Goal: Task Accomplishment & Management: Manage account settings

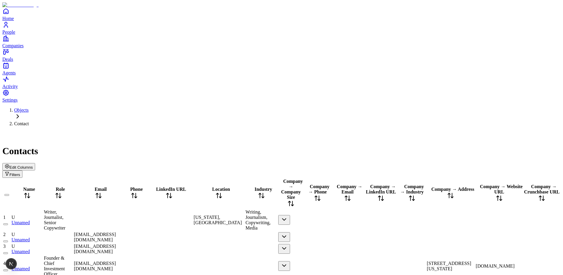
scroll to position [0, 199]
click at [270, 107] on div "Objects Contact Contacts Edit Columns Filters" at bounding box center [281, 142] width 558 height 70
click at [35, 163] on button "Edit Columns" at bounding box center [18, 166] width 33 height 7
click at [33, 165] on span "Edit Columns" at bounding box center [20, 167] width 23 height 4
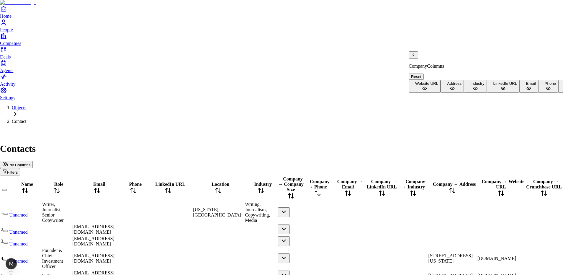
click at [414, 56] on icon "Back" at bounding box center [413, 54] width 1 height 2
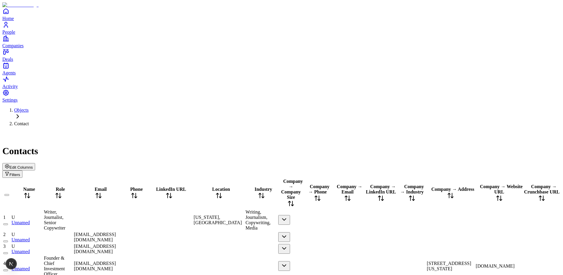
drag, startPoint x: 353, startPoint y: 64, endPoint x: 331, endPoint y: 63, distance: 21.6
click at [192, 186] on div "LinkedIn URL" at bounding box center [168, 193] width 47 height 14
drag, startPoint x: 338, startPoint y: 65, endPoint x: 360, endPoint y: 66, distance: 22.1
click at [360, 178] on tr "Name Role Email Phone LinkedIn URL Location Industry Company → Company Size Com…" at bounding box center [281, 193] width 557 height 30
drag, startPoint x: 360, startPoint y: 65, endPoint x: 334, endPoint y: 63, distance: 25.8
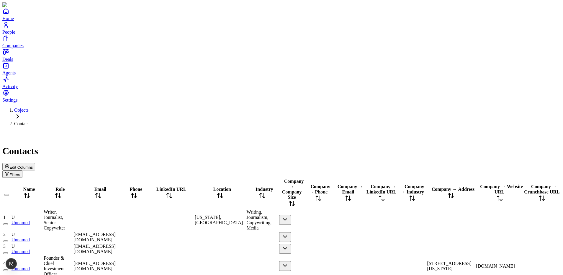
click at [193, 186] on div "LinkedIn URL" at bounding box center [169, 193] width 48 height 14
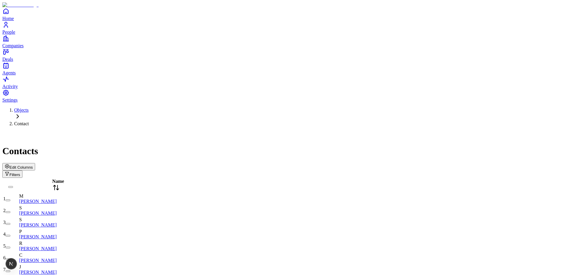
click at [251, 107] on ol "Objects Contact" at bounding box center [281, 116] width 558 height 19
drag, startPoint x: 227, startPoint y: 20, endPoint x: 220, endPoint y: 53, distance: 34.1
click at [227, 107] on div "Objects Contact Contacts Edit Columns Filters" at bounding box center [281, 142] width 558 height 70
click at [33, 165] on span "Edit Columns" at bounding box center [20, 167] width 23 height 4
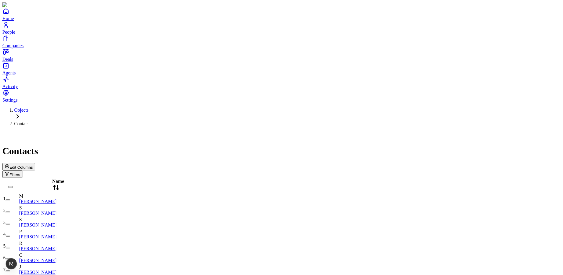
click at [217, 163] on div "Edit Columns Filters" at bounding box center [281, 170] width 558 height 15
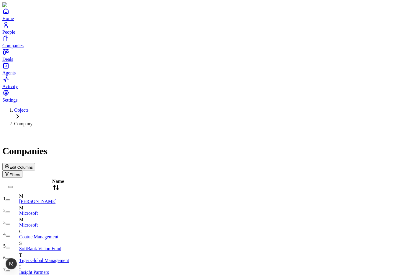
click at [33, 165] on span "Edit Columns" at bounding box center [20, 167] width 23 height 4
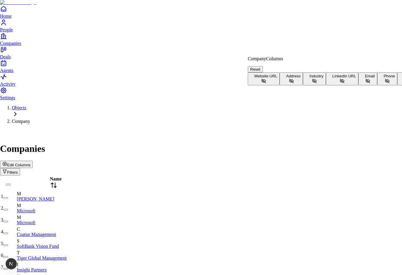
click at [280, 73] on button "Website URL" at bounding box center [264, 78] width 32 height 13
click at [303, 85] on button "Address" at bounding box center [291, 78] width 23 height 13
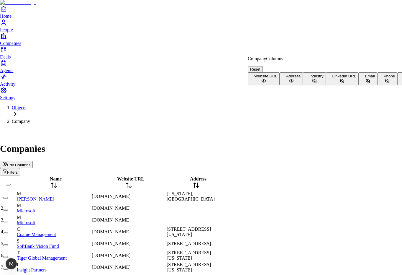
click at [303, 85] on button "Industry" at bounding box center [314, 78] width 23 height 13
click at [326, 85] on button "LinkedIn URL" at bounding box center [342, 78] width 33 height 13
click at [358, 85] on button "Email" at bounding box center [367, 78] width 19 height 13
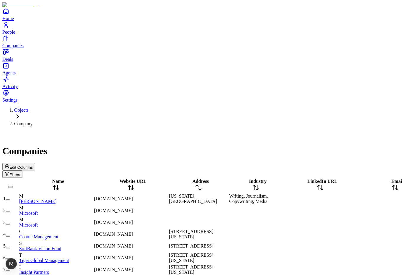
click at [239, 131] on div "Companies" at bounding box center [200, 143] width 397 height 25
click at [33, 165] on span "Edit Columns" at bounding box center [20, 167] width 23 height 4
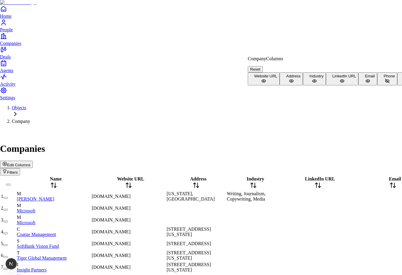
click at [358, 85] on button "Email" at bounding box center [367, 78] width 19 height 13
click at [326, 85] on button "LinkedIn URL" at bounding box center [342, 78] width 33 height 13
click at [303, 85] on button "Industry" at bounding box center [314, 78] width 23 height 13
click at [298, 85] on button "Address" at bounding box center [291, 78] width 23 height 13
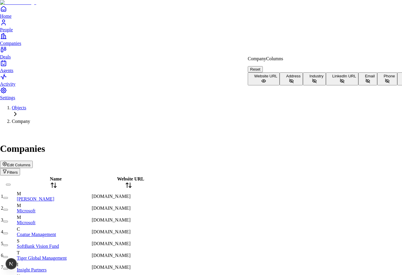
click at [280, 77] on button "Website URL" at bounding box center [264, 78] width 32 height 13
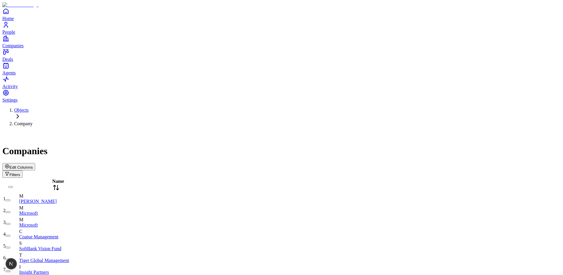
click at [272, 131] on div "Companies Edit Columns Filters" at bounding box center [281, 154] width 558 height 47
click at [33, 165] on span "Edit Columns" at bounding box center [20, 167] width 23 height 4
click at [196, 163] on div "Edit Columns Filters" at bounding box center [281, 170] width 558 height 15
click at [33, 165] on span "Edit Columns" at bounding box center [20, 167] width 23 height 4
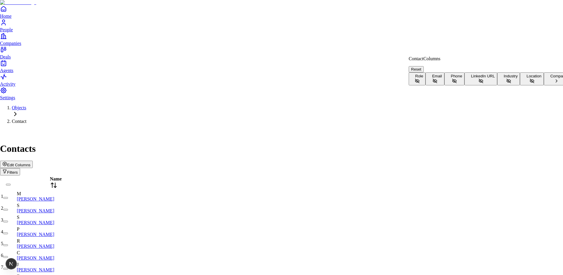
click at [425, 72] on button "Role" at bounding box center [417, 78] width 17 height 13
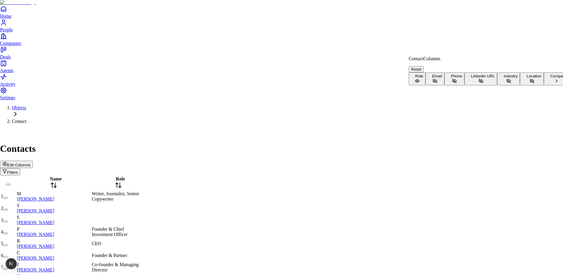
click at [444, 82] on button "Email" at bounding box center [434, 78] width 19 height 13
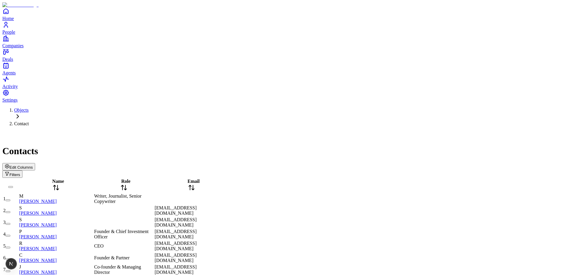
drag, startPoint x: 169, startPoint y: 63, endPoint x: 175, endPoint y: 69, distance: 8.4
click at [153, 192] on div at bounding box center [123, 192] width 59 height 0
drag, startPoint x: 250, startPoint y: 63, endPoint x: 229, endPoint y: 19, distance: 48.6
click at [228, 178] on div "Email" at bounding box center [192, 185] width 74 height 14
click at [229, 107] on div "Objects Contact Contacts Edit Columns Filters" at bounding box center [281, 142] width 558 height 70
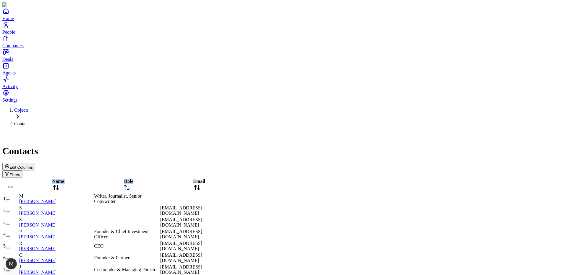
drag, startPoint x: 175, startPoint y: 64, endPoint x: 301, endPoint y: 77, distance: 126.3
click at [220, 131] on div "Contacts" at bounding box center [281, 143] width 558 height 25
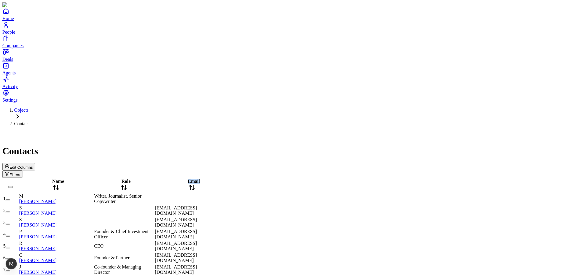
drag, startPoint x: 181, startPoint y: 62, endPoint x: 218, endPoint y: 69, distance: 37.5
click at [218, 178] on tr "Name Role Email" at bounding box center [116, 185] width 226 height 14
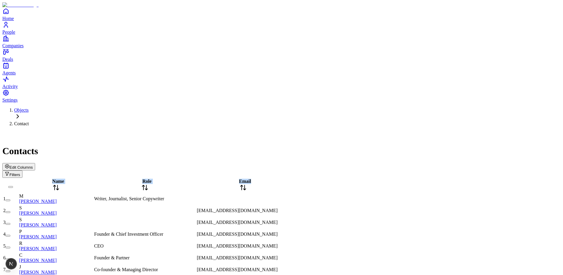
drag, startPoint x: 291, startPoint y: 66, endPoint x: 319, endPoint y: 69, distance: 28.2
click at [308, 163] on div "Edit Columns Filters" at bounding box center [281, 170] width 558 height 15
drag, startPoint x: 369, startPoint y: 65, endPoint x: 307, endPoint y: 64, distance: 62.0
click at [285, 192] on div at bounding box center [241, 192] width 88 height 0
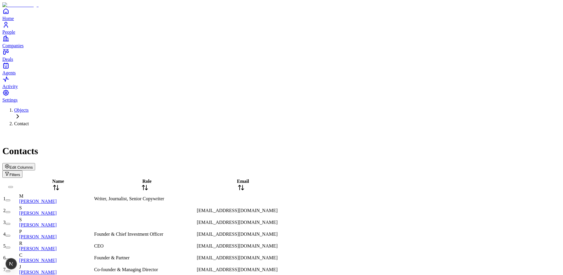
click at [302, 163] on div "Edit Columns Filters" at bounding box center [281, 170] width 558 height 15
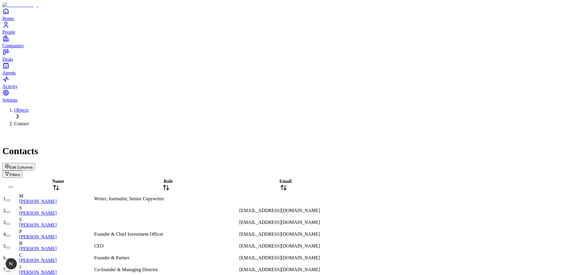
drag, startPoint x: 218, startPoint y: 65, endPoint x: 238, endPoint y: 65, distance: 19.8
click at [238, 192] on div at bounding box center [166, 192] width 144 height 0
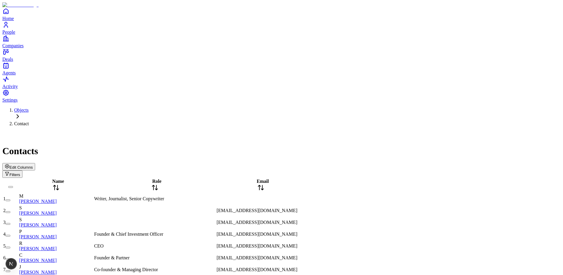
click at [223, 163] on div "Edit Columns Filters" at bounding box center [281, 170] width 558 height 15
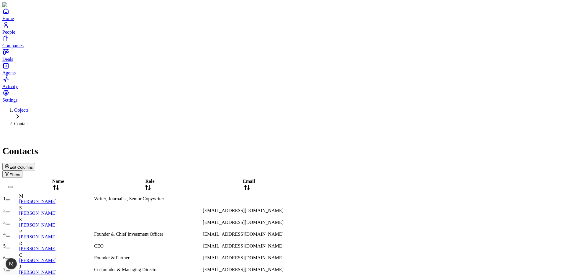
drag, startPoint x: 223, startPoint y: 63, endPoint x: 214, endPoint y: 63, distance: 8.9
click at [201, 192] on div at bounding box center [147, 192] width 107 height 0
click at [211, 131] on div "Contacts Edit Columns Filters" at bounding box center [281, 154] width 558 height 47
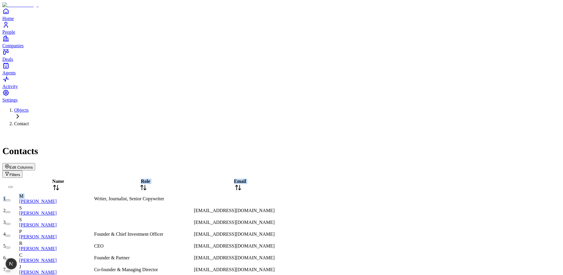
drag, startPoint x: 116, startPoint y: 63, endPoint x: 57, endPoint y: 72, distance: 59.9
click at [227, 131] on div "Contacts Edit Columns Filters" at bounding box center [281, 154] width 558 height 47
drag, startPoint x: 304, startPoint y: 65, endPoint x: 344, endPoint y: 63, distance: 40.5
click at [324, 192] on div at bounding box center [259, 192] width 131 height 0
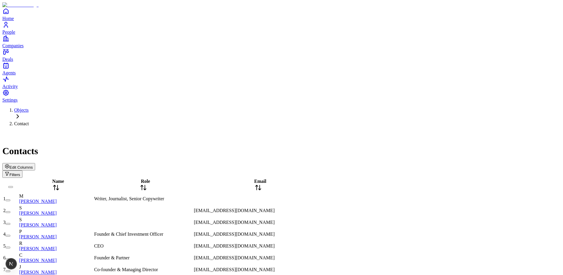
click at [334, 131] on div "Contacts" at bounding box center [281, 143] width 558 height 25
drag, startPoint x: 343, startPoint y: 66, endPoint x: 386, endPoint y: 49, distance: 46.1
click at [279, 192] on div at bounding box center [237, 192] width 86 height 0
click at [33, 165] on span "Edit Columns" at bounding box center [20, 167] width 23 height 4
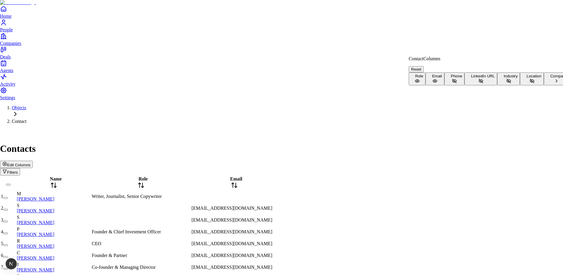
click at [544, 85] on button "Company" at bounding box center [557, 78] width 26 height 13
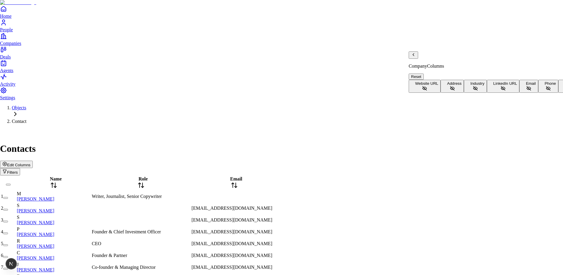
click at [418, 61] on div "Company Columns" at bounding box center [538, 59] width 258 height 17
click at [412, 58] on div "Company Columns Reset Website URL Address Industry LinkedIn URL Email Phone Com…" at bounding box center [538, 71] width 258 height 41
click at [416, 57] on icon "Back" at bounding box center [413, 54] width 5 height 5
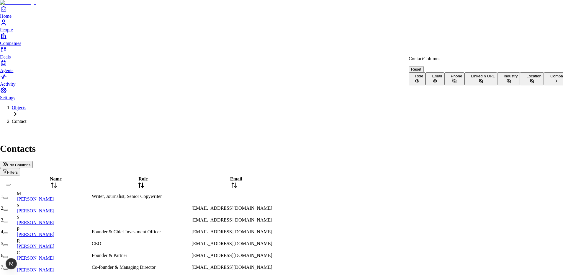
click at [544, 85] on button "Company" at bounding box center [557, 78] width 26 height 13
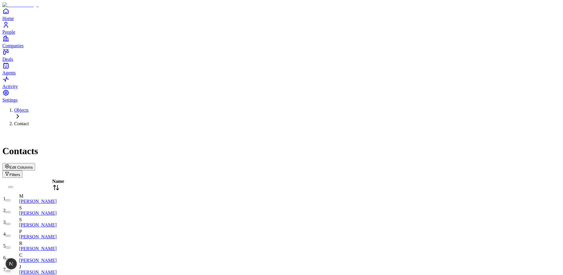
click at [507, 163] on div "Edit Columns Filters" at bounding box center [281, 170] width 558 height 15
click at [33, 165] on span "Edit Columns" at bounding box center [20, 167] width 23 height 4
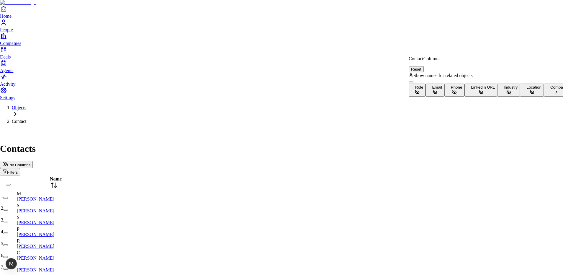
click at [413, 81] on button "Show names for related objects" at bounding box center [411, 82] width 5 height 2
click at [544, 96] on button "Company" at bounding box center [557, 89] width 26 height 13
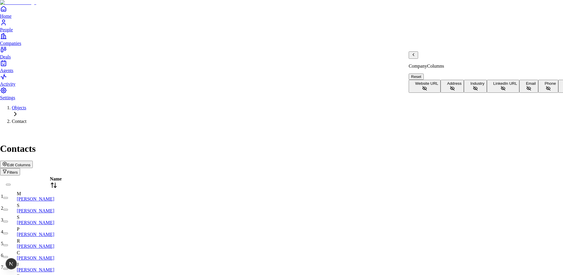
click at [415, 57] on icon "Back" at bounding box center [413, 54] width 5 height 5
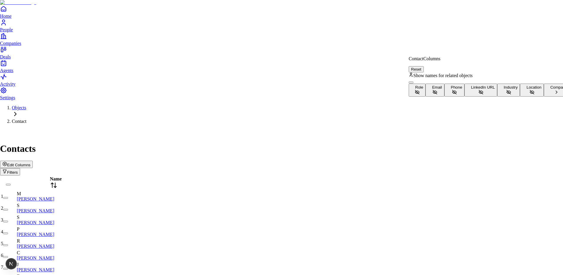
click at [413, 81] on button "Show names for related objects" at bounding box center [411, 82] width 5 height 2
click at [544, 96] on button "Company" at bounding box center [557, 89] width 26 height 13
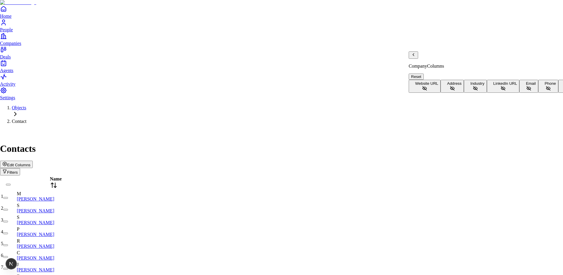
click at [416, 57] on icon "Back" at bounding box center [413, 54] width 5 height 5
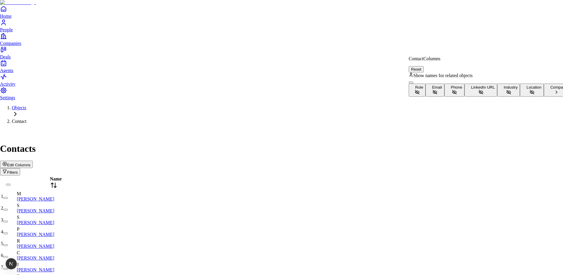
click at [544, 96] on button "Company" at bounding box center [557, 89] width 26 height 13
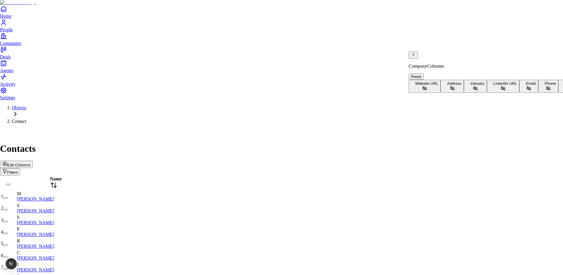
click at [427, 86] on icon at bounding box center [424, 88] width 5 height 5
click at [432, 63] on p "Company Columns" at bounding box center [538, 65] width 258 height 5
click at [416, 57] on icon "Back" at bounding box center [413, 54] width 5 height 5
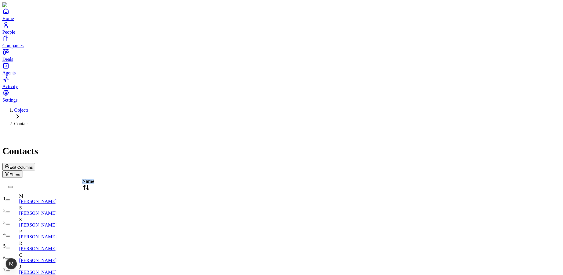
drag, startPoint x: 115, startPoint y: 68, endPoint x: 160, endPoint y: 47, distance: 49.2
click at [163, 131] on div "Contacts Edit Columns Filters" at bounding box center [281, 154] width 558 height 47
drag, startPoint x: 159, startPoint y: 65, endPoint x: 148, endPoint y: 57, distance: 14.3
click at [161, 192] on div at bounding box center [90, 192] width 142 height 0
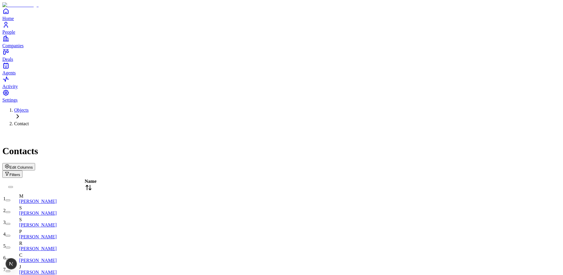
click at [149, 163] on div "Edit Columns Filters" at bounding box center [281, 170] width 558 height 15
click at [158, 192] on div at bounding box center [88, 192] width 139 height 0
drag, startPoint x: 171, startPoint y: 66, endPoint x: 122, endPoint y: 67, distance: 48.7
click at [106, 192] on div at bounding box center [62, 192] width 87 height 0
click at [9, 164] on icon "button" at bounding box center [7, 166] width 5 height 5
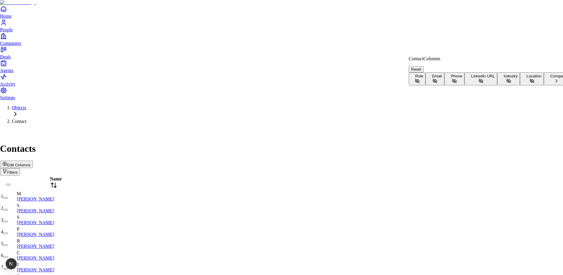
click at [544, 85] on button "Company" at bounding box center [557, 78] width 26 height 13
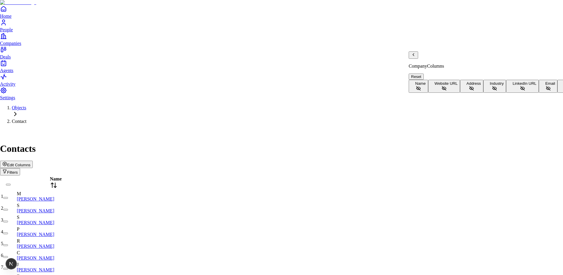
click at [428, 80] on button "Name" at bounding box center [418, 86] width 19 height 13
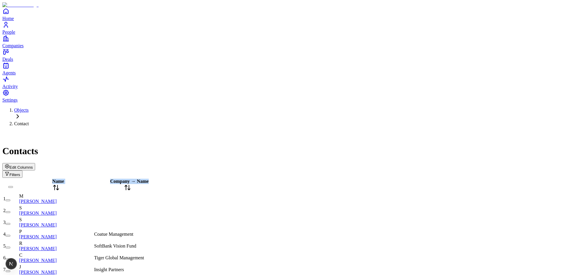
drag, startPoint x: 184, startPoint y: 65, endPoint x: 191, endPoint y: 66, distance: 6.5
click at [166, 192] on div at bounding box center [130, 192] width 72 height 0
drag, startPoint x: 188, startPoint y: 64, endPoint x: 198, endPoint y: 43, distance: 23.0
click at [170, 192] on div at bounding box center [132, 192] width 76 height 0
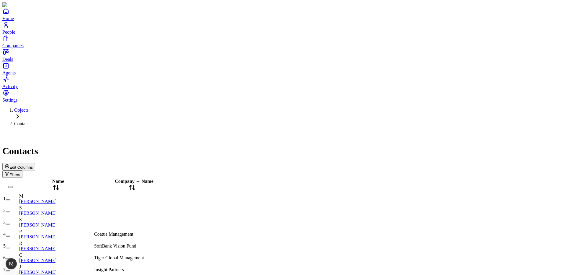
click at [198, 163] on div "Edit Columns Filters" at bounding box center [281, 170] width 558 height 15
click at [35, 163] on button "Edit Columns" at bounding box center [18, 166] width 33 height 7
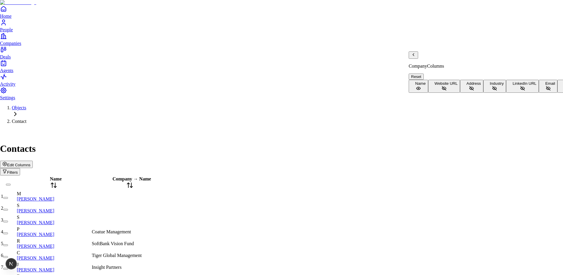
click at [415, 57] on icon "Back" at bounding box center [413, 54] width 5 height 5
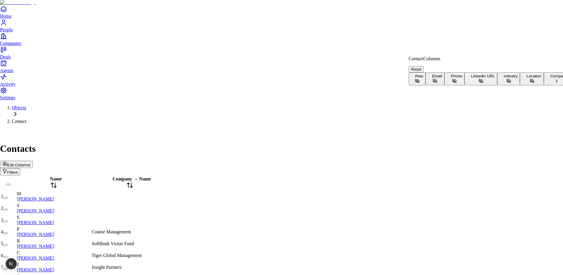
click at [424, 66] on button "Reset" at bounding box center [416, 69] width 15 height 6
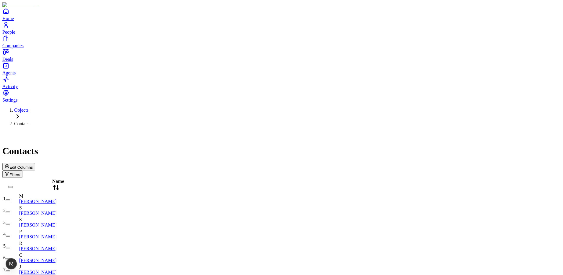
click at [33, 165] on span "Edit Columns" at bounding box center [20, 167] width 23 height 4
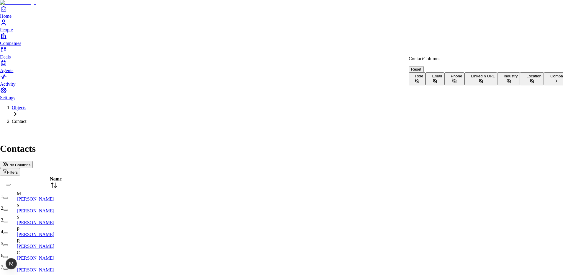
click at [544, 85] on button "Company" at bounding box center [557, 78] width 26 height 13
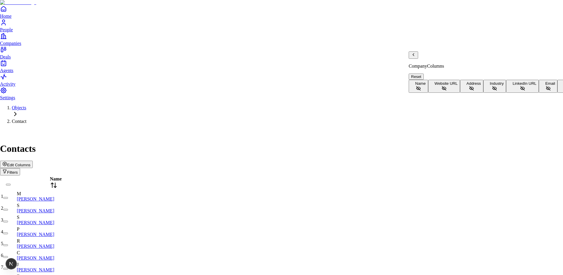
scroll to position [38, 0]
click at [435, 92] on button "Primary Contact" at bounding box center [446, 86] width 37 height 13
click at [415, 55] on div "Contact Columns Reset Name Role Email Phone LinkedIn URL Industry Location Comp…" at bounding box center [499, 71] width 180 height 41
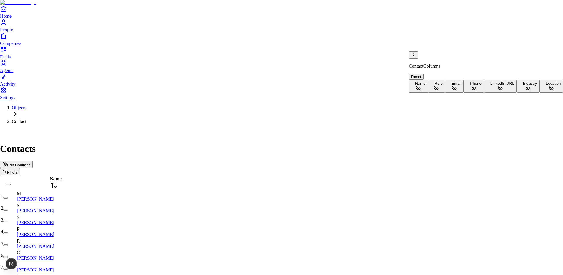
click at [416, 57] on icon "Back" at bounding box center [413, 54] width 5 height 5
click at [426, 81] on span "Name" at bounding box center [420, 83] width 11 height 4
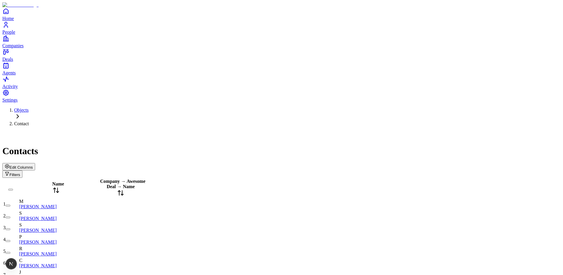
click at [59, 181] on div "Name" at bounding box center [56, 188] width 74 height 14
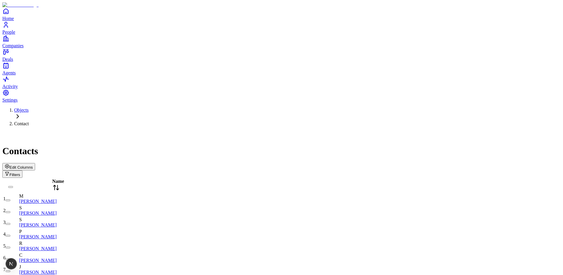
click at [56, 178] on span "Name" at bounding box center [58, 180] width 12 height 5
click at [33, 165] on span "Edit Columns" at bounding box center [20, 167] width 23 height 4
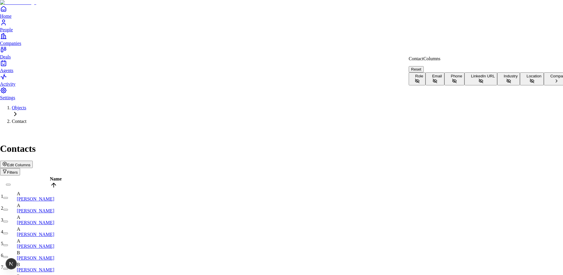
click at [544, 85] on button "Company" at bounding box center [557, 78] width 26 height 13
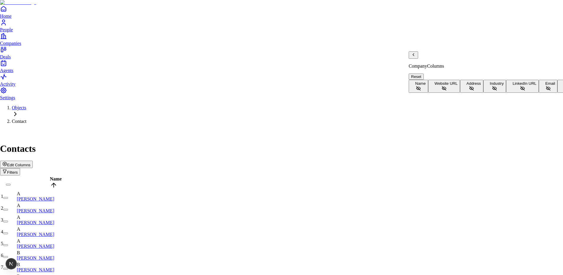
scroll to position [38, 0]
click at [437, 84] on span "Primary Contact" at bounding box center [448, 83] width 28 height 4
click at [416, 57] on icon "Back" at bounding box center [413, 54] width 5 height 5
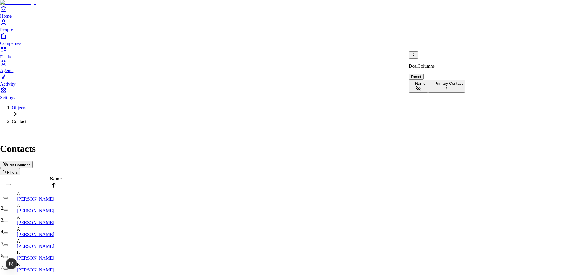
click at [428, 80] on button "Name" at bounding box center [418, 86] width 19 height 13
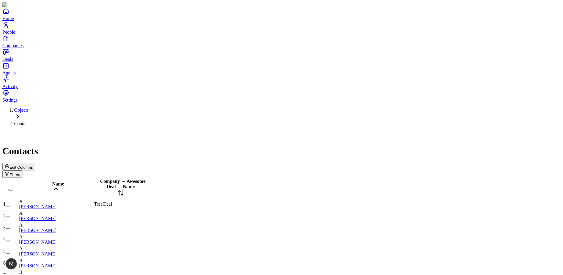
click at [33, 165] on span "Edit Columns" at bounding box center [20, 167] width 23 height 4
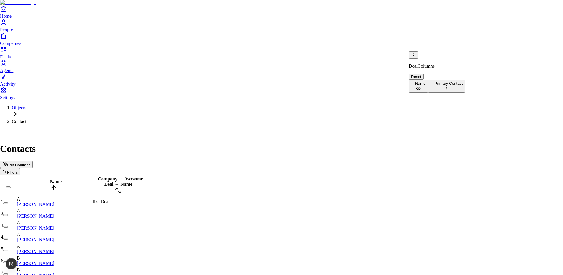
click at [416, 57] on icon "Back" at bounding box center [413, 54] width 5 height 5
click at [415, 57] on icon "Back" at bounding box center [413, 54] width 5 height 5
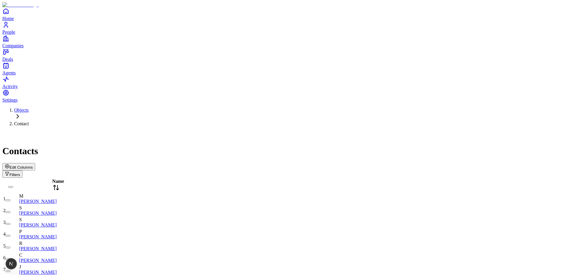
click at [33, 165] on span "Edit Columns" at bounding box center [20, 167] width 23 height 4
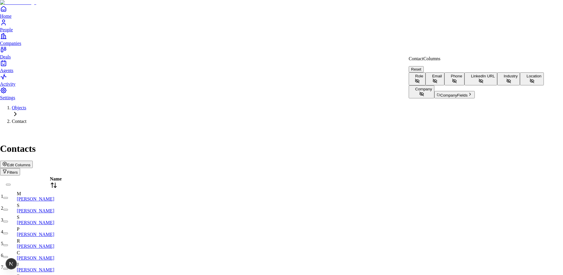
scroll to position [8, 0]
click at [457, 98] on button "Company Fields" at bounding box center [454, 94] width 40 height 7
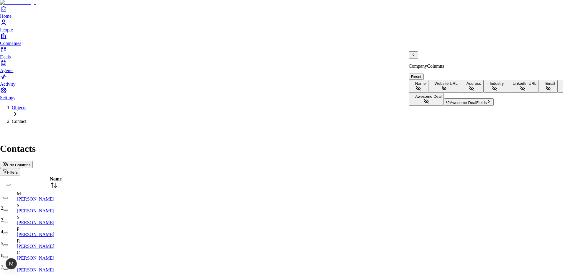
scroll to position [0, 0]
click at [416, 57] on icon "Back" at bounding box center [413, 54] width 5 height 5
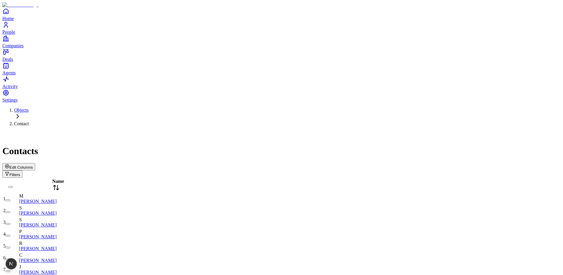
click at [33, 165] on span "Edit Columns" at bounding box center [20, 167] width 23 height 4
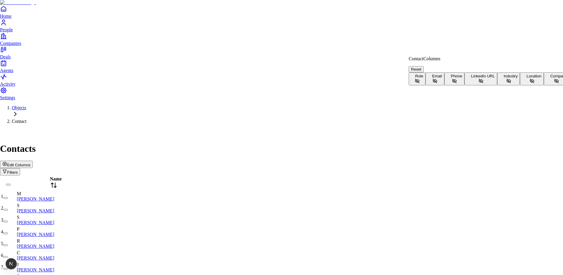
scroll to position [13, 0]
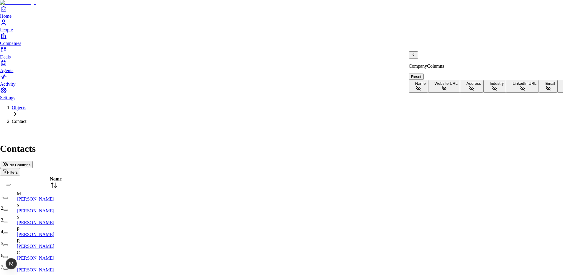
scroll to position [0, 0]
click at [416, 57] on icon "Back" at bounding box center [413, 54] width 5 height 5
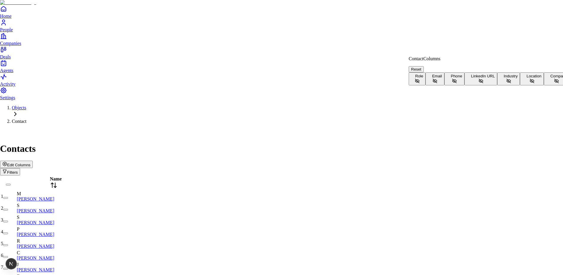
scroll to position [13, 0]
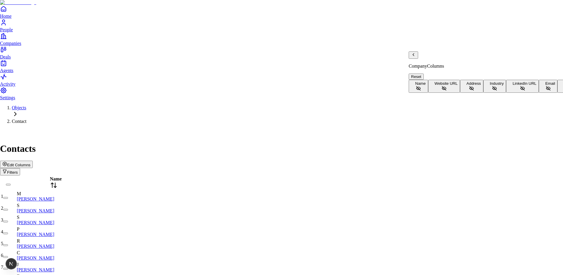
scroll to position [0, 0]
click at [416, 57] on icon "Back" at bounding box center [413, 54] width 5 height 5
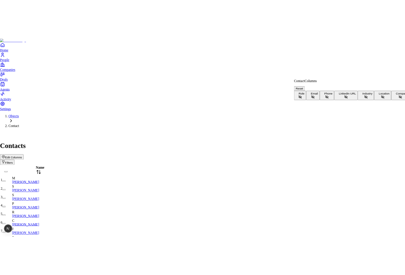
scroll to position [13, 0]
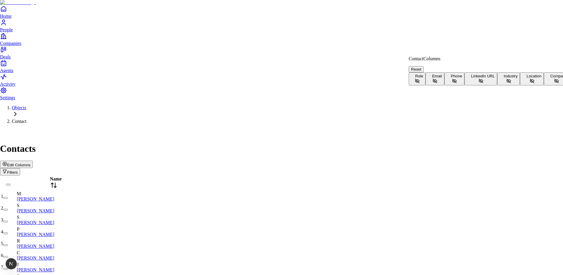
click at [544, 85] on button "Company" at bounding box center [557, 78] width 26 height 13
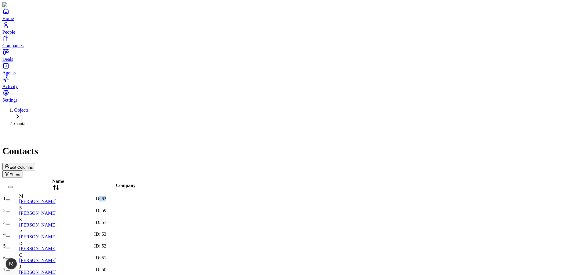
drag, startPoint x: 137, startPoint y: 79, endPoint x: 217, endPoint y: 84, distance: 79.5
copy span "ID:"
drag, startPoint x: 119, startPoint y: 77, endPoint x: 128, endPoint y: 78, distance: 8.3
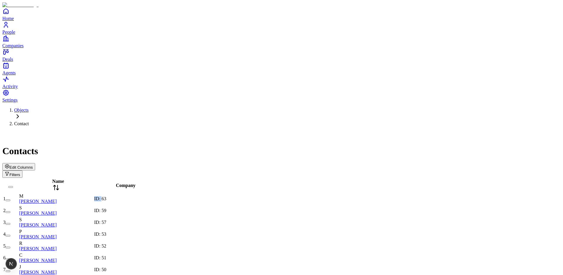
click at [106, 196] on span "ID: 63" at bounding box center [100, 198] width 12 height 5
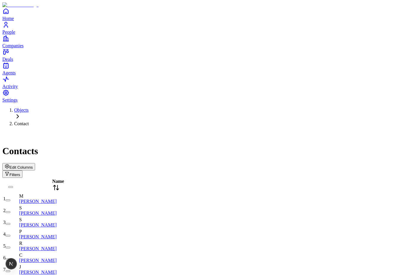
click at [356, 163] on div "Edit Columns Filters" at bounding box center [202, 170] width 400 height 15
click at [33, 165] on span "Edit Columns" at bounding box center [20, 167] width 23 height 4
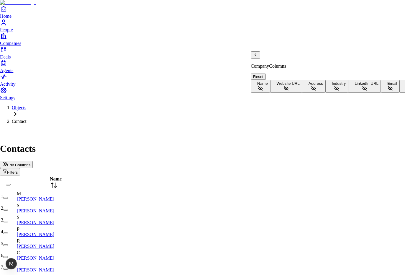
drag, startPoint x: 295, startPoint y: 79, endPoint x: 285, endPoint y: 75, distance: 10.7
click at [270, 80] on button "Name" at bounding box center [260, 86] width 19 height 13
click at [258, 57] on icon "Back" at bounding box center [255, 54] width 5 height 5
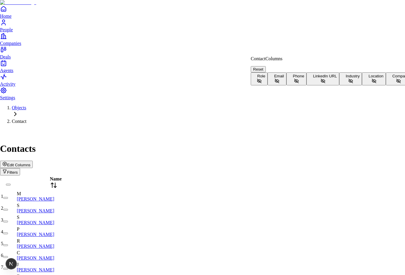
scroll to position [13, 0]
click at [386, 85] on button "Company" at bounding box center [399, 78] width 26 height 13
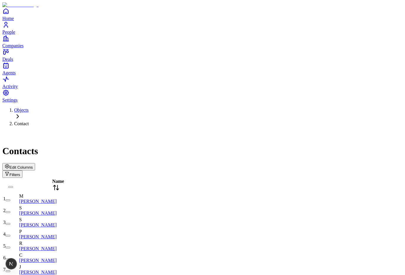
click at [33, 165] on span "Edit Columns" at bounding box center [20, 167] width 23 height 4
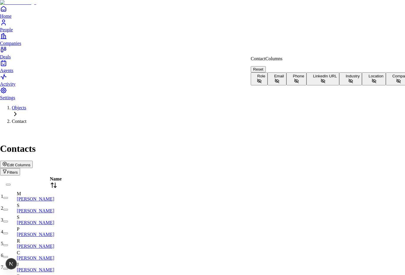
scroll to position [13, 0]
click at [386, 85] on button "Company" at bounding box center [399, 78] width 26 height 13
drag, startPoint x: 192, startPoint y: 27, endPoint x: 237, endPoint y: 49, distance: 50.1
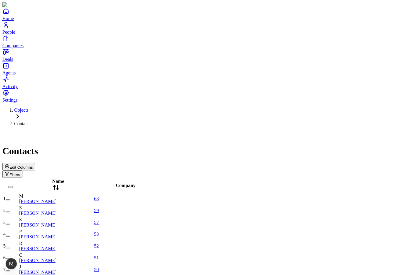
scroll to position [0, 0]
drag, startPoint x: 174, startPoint y: 67, endPoint x: 174, endPoint y: 63, distance: 3.8
click at [157, 188] on div at bounding box center [125, 188] width 63 height 0
click at [188, 163] on div "Edit Columns Filters" at bounding box center [202, 170] width 400 height 15
click at [174, 131] on div "Contacts Edit Columns Filters" at bounding box center [202, 154] width 400 height 47
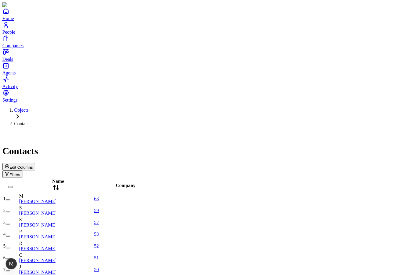
click at [174, 131] on div "Contacts" at bounding box center [202, 143] width 400 height 25
click at [212, 131] on div "Contacts" at bounding box center [202, 143] width 400 height 25
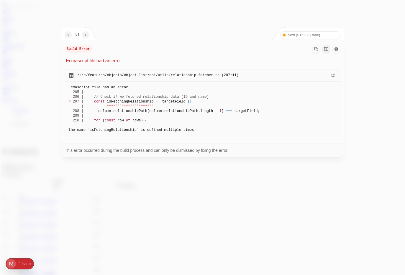
click at [25, 73] on div at bounding box center [202, 137] width 405 height 275
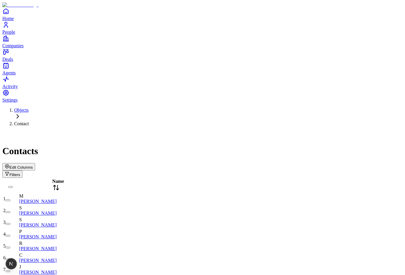
click at [33, 165] on span "Edit Columns" at bounding box center [20, 167] width 23 height 4
click at [293, 131] on div "Contacts" at bounding box center [202, 143] width 400 height 25
click at [320, 163] on div "Edit Columns Filters" at bounding box center [202, 170] width 400 height 15
click at [35, 163] on button "Edit Columns" at bounding box center [18, 166] width 33 height 7
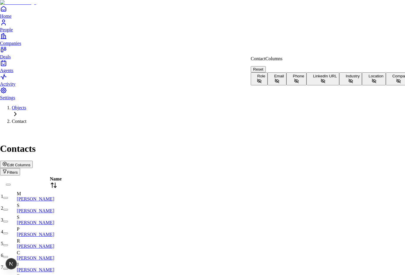
scroll to position [13, 0]
click at [386, 85] on button "Company" at bounding box center [399, 78] width 26 height 13
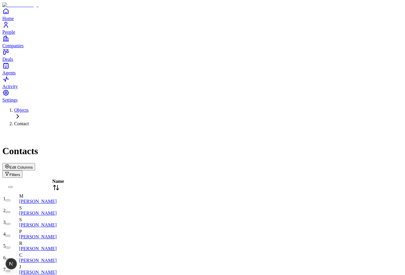
click at [33, 165] on span "Edit Columns" at bounding box center [20, 167] width 23 height 4
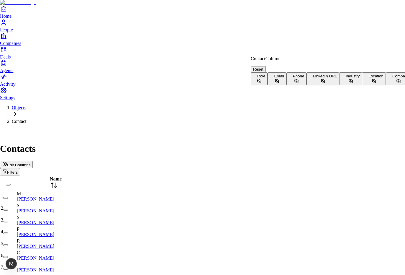
scroll to position [13, 0]
click at [386, 85] on button "Company" at bounding box center [399, 78] width 26 height 13
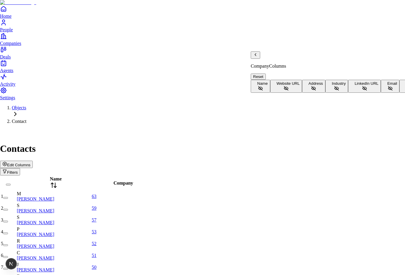
scroll to position [26, 0]
click at [302, 80] on button "Address" at bounding box center [313, 86] width 23 height 13
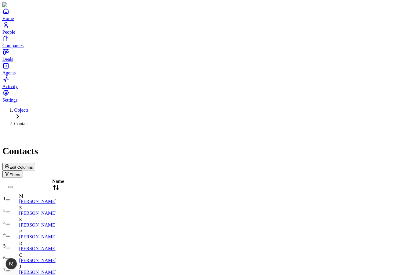
click at [152, 107] on div "Objects Contact Contacts Edit Columns Filters" at bounding box center [202, 142] width 400 height 70
drag, startPoint x: 152, startPoint y: 20, endPoint x: 38, endPoint y: 9, distance: 114.7
click at [152, 107] on div "Objects Contact Contacts Edit Columns Filters" at bounding box center [202, 142] width 400 height 70
click at [33, 165] on span "Edit Columns" at bounding box center [20, 167] width 23 height 4
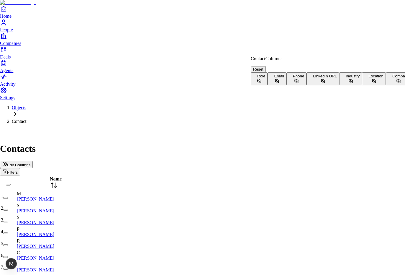
scroll to position [13, 0]
click at [386, 85] on button "Company" at bounding box center [399, 78] width 26 height 13
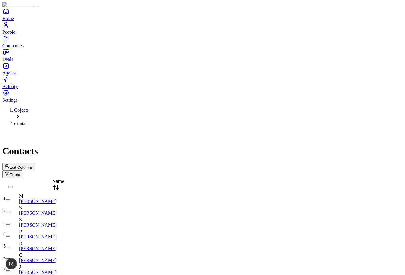
drag, startPoint x: 358, startPoint y: 44, endPoint x: 355, endPoint y: 50, distance: 6.7
click at [33, 165] on span "Edit Columns" at bounding box center [20, 167] width 23 height 4
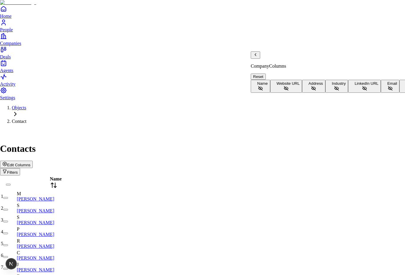
click at [270, 80] on button "Name" at bounding box center [260, 86] width 19 height 13
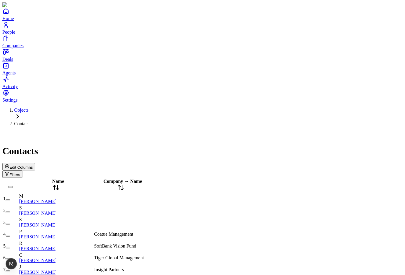
click at [170, 107] on div "Objects Contact Contacts Edit Columns Filters" at bounding box center [202, 142] width 400 height 70
click at [350, 163] on div "Edit Columns Filters" at bounding box center [202, 170] width 400 height 15
click at [33, 165] on span "Edit Columns" at bounding box center [20, 167] width 23 height 4
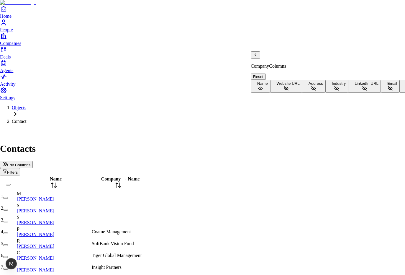
click at [258, 57] on icon "Back" at bounding box center [255, 54] width 5 height 5
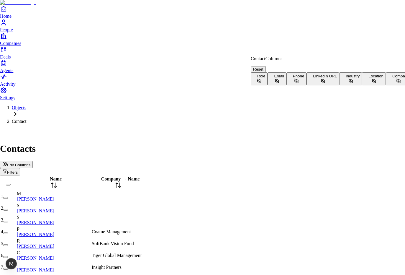
scroll to position [13, 0]
click at [386, 85] on button "Company" at bounding box center [399, 78] width 26 height 13
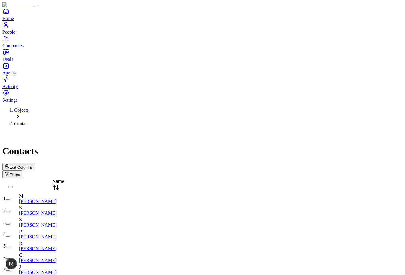
click at [35, 163] on button "Edit Columns" at bounding box center [18, 166] width 33 height 7
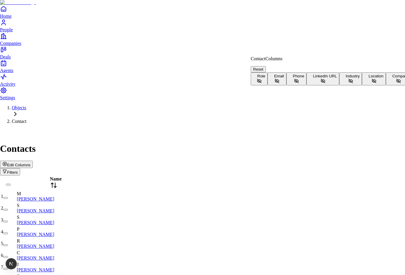
scroll to position [13, 0]
click at [386, 85] on button "Company" at bounding box center [399, 78] width 26 height 13
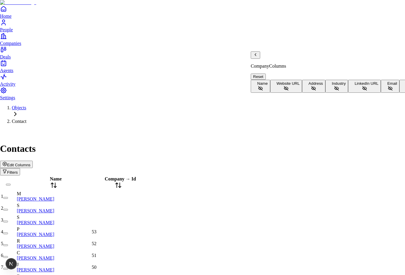
scroll to position [30, 0]
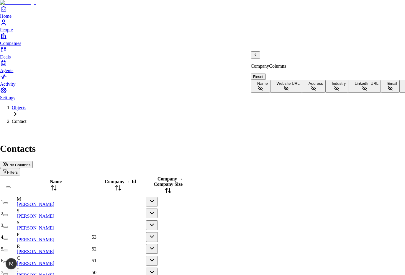
drag, startPoint x: 180, startPoint y: 33, endPoint x: 194, endPoint y: 45, distance: 18.3
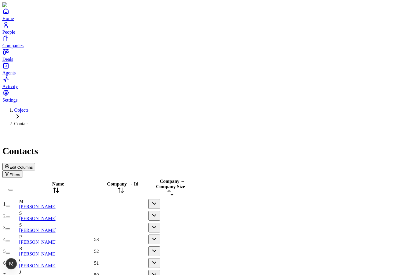
click at [160, 199] on button "button" at bounding box center [154, 204] width 12 height 10
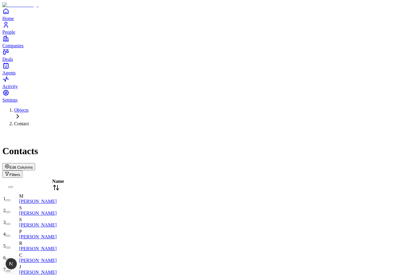
click at [33, 165] on span "Edit Columns" at bounding box center [20, 167] width 23 height 4
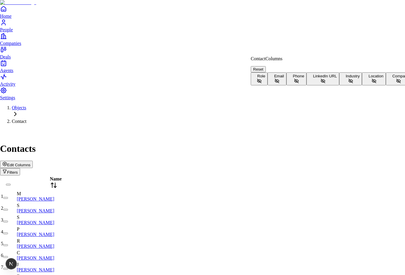
scroll to position [13, 0]
click at [386, 85] on button "Company" at bounding box center [399, 78] width 26 height 13
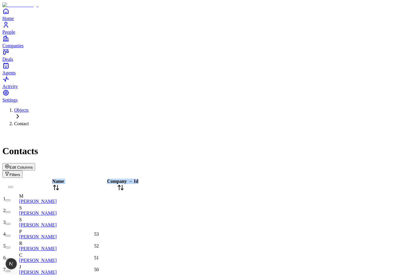
drag, startPoint x: 170, startPoint y: 63, endPoint x: 203, endPoint y: 65, distance: 33.4
click at [188, 163] on div "Edit Columns Filters" at bounding box center [202, 170] width 400 height 15
drag, startPoint x: 202, startPoint y: 63, endPoint x: 174, endPoint y: 63, distance: 28.3
click at [174, 178] on div "Company → Id" at bounding box center [137, 185] width 86 height 14
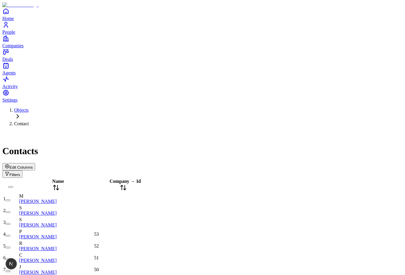
click at [33, 165] on span "Edit Columns" at bounding box center [20, 167] width 23 height 4
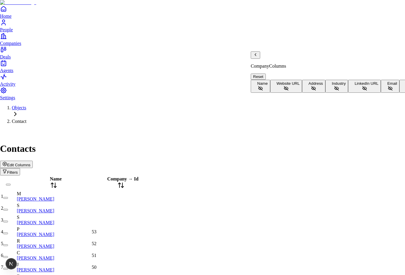
scroll to position [0, 0]
click at [270, 80] on button "Name" at bounding box center [260, 86] width 19 height 13
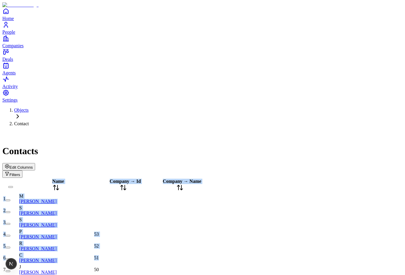
drag, startPoint x: 217, startPoint y: 162, endPoint x: 279, endPoint y: 82, distance: 100.9
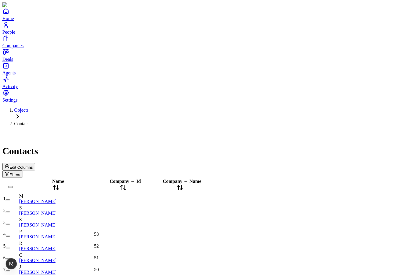
drag, startPoint x: 231, startPoint y: 65, endPoint x: 259, endPoint y: 67, distance: 27.5
drag, startPoint x: 255, startPoint y: 63, endPoint x: 240, endPoint y: 62, distance: 15.7
click at [234, 178] on div "Company → Name" at bounding box center [193, 185] width 81 height 14
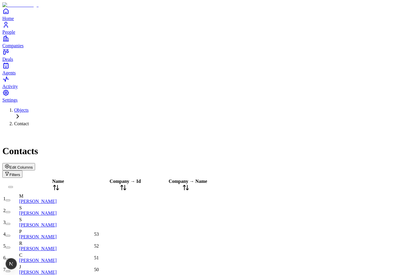
click at [220, 163] on div "Edit Columns Filters" at bounding box center [202, 170] width 400 height 15
drag, startPoint x: 296, startPoint y: 106, endPoint x: 314, endPoint y: 74, distance: 36.7
click at [33, 165] on span "Edit Columns" at bounding box center [20, 167] width 23 height 4
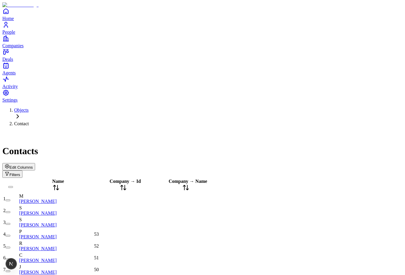
click at [33, 165] on span "Edit Columns" at bounding box center [20, 167] width 23 height 4
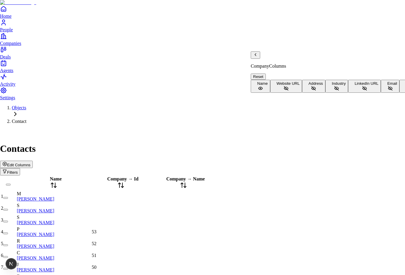
click at [302, 88] on button "Website URL" at bounding box center [286, 86] width 32 height 13
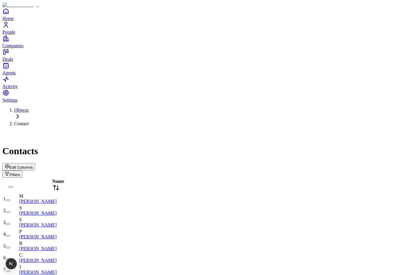
click at [33, 165] on span "Edit Columns" at bounding box center [20, 167] width 23 height 4
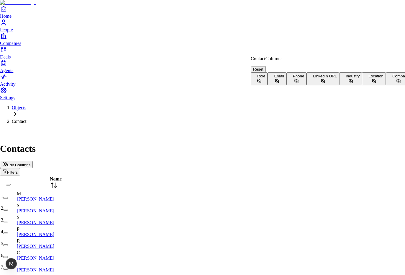
scroll to position [13, 0]
click at [386, 85] on button "Company" at bounding box center [399, 78] width 26 height 13
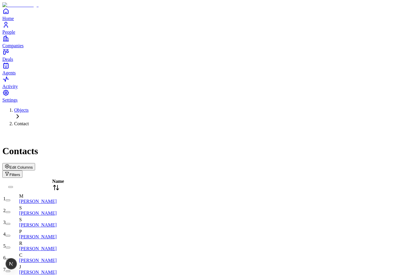
click at [355, 163] on div "Edit Columns Filters" at bounding box center [202, 170] width 400 height 15
click at [33, 165] on span "Edit Columns" at bounding box center [20, 167] width 23 height 4
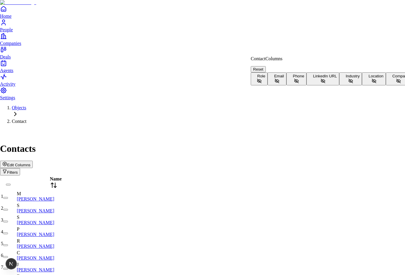
scroll to position [13, 0]
click at [386, 85] on button "Company" at bounding box center [399, 78] width 26 height 13
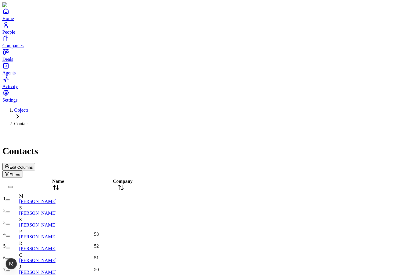
scroll to position [0, 0]
click at [152, 107] on div "Objects Contact Contacts Edit Columns Filters" at bounding box center [202, 142] width 400 height 70
click at [337, 163] on div "Edit Columns Filters" at bounding box center [202, 170] width 400 height 15
click at [9, 164] on icon "button" at bounding box center [7, 166] width 4 height 4
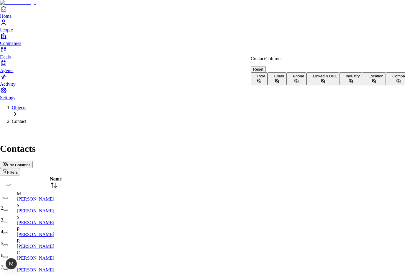
scroll to position [13, 0]
click at [386, 85] on button "Company" at bounding box center [399, 78] width 26 height 13
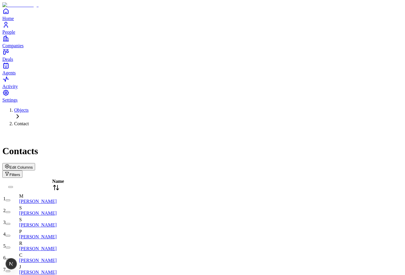
click at [33, 165] on span "Edit Columns" at bounding box center [20, 167] width 23 height 4
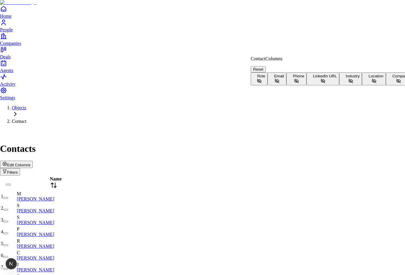
scroll to position [13, 0]
click at [386, 85] on button "Company" at bounding box center [399, 78] width 26 height 13
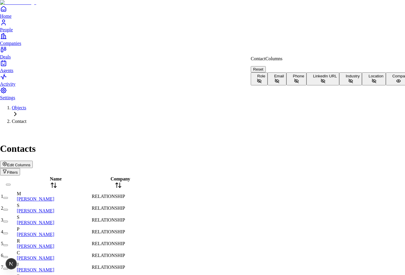
drag, startPoint x: 191, startPoint y: 42, endPoint x: 192, endPoint y: 47, distance: 4.7
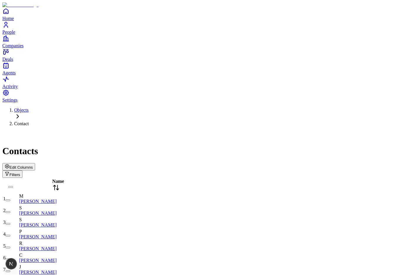
click at [35, 163] on button "Edit Columns" at bounding box center [18, 166] width 33 height 7
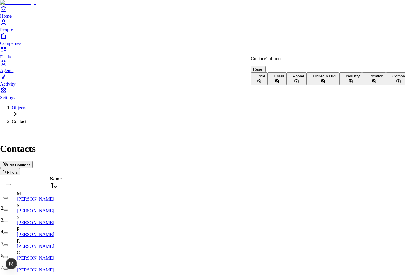
scroll to position [13, 0]
click at [386, 85] on button "Company" at bounding box center [399, 78] width 26 height 13
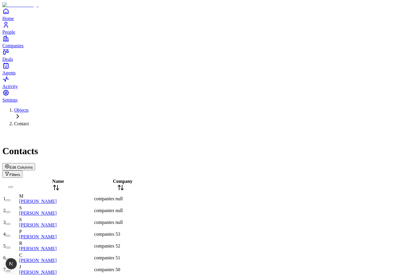
scroll to position [0, 0]
type input "**********"
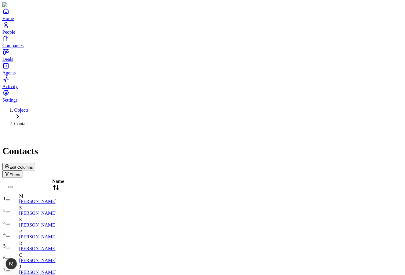
click at [33, 165] on span "Edit Columns" at bounding box center [20, 167] width 23 height 4
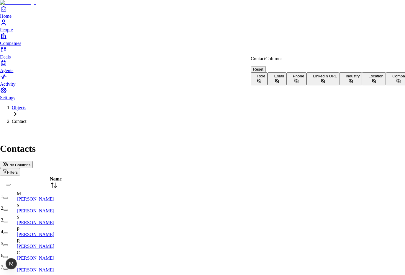
scroll to position [13, 0]
click at [386, 85] on button "Company" at bounding box center [399, 78] width 26 height 13
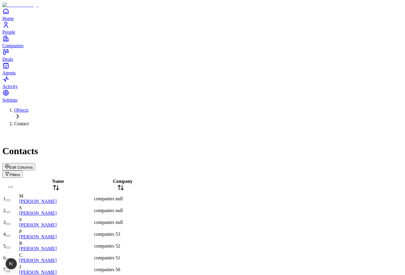
scroll to position [0, 0]
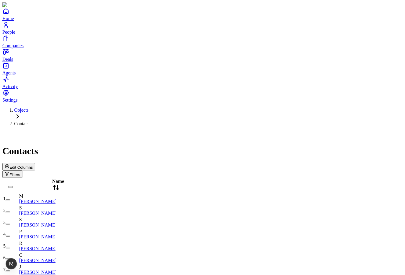
click at [344, 163] on div "Edit Columns Filters" at bounding box center [202, 170] width 400 height 15
click at [35, 163] on button "Edit Columns" at bounding box center [18, 166] width 33 height 7
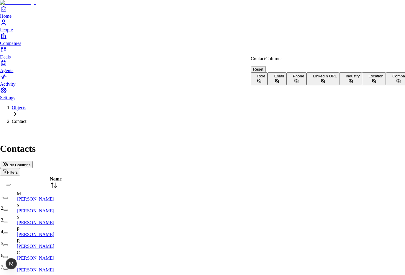
scroll to position [13, 0]
click at [386, 85] on button "Company" at bounding box center [399, 78] width 26 height 13
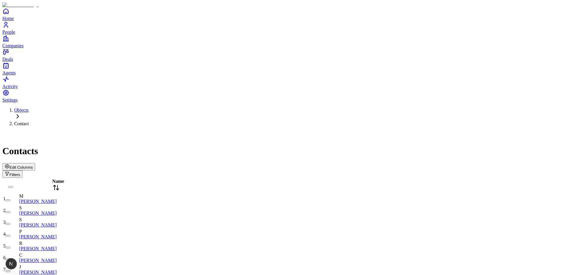
click at [405, 131] on div "Contacts Edit Columns Filters" at bounding box center [281, 154] width 558 height 47
click at [405, 163] on div "Edit Columns Filters" at bounding box center [281, 170] width 558 height 15
click at [33, 165] on span "Edit Columns" at bounding box center [20, 167] width 23 height 4
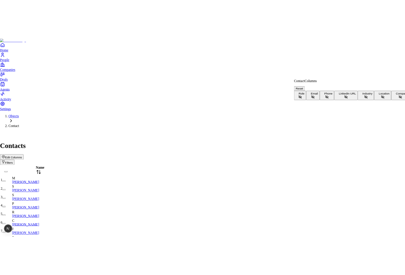
scroll to position [13, 0]
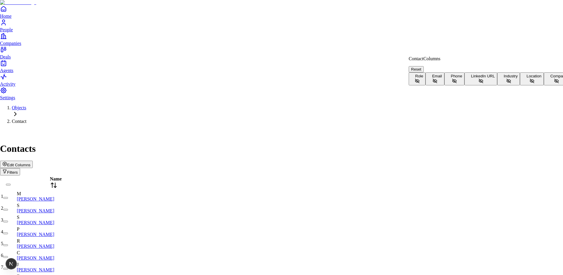
click at [405, 85] on button "Company" at bounding box center [557, 78] width 26 height 13
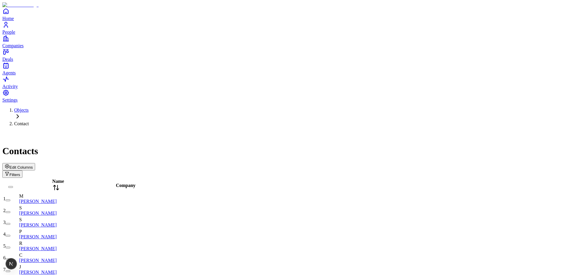
click at [33, 165] on span "Edit Columns" at bounding box center [20, 167] width 23 height 4
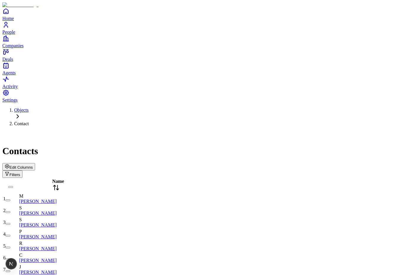
click at [33, 165] on span "Edit Columns" at bounding box center [20, 167] width 23 height 4
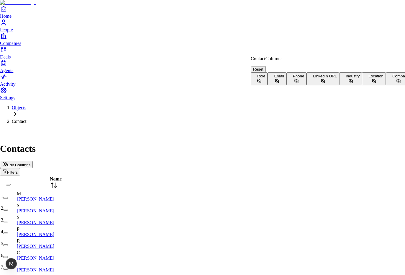
click at [386, 85] on button "Company" at bounding box center [399, 78] width 26 height 13
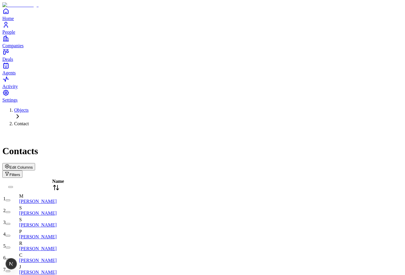
click at [33, 165] on span "Edit Columns" at bounding box center [20, 167] width 23 height 4
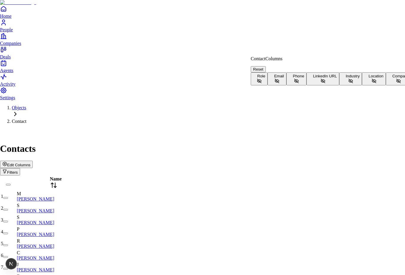
scroll to position [13, 0]
click at [386, 85] on button "Company" at bounding box center [399, 78] width 26 height 13
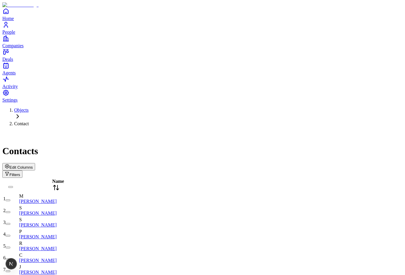
click at [347, 163] on div "Edit Columns Filters" at bounding box center [202, 170] width 400 height 15
click at [33, 165] on span "Edit Columns" at bounding box center [20, 167] width 23 height 4
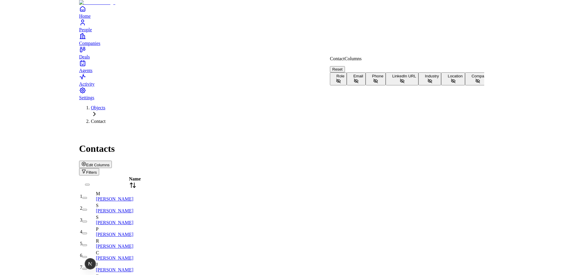
scroll to position [13, 0]
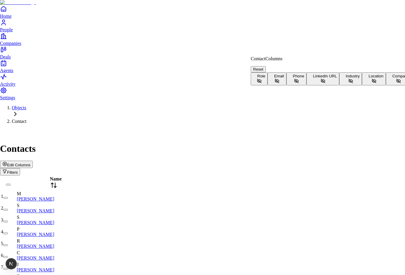
click at [386, 85] on button "Company" at bounding box center [399, 78] width 26 height 13
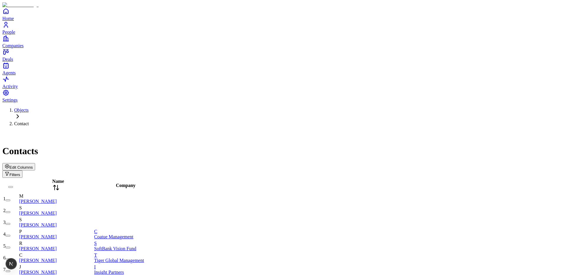
scroll to position [0, 0]
click at [33, 165] on span "Edit Columns" at bounding box center [20, 167] width 23 height 4
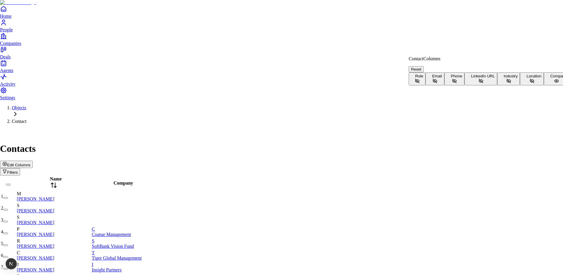
scroll to position [13, 0]
click at [405, 85] on button "Company" at bounding box center [557, 78] width 26 height 13
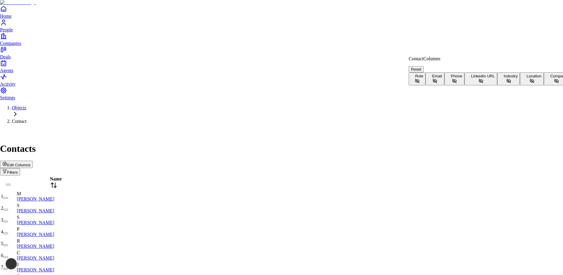
click at [405, 85] on button "Company" at bounding box center [557, 78] width 26 height 13
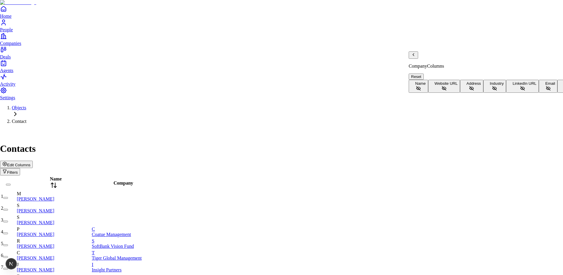
click at [405, 80] on button "Address" at bounding box center [471, 86] width 23 height 13
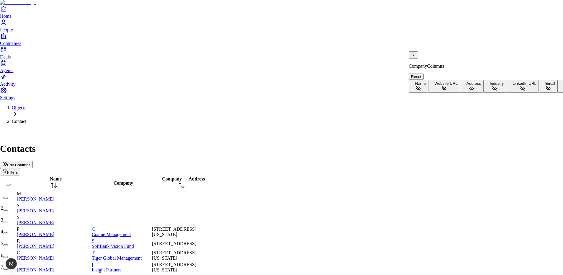
click at [405, 86] on button "Industry" at bounding box center [494, 86] width 23 height 13
click at [405, 93] on button "LinkedIn URL" at bounding box center [522, 86] width 33 height 13
click at [405, 93] on button "Email" at bounding box center [548, 86] width 19 height 13
click at [405, 93] on button "LinkedIn URL" at bounding box center [522, 86] width 33 height 13
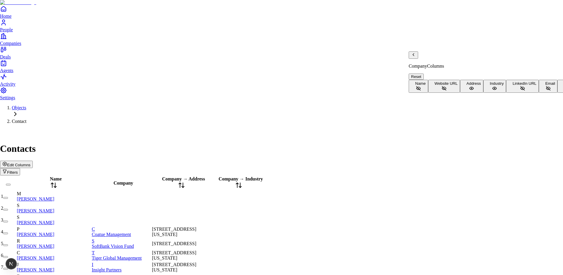
click at [405, 83] on button "Industry" at bounding box center [494, 86] width 23 height 13
click at [405, 93] on button "Industry" at bounding box center [494, 86] width 23 height 13
click at [405, 93] on button "Address" at bounding box center [471, 86] width 23 height 13
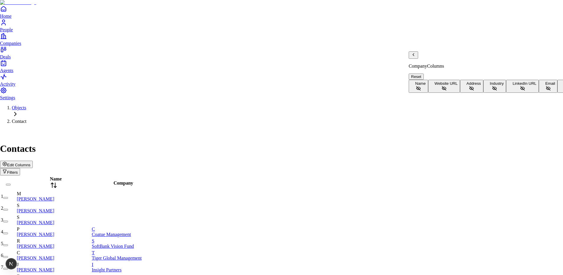
scroll to position [27, 0]
click at [405, 93] on button "Email" at bounding box center [548, 86] width 19 height 13
click at [405, 87] on button "Website URL" at bounding box center [444, 86] width 32 height 13
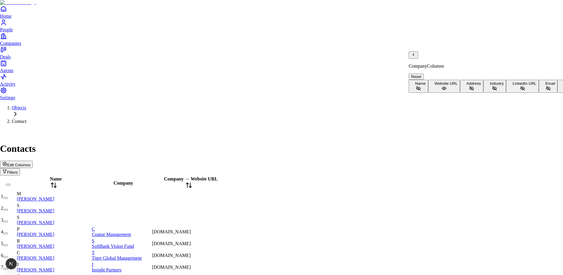
click at [405, 86] on span "Website URL" at bounding box center [445, 83] width 23 height 4
click at [405, 81] on span "Name" at bounding box center [420, 83] width 11 height 4
click at [405, 83] on span "Website URL" at bounding box center [445, 83] width 23 height 4
click at [405, 80] on button "Name" at bounding box center [418, 86] width 19 height 13
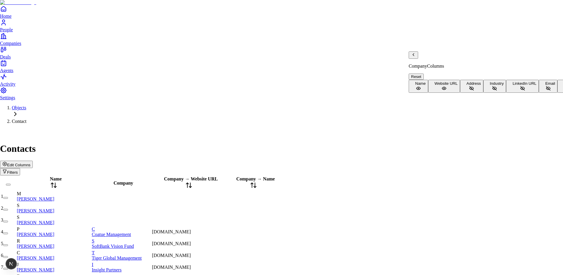
click at [405, 80] on button "Name" at bounding box center [418, 86] width 19 height 13
click at [405, 85] on button "Website URL" at bounding box center [444, 86] width 32 height 13
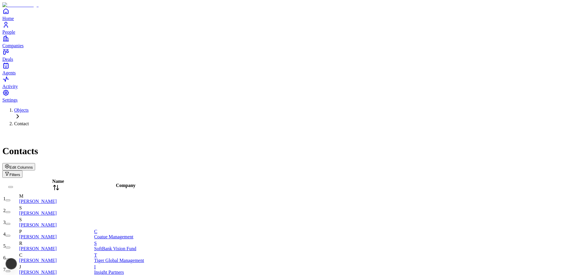
click at [35, 163] on button "Edit Columns" at bounding box center [18, 166] width 33 height 7
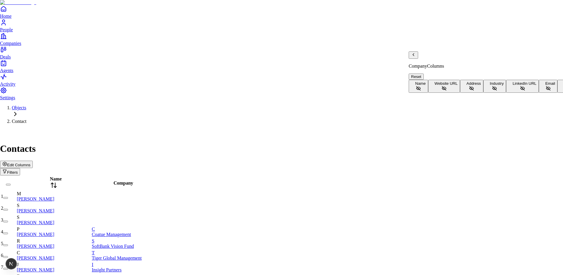
click at [405, 57] on icon "Back" at bounding box center [413, 54] width 5 height 5
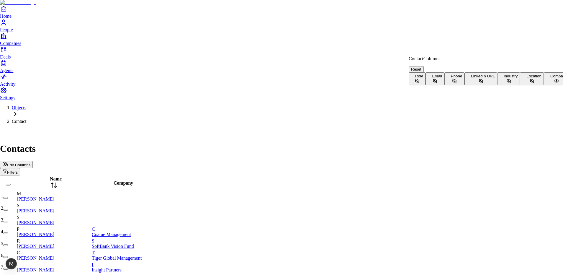
scroll to position [13, 0]
click at [405, 85] on button "Company" at bounding box center [557, 78] width 26 height 13
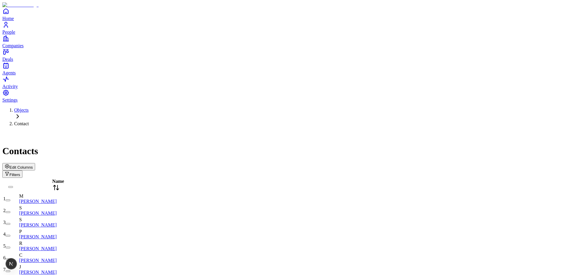
click at [199, 131] on div "Contacts" at bounding box center [281, 143] width 558 height 25
click at [405, 163] on div "Edit Columns Filters" at bounding box center [281, 170] width 558 height 15
click at [33, 165] on span "Edit Columns" at bounding box center [20, 167] width 23 height 4
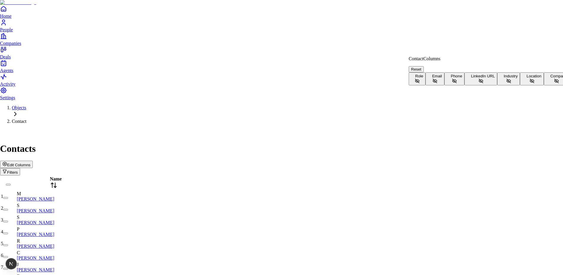
scroll to position [13, 0]
click at [405, 85] on button "Company" at bounding box center [557, 78] width 26 height 13
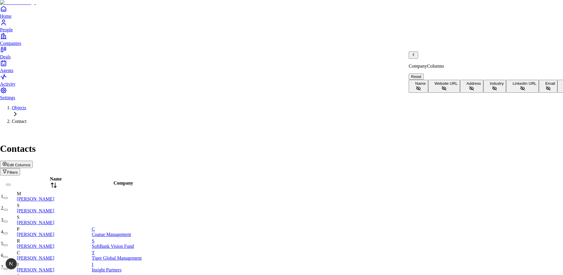
click at [405, 81] on span "Website URL" at bounding box center [445, 83] width 23 height 4
click at [405, 83] on span "Address" at bounding box center [473, 83] width 14 height 4
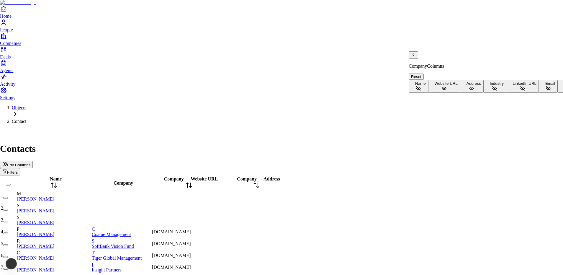
click at [405, 86] on span "Industry" at bounding box center [497, 83] width 14 height 4
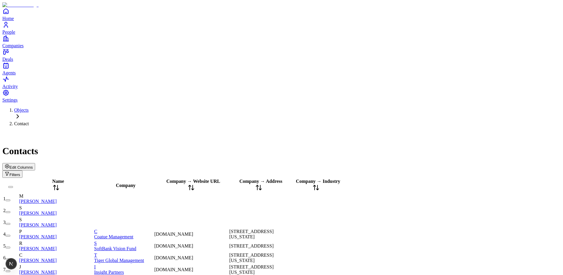
scroll to position [0, 0]
click at [33, 165] on span "Edit Columns" at bounding box center [20, 167] width 23 height 4
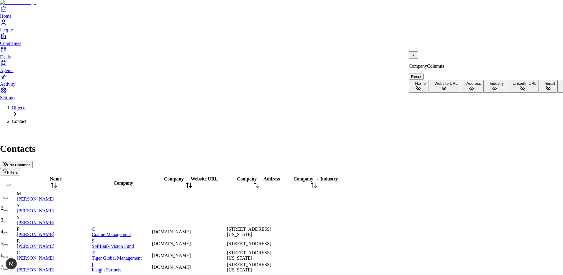
scroll to position [51, 0]
click at [405, 93] on button "Address" at bounding box center [471, 86] width 23 height 13
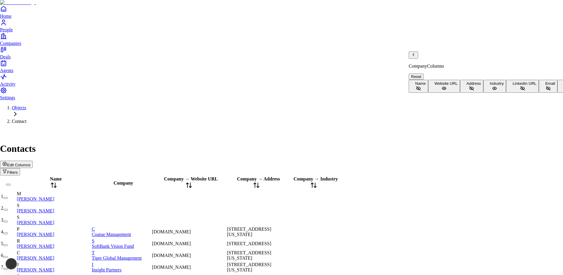
click at [405, 82] on button "Website URL" at bounding box center [444, 86] width 32 height 13
click at [405, 93] on button "Industry" at bounding box center [494, 86] width 23 height 13
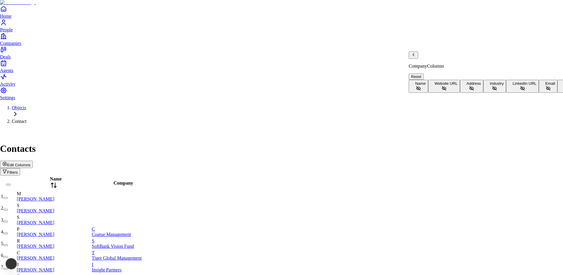
click at [405, 63] on p "Company Columns" at bounding box center [573, 65] width 329 height 5
click at [405, 57] on icon "Back" at bounding box center [413, 54] width 5 height 5
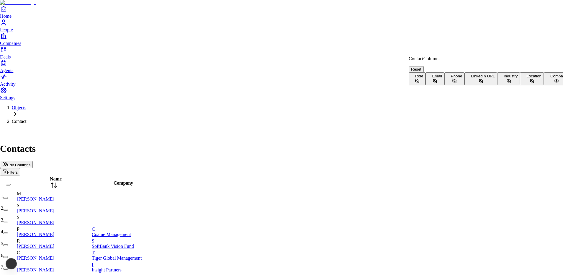
scroll to position [13, 0]
click at [405, 85] on button "Company" at bounding box center [557, 78] width 26 height 13
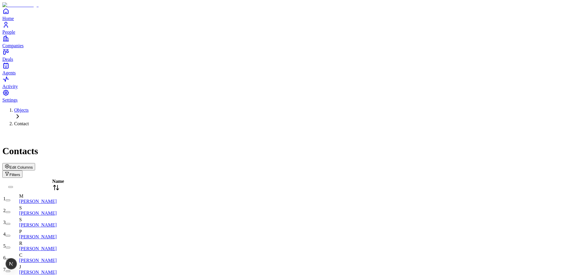
click at [33, 165] on span "Edit Columns" at bounding box center [20, 167] width 23 height 4
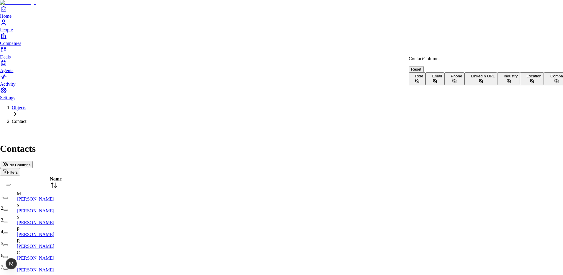
click at [405, 85] on button "Email" at bounding box center [434, 78] width 19 height 13
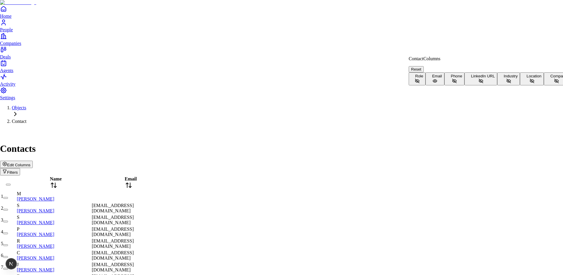
click at [405, 75] on button "Role" at bounding box center [417, 78] width 17 height 13
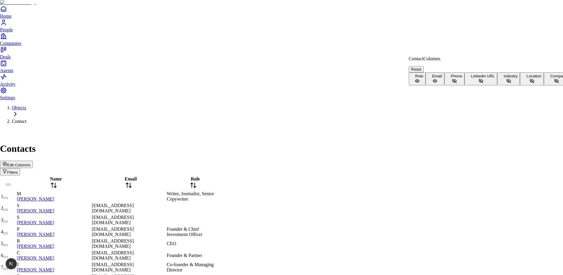
scroll to position [13, 0]
click at [405, 85] on button "Company" at bounding box center [557, 78] width 26 height 13
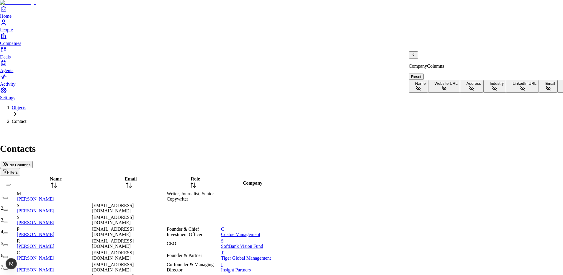
click at [405, 80] on button "Website URL" at bounding box center [444, 86] width 32 height 13
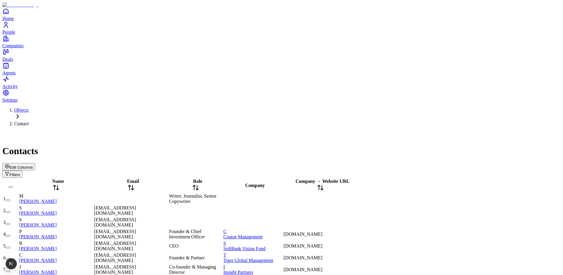
scroll to position [337, 0]
click at [33, 165] on span "Edit Columns" at bounding box center [20, 167] width 23 height 4
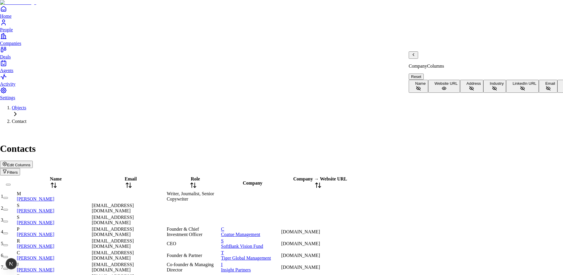
click at [405, 57] on icon "Back" at bounding box center [413, 54] width 5 height 5
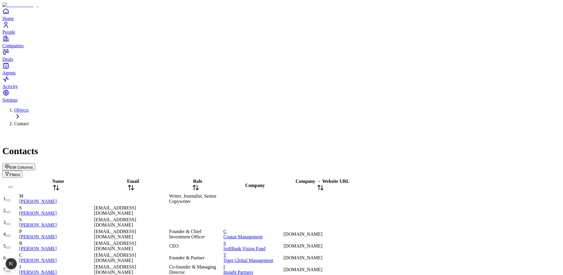
scroll to position [0, 0]
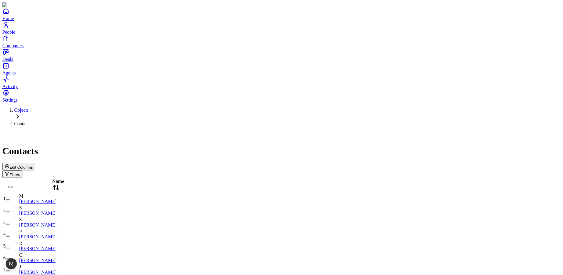
click at [405, 163] on div "Edit Columns Filters" at bounding box center [281, 170] width 558 height 15
click at [33, 165] on span "Edit Columns" at bounding box center [20, 167] width 23 height 4
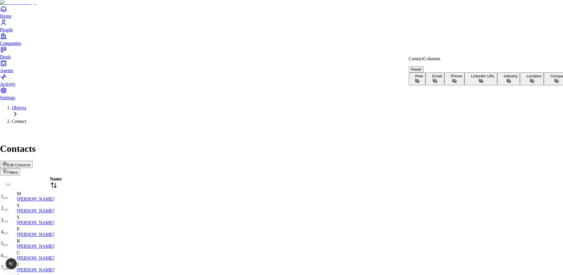
scroll to position [13, 0]
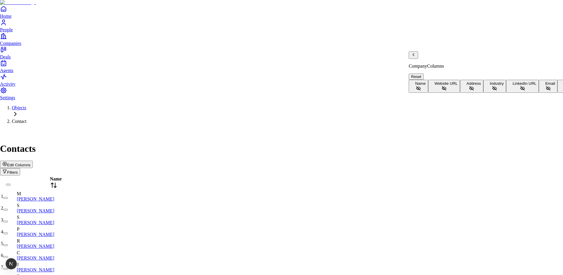
scroll to position [51, 0]
click at [405, 63] on p "Deal Columns" at bounding box center [463, 65] width 109 height 5
click at [405, 57] on icon "Back" at bounding box center [413, 54] width 5 height 5
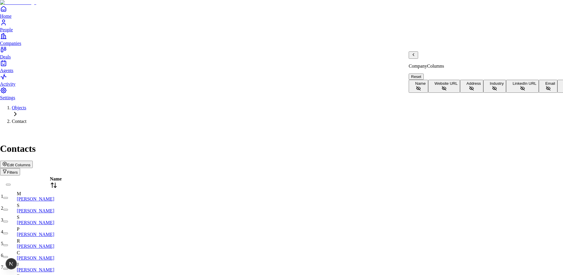
scroll to position [51, 0]
drag, startPoint x: 269, startPoint y: 121, endPoint x: 232, endPoint y: 126, distance: 37.8
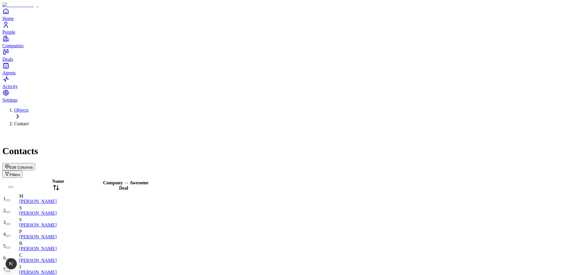
click at [60, 184] on icon at bounding box center [56, 187] width 7 height 7
click at [33, 165] on span "Edit Columns" at bounding box center [20, 167] width 23 height 4
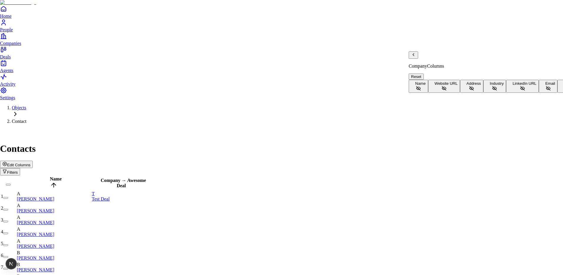
scroll to position [0, 0]
click at [405, 57] on icon "Back" at bounding box center [413, 54] width 5 height 5
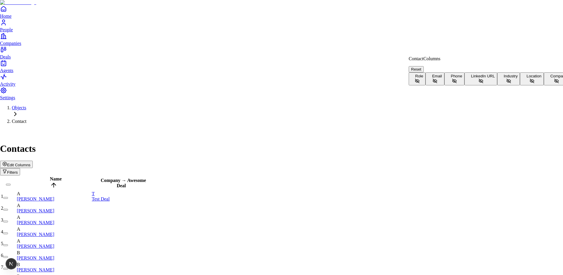
scroll to position [13, 0]
click at [405, 85] on button "Company" at bounding box center [557, 78] width 26 height 13
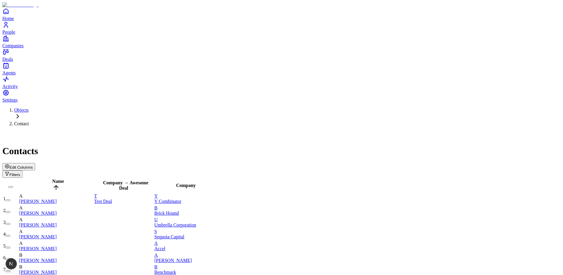
click at [33, 165] on span "Edit Columns" at bounding box center [20, 167] width 23 height 4
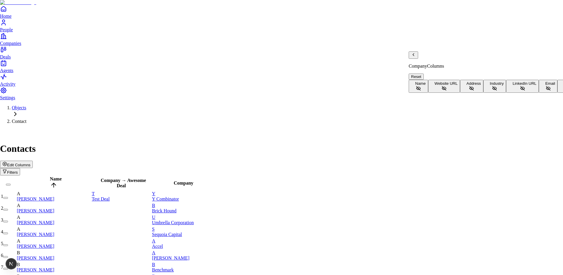
scroll to position [51, 0]
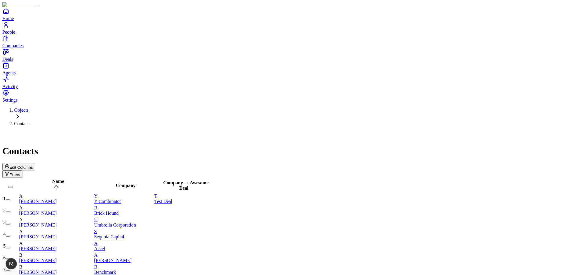
click at [136, 183] on span "Company" at bounding box center [126, 185] width 20 height 5
click at [153, 183] on div "Company" at bounding box center [123, 185] width 59 height 5
click at [35, 163] on button "Edit Columns" at bounding box center [18, 166] width 33 height 7
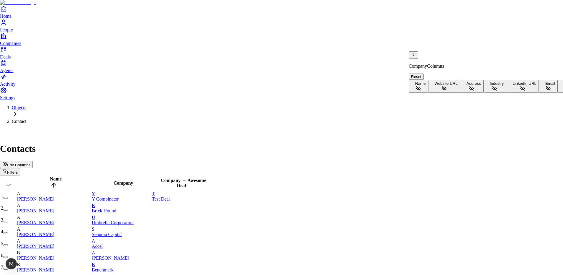
click at [405, 57] on icon "Back" at bounding box center [413, 54] width 5 height 5
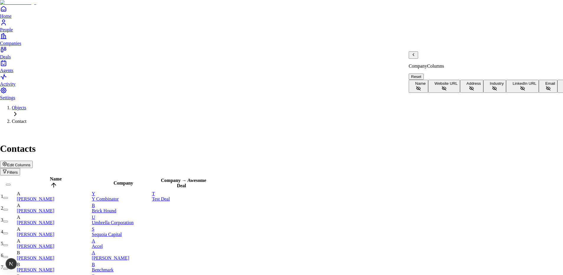
scroll to position [0, 0]
click at [405, 57] on icon "Back" at bounding box center [413, 54] width 5 height 5
click at [405, 80] on button "Name" at bounding box center [418, 86] width 19 height 13
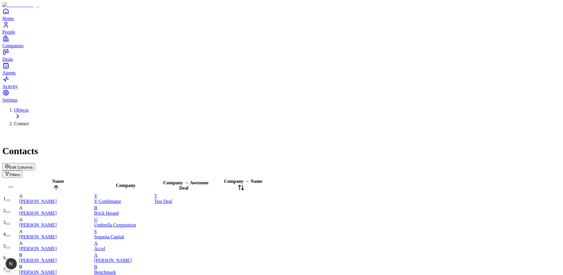
click at [385, 163] on div "Edit Columns Filters" at bounding box center [281, 170] width 558 height 15
click at [33, 165] on span "Edit Columns" at bounding box center [20, 167] width 23 height 4
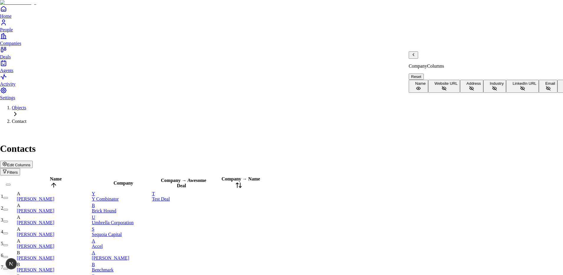
click at [405, 84] on button "Website URL" at bounding box center [444, 86] width 32 height 13
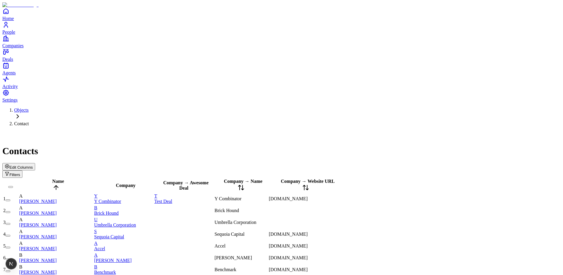
click at [245, 184] on icon at bounding box center [240, 187] width 7 height 7
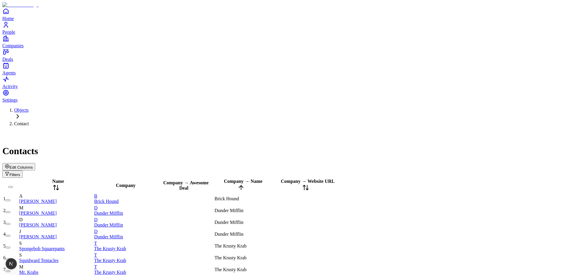
click at [263, 178] on span "Company → Name" at bounding box center [243, 180] width 39 height 5
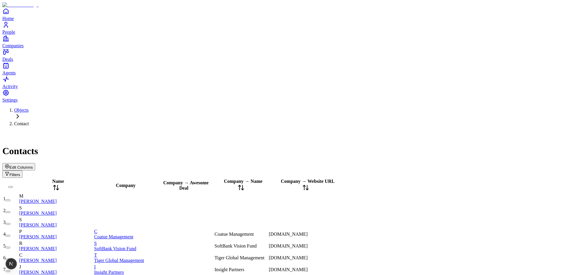
click at [263, 178] on span "Company → Name" at bounding box center [243, 180] width 39 height 5
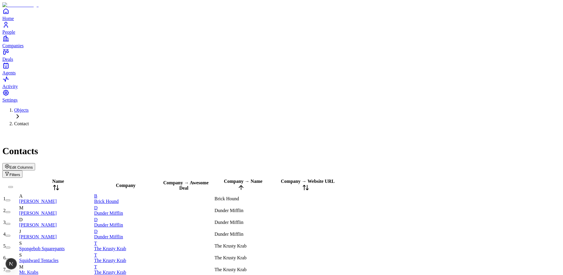
click at [263, 178] on span "Company → Name" at bounding box center [243, 180] width 39 height 5
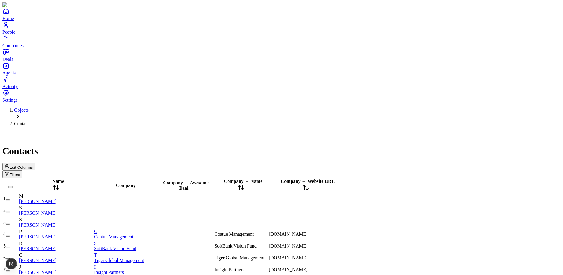
click at [334, 178] on span "Company → Website URL" at bounding box center [308, 180] width 54 height 5
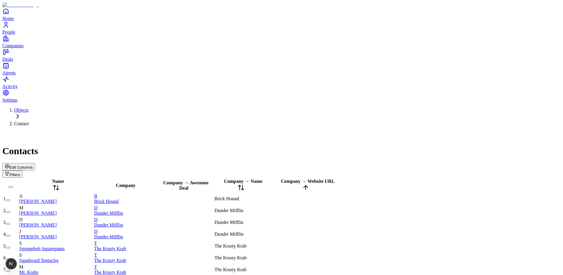
click at [334, 178] on span "Company → Website URL" at bounding box center [308, 180] width 54 height 5
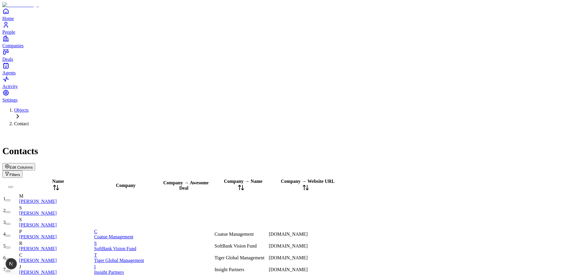
click at [35, 163] on button "Edit Columns" at bounding box center [18, 166] width 33 height 7
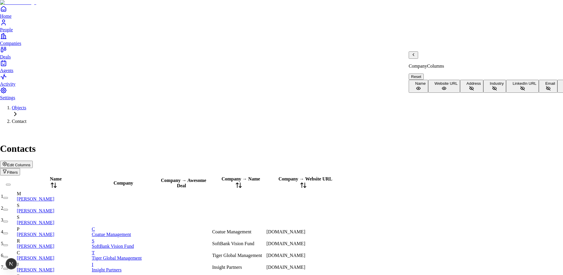
scroll to position [51, 0]
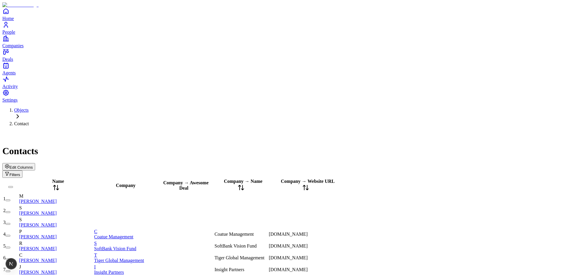
click at [313, 163] on div "Edit Columns Filters" at bounding box center [281, 170] width 558 height 15
click at [213, 107] on ol "Objects Contact" at bounding box center [281, 116] width 558 height 19
click at [185, 131] on div "Contacts" at bounding box center [281, 143] width 558 height 25
click at [251, 131] on div "Contacts" at bounding box center [281, 143] width 558 height 25
click at [173, 131] on div "Contacts Edit Columns Filters" at bounding box center [281, 154] width 558 height 47
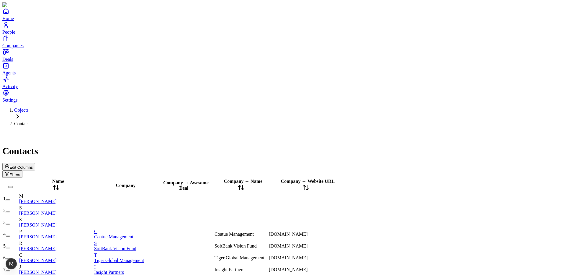
click at [33, 165] on span "Edit Columns" at bounding box center [20, 167] width 23 height 4
click at [35, 163] on button "Edit Columns" at bounding box center [18, 166] width 33 height 7
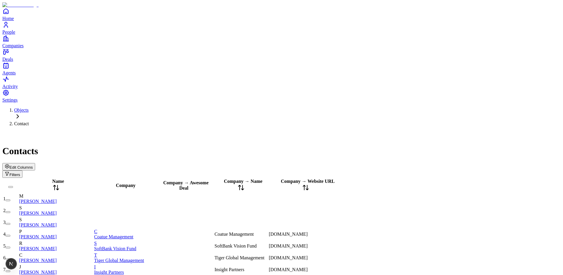
click at [308, 231] on span "www.coatue.com" at bounding box center [288, 233] width 39 height 5
click at [363, 107] on ol "Objects Contact" at bounding box center [281, 116] width 558 height 19
click at [33, 165] on span "Edit Columns" at bounding box center [20, 167] width 23 height 4
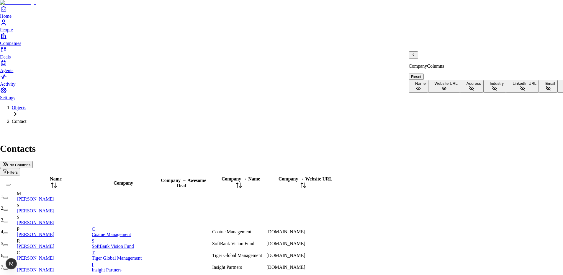
drag, startPoint x: 460, startPoint y: 148, endPoint x: 459, endPoint y: 144, distance: 4.8
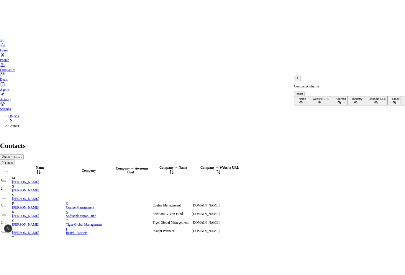
scroll to position [0, 0]
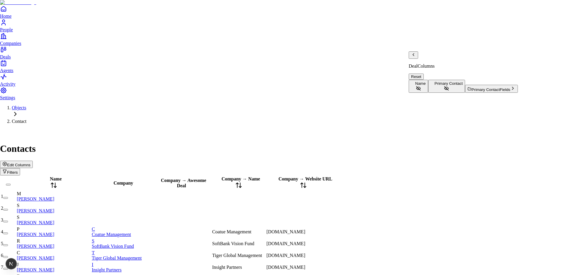
click at [405, 57] on icon "Back" at bounding box center [413, 54] width 5 height 5
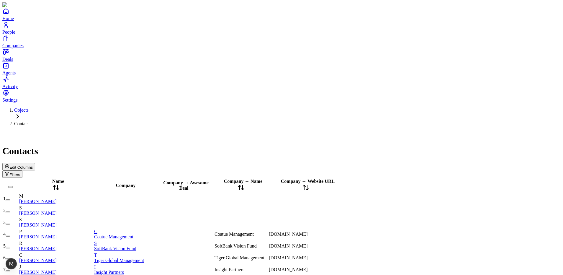
click at [157, 131] on div "Contacts Edit Columns Filters" at bounding box center [281, 154] width 558 height 47
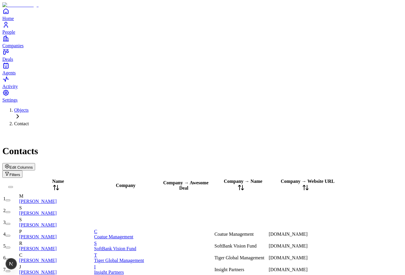
click at [33, 165] on span "Edit Columns" at bounding box center [20, 167] width 23 height 4
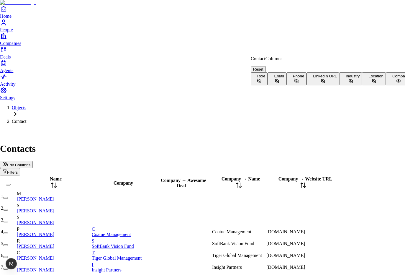
scroll to position [13, 0]
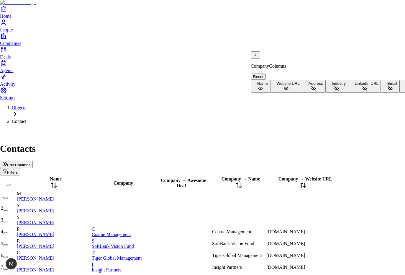
scroll to position [51, 0]
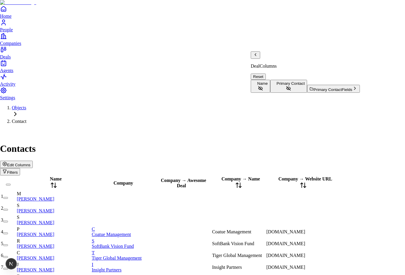
click at [270, 80] on button "Name" at bounding box center [260, 86] width 19 height 13
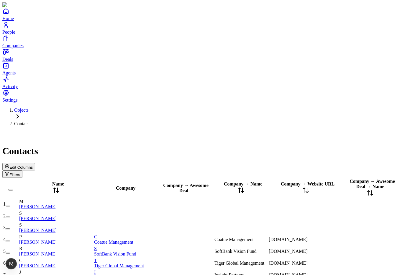
drag, startPoint x: 187, startPoint y: 23, endPoint x: 110, endPoint y: 29, distance: 77.8
click at [188, 107] on div "Objects Contact Contacts Edit Columns Filters" at bounding box center [202, 142] width 400 height 70
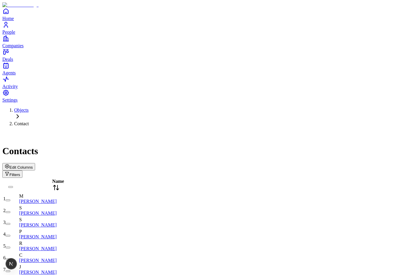
click at [35, 163] on button "Edit Columns" at bounding box center [18, 166] width 33 height 7
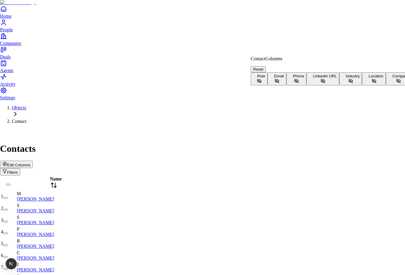
scroll to position [13, 0]
click at [386, 85] on button "Company" at bounding box center [399, 78] width 26 height 13
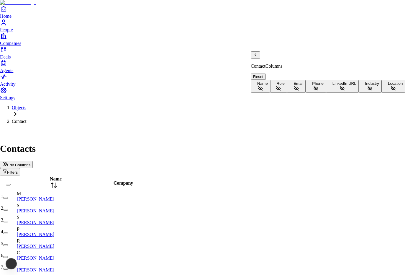
scroll to position [26, 0]
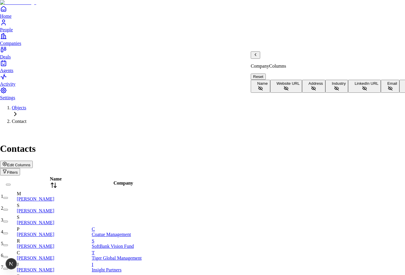
click at [302, 80] on button "Address" at bounding box center [313, 86] width 23 height 13
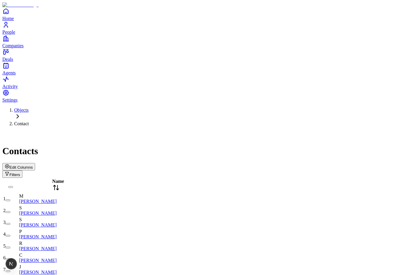
click at [33, 165] on span "Edit Columns" at bounding box center [20, 167] width 23 height 4
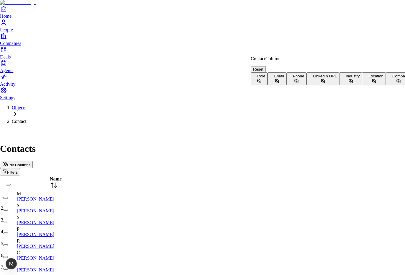
scroll to position [13, 0]
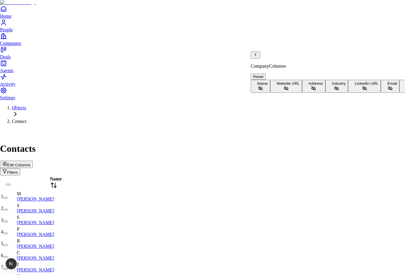
scroll to position [51, 0]
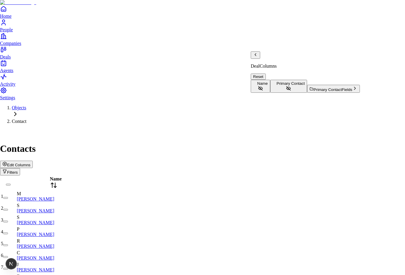
click at [270, 80] on button "Name" at bounding box center [260, 86] width 19 height 13
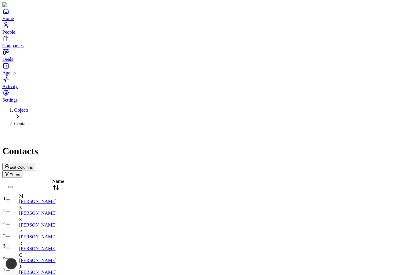
click at [33, 165] on span "Edit Columns" at bounding box center [20, 167] width 23 height 4
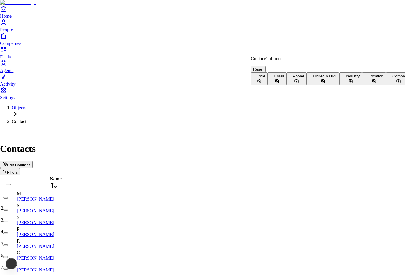
scroll to position [13, 0]
click at [386, 85] on button "Company" at bounding box center [399, 78] width 26 height 13
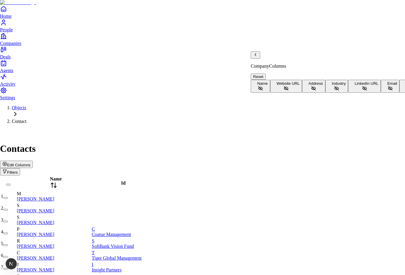
scroll to position [0, 0]
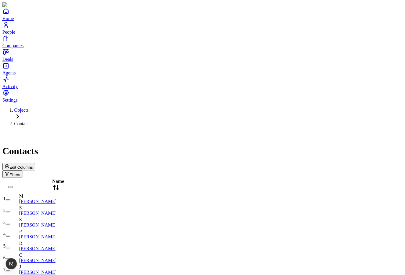
click at [33, 165] on span "Edit Columns" at bounding box center [20, 167] width 23 height 4
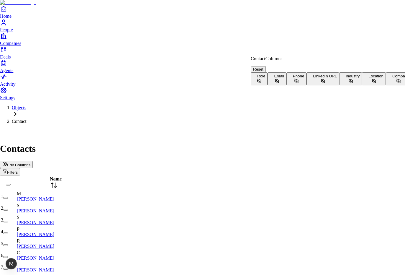
scroll to position [13, 0]
click at [386, 85] on button "Company" at bounding box center [399, 78] width 26 height 13
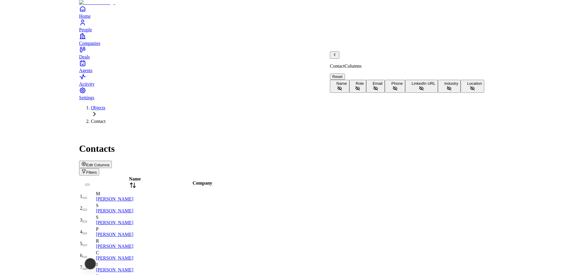
scroll to position [26, 0]
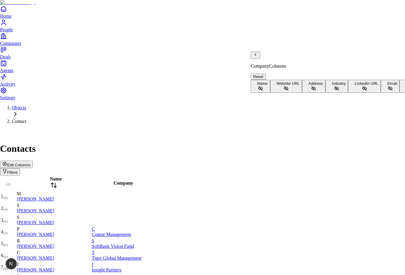
click at [302, 80] on button "Address" at bounding box center [313, 86] width 23 height 13
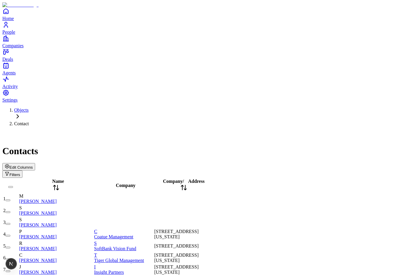
click at [33, 165] on span "Edit Columns" at bounding box center [20, 167] width 23 height 4
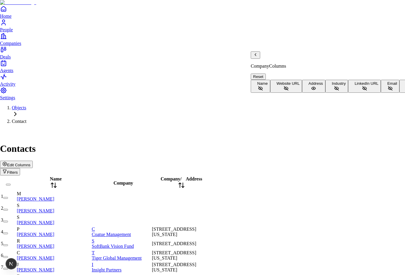
click at [258, 57] on icon "Back" at bounding box center [255, 54] width 5 height 5
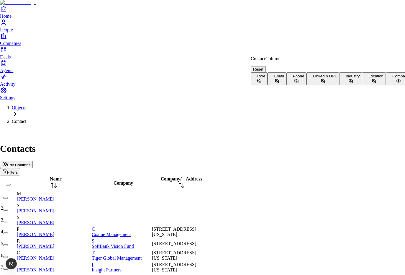
click at [281, 85] on button "Email" at bounding box center [277, 78] width 19 height 13
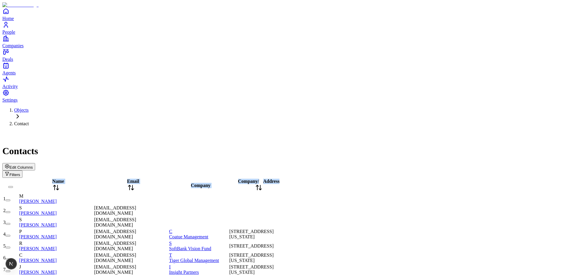
drag, startPoint x: 321, startPoint y: 67, endPoint x: 327, endPoint y: 65, distance: 5.7
click at [325, 131] on div "Contacts Edit Columns Filters" at bounding box center [281, 154] width 558 height 47
drag, startPoint x: 330, startPoint y: 63, endPoint x: 360, endPoint y: 64, distance: 29.8
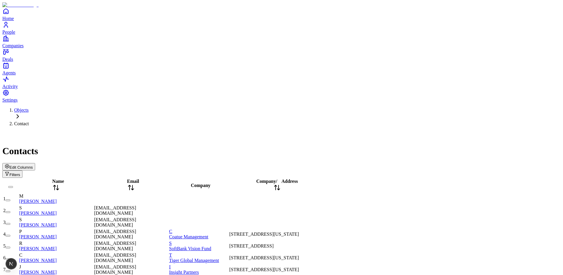
click at [344, 131] on div "Contacts" at bounding box center [281, 143] width 558 height 25
click at [33, 165] on span "Edit Columns" at bounding box center [20, 167] width 23 height 4
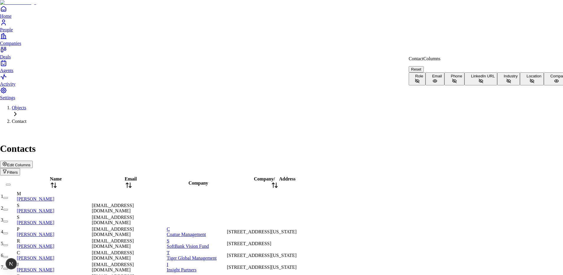
scroll to position [13, 0]
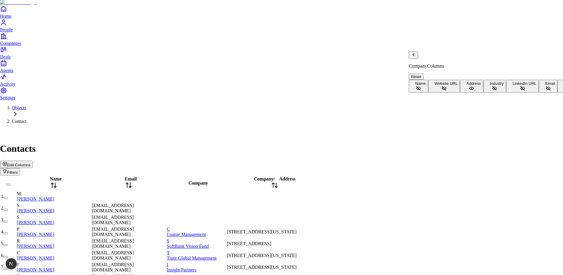
scroll to position [51, 0]
drag, startPoint x: 443, startPoint y: 152, endPoint x: 443, endPoint y: 147, distance: 5.0
click at [405, 81] on span "Name" at bounding box center [420, 83] width 11 height 4
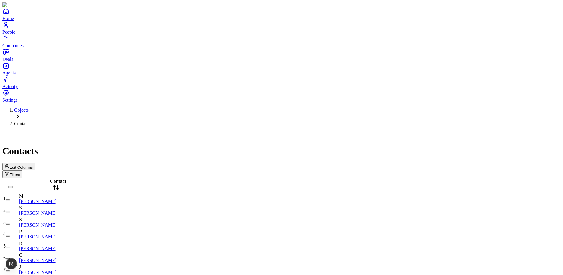
click at [405, 131] on div "Contacts Edit Columns Filters" at bounding box center [281, 154] width 558 height 47
click at [33, 165] on span "Edit Columns" at bounding box center [20, 167] width 23 height 4
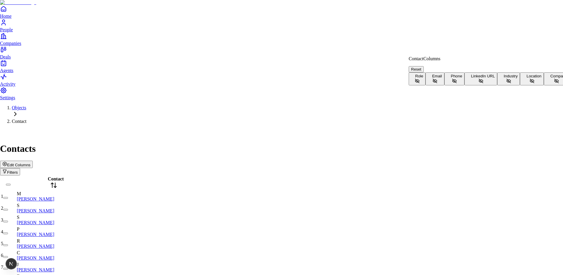
click at [405, 76] on button "Role" at bounding box center [417, 78] width 17 height 13
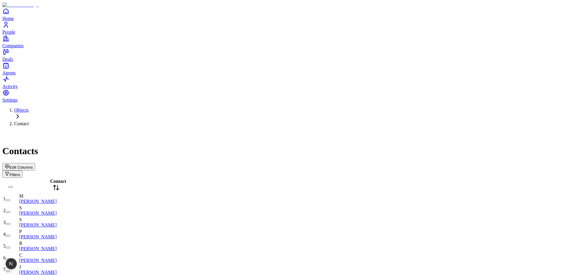
click at [33, 165] on span "Edit Columns" at bounding box center [20, 167] width 23 height 4
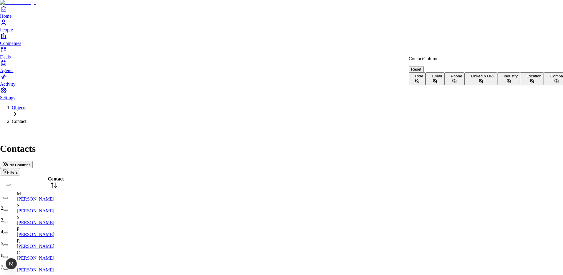
click at [425, 72] on button "Role" at bounding box center [417, 78] width 17 height 13
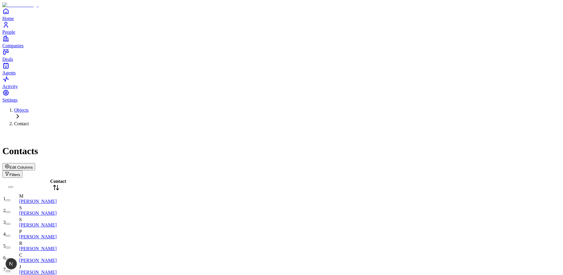
click at [35, 163] on button "Edit Columns" at bounding box center [18, 166] width 33 height 7
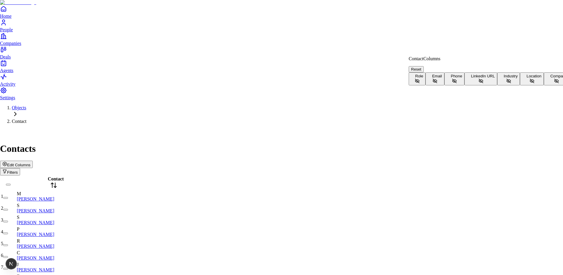
click at [425, 74] on button "Role" at bounding box center [417, 78] width 17 height 13
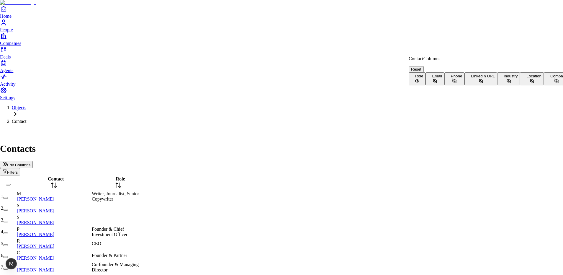
click at [444, 85] on button "Email" at bounding box center [434, 78] width 19 height 13
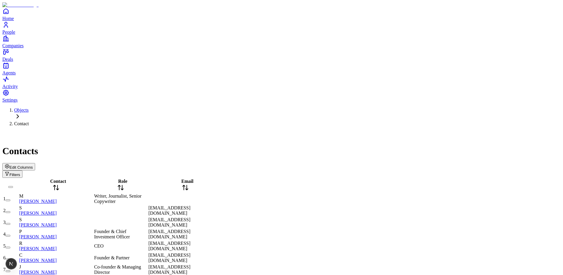
click at [33, 165] on span "Edit Columns" at bounding box center [20, 167] width 23 height 4
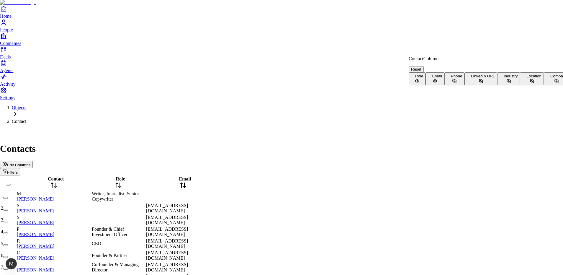
scroll to position [13, 0]
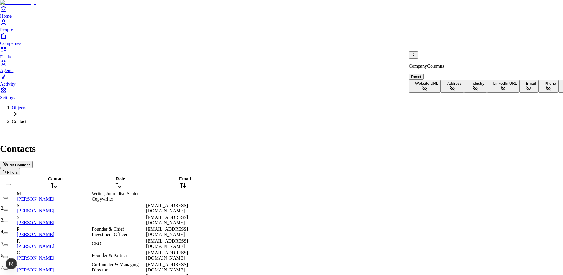
scroll to position [0, 0]
click at [415, 57] on icon "Back" at bounding box center [413, 54] width 5 height 5
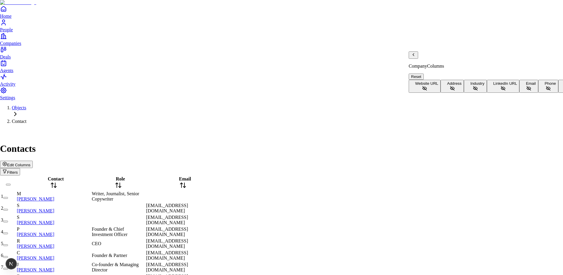
scroll to position [38, 0]
click at [416, 57] on icon "Back" at bounding box center [413, 54] width 5 height 5
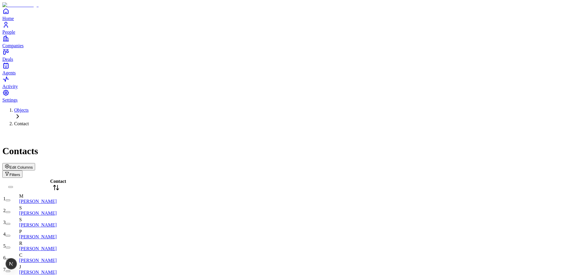
click at [33, 165] on span "Edit Columns" at bounding box center [20, 167] width 23 height 4
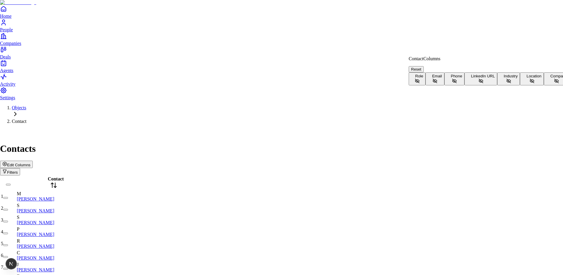
scroll to position [13, 0]
click at [550, 78] on span "Company" at bounding box center [558, 76] width 17 height 4
click at [424, 66] on button "Reset" at bounding box center [416, 69] width 15 height 6
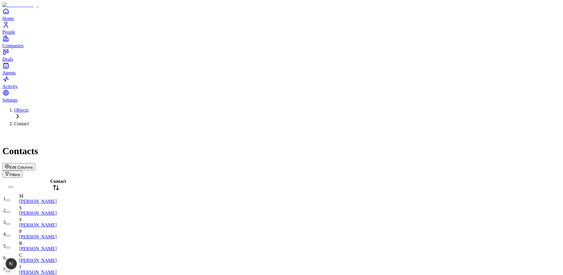
click at [33, 165] on span "Edit Columns" at bounding box center [20, 167] width 23 height 4
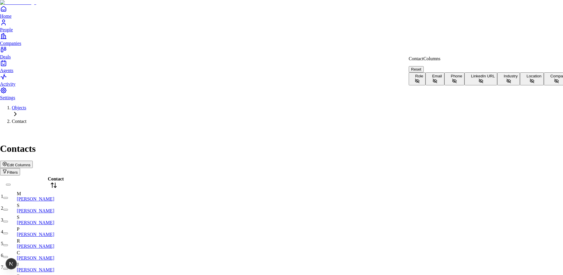
scroll to position [13, 0]
click at [544, 85] on button "Company" at bounding box center [557, 78] width 26 height 13
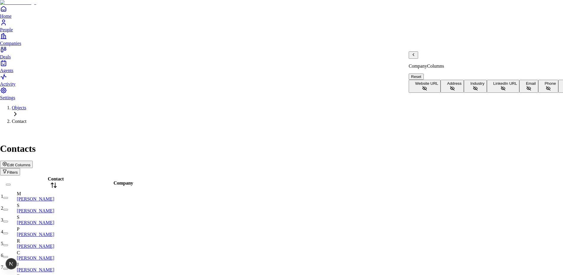
click at [448, 80] on button "Address" at bounding box center [451, 86] width 23 height 13
click at [416, 57] on icon "Back" at bounding box center [413, 54] width 5 height 5
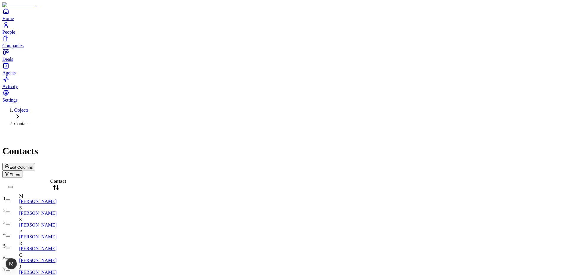
click at [509, 163] on div "Edit Columns Filters" at bounding box center [281, 170] width 558 height 15
click at [33, 165] on span "Edit Columns" at bounding box center [20, 167] width 23 height 4
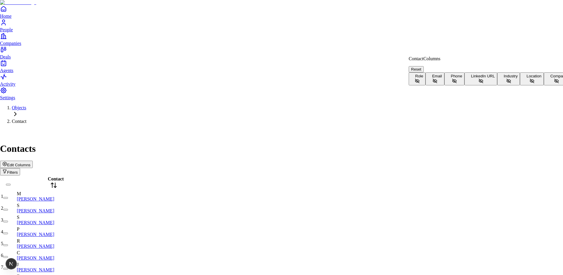
scroll to position [13, 0]
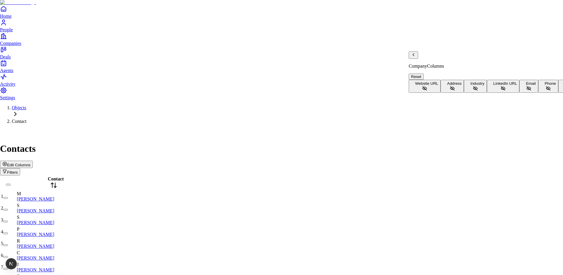
scroll to position [0, 0]
click at [416, 57] on icon "Back" at bounding box center [413, 54] width 5 height 5
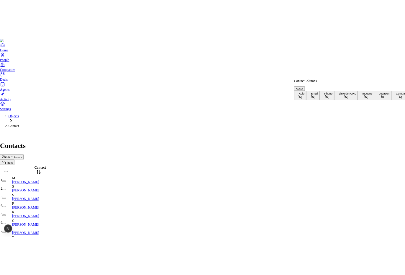
scroll to position [13, 0]
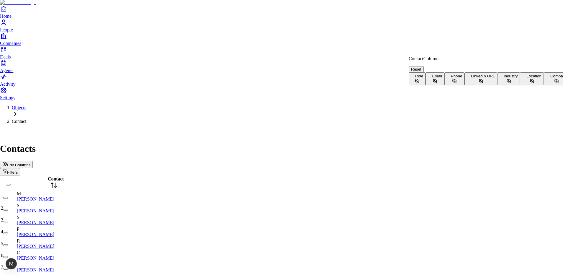
click at [550, 78] on span "Company" at bounding box center [558, 76] width 17 height 4
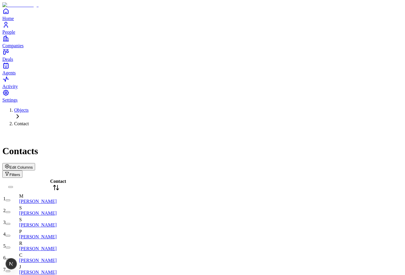
click at [33, 165] on span "Edit Columns" at bounding box center [20, 167] width 23 height 4
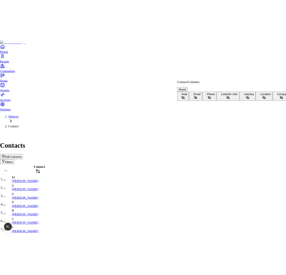
scroll to position [13, 0]
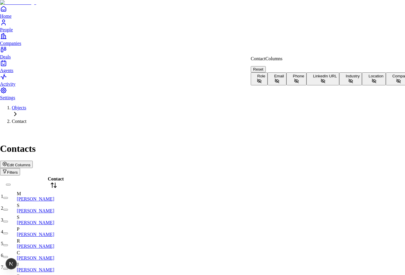
click at [386, 85] on button "Company" at bounding box center [399, 78] width 26 height 13
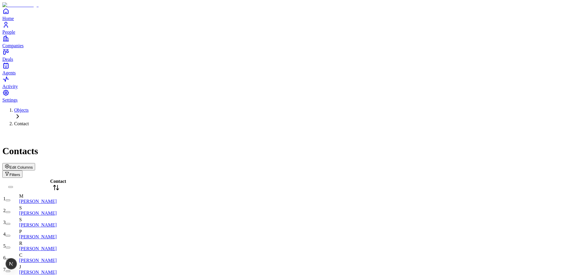
click at [33, 165] on span "Edit Columns" at bounding box center [20, 167] width 23 height 4
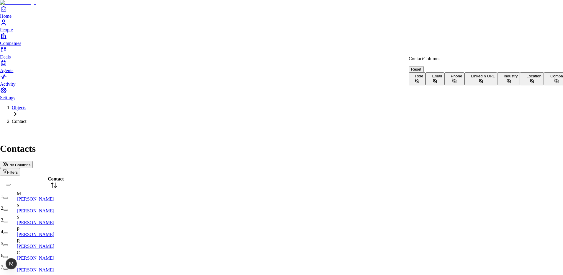
scroll to position [13, 0]
click at [286, 85] on button "Company" at bounding box center [557, 78] width 26 height 13
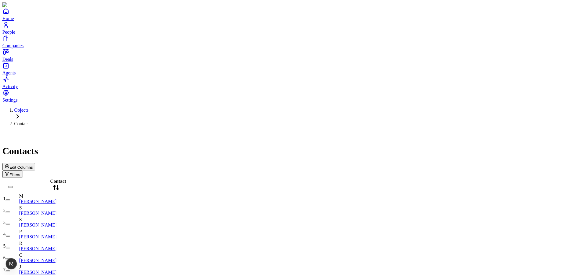
click at [33, 165] on span "Edit Columns" at bounding box center [20, 167] width 23 height 4
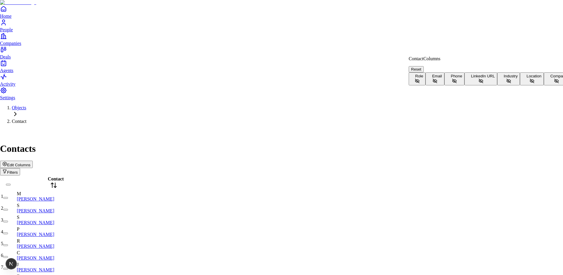
scroll to position [13, 0]
click at [544, 85] on button "Company" at bounding box center [557, 78] width 26 height 13
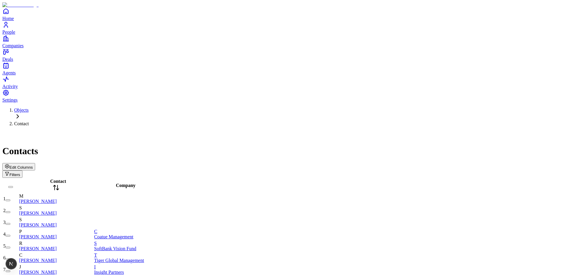
click at [33, 165] on span "Edit Columns" at bounding box center [20, 167] width 23 height 4
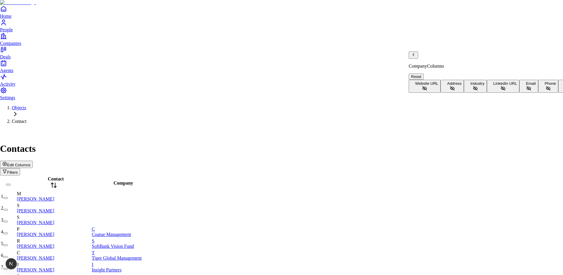
click at [455, 80] on button "Address" at bounding box center [451, 86] width 23 height 13
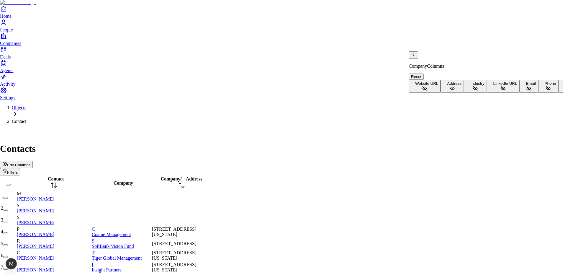
scroll to position [38, 0]
click at [414, 57] on icon "Back" at bounding box center [413, 54] width 5 height 5
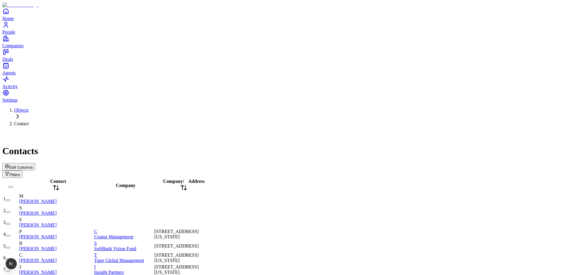
click at [506, 131] on div "Contacts Edit Columns Filters" at bounding box center [281, 154] width 558 height 47
click at [33, 165] on span "Edit Columns" at bounding box center [20, 167] width 23 height 4
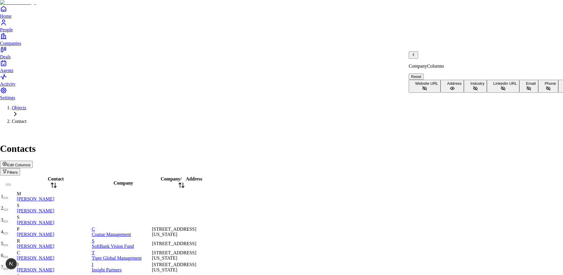
click at [418, 61] on div "Deal Columns" at bounding box center [454, 59] width 90 height 17
click at [416, 57] on icon "Back" at bounding box center [413, 54] width 5 height 5
click at [440, 80] on button "Website URL" at bounding box center [425, 86] width 32 height 13
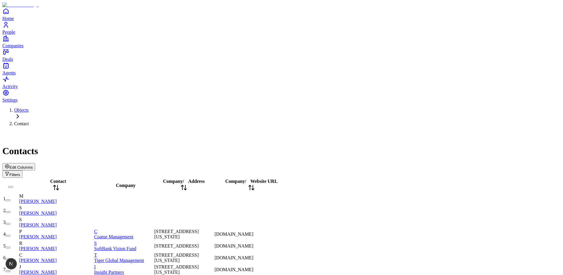
scroll to position [19, 0]
click at [199, 229] on span "9 West 57th Street, New York, NY 10019, USA" at bounding box center [176, 234] width 44 height 10
click at [10, 199] on button "button" at bounding box center [8, 200] width 5 height 2
click at [10, 211] on button "button" at bounding box center [8, 212] width 5 height 2
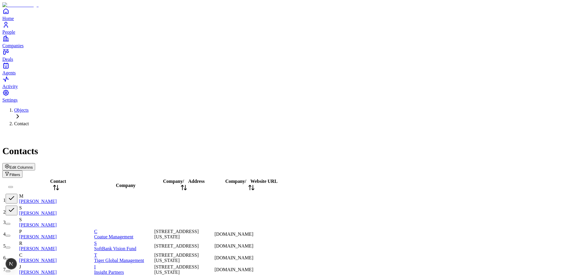
click at [10, 223] on button "button" at bounding box center [8, 224] width 5 height 2
click at [17, 217] on button "button" at bounding box center [12, 222] width 12 height 10
click at [17, 205] on button "button" at bounding box center [12, 210] width 12 height 10
click at [17, 193] on button "button" at bounding box center [12, 198] width 12 height 10
click at [517, 163] on div "Edit Columns Filters" at bounding box center [281, 170] width 558 height 15
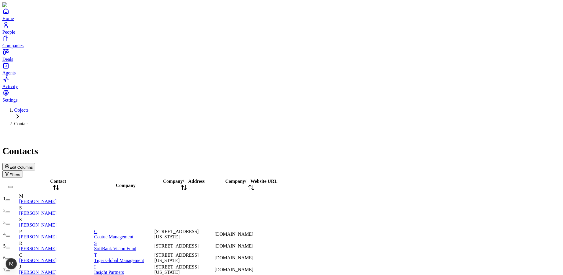
click at [33, 165] on span "Edit Columns" at bounding box center [20, 167] width 23 height 4
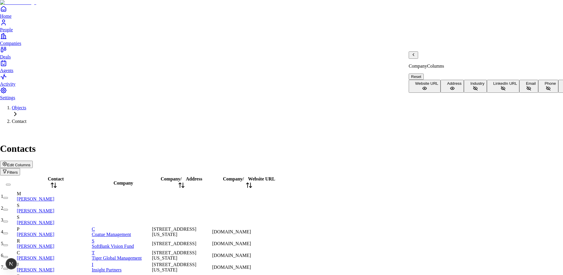
scroll to position [38, 0]
click at [446, 80] on button "Primary Contact" at bounding box center [427, 86] width 37 height 13
click at [415, 57] on icon "Back" at bounding box center [413, 54] width 5 height 5
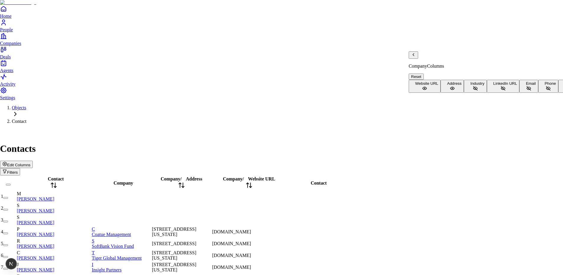
scroll to position [38, 0]
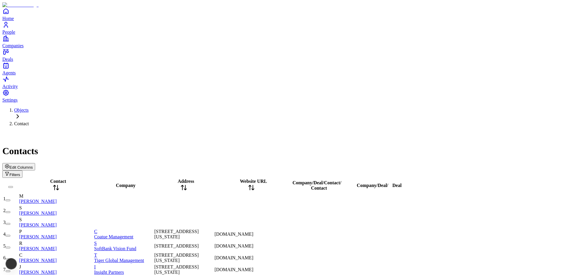
click at [385, 131] on div "Contacts" at bounding box center [281, 143] width 558 height 25
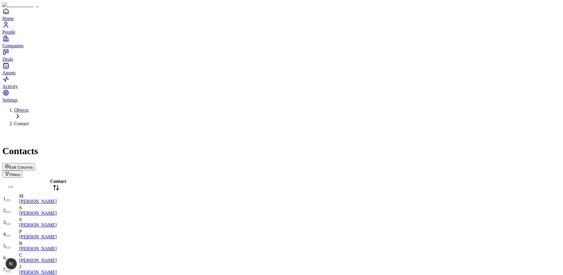
click at [33, 165] on span "Edit Columns" at bounding box center [20, 167] width 23 height 4
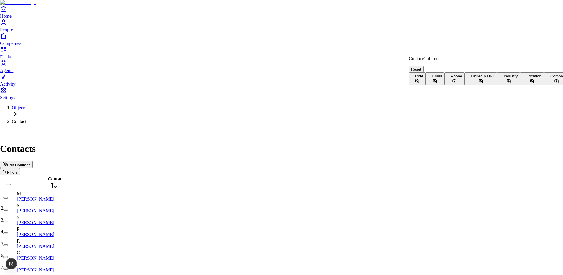
scroll to position [13, 0]
click at [544, 85] on button "Company" at bounding box center [557, 78] width 26 height 13
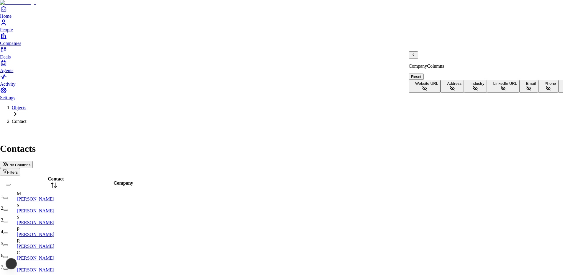
click at [444, 80] on button "Address" at bounding box center [451, 86] width 23 height 13
click at [464, 83] on button "Industry" at bounding box center [475, 86] width 23 height 13
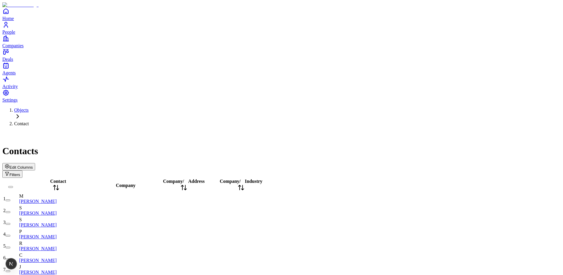
drag, startPoint x: 291, startPoint y: 61, endPoint x: 300, endPoint y: 61, distance: 8.8
click at [268, 131] on div "Contacts" at bounding box center [281, 143] width 558 height 25
click at [33, 165] on span "Edit Columns" at bounding box center [20, 167] width 23 height 4
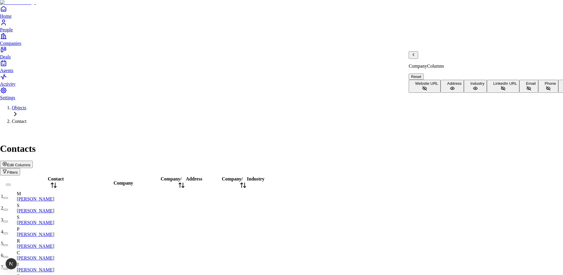
scroll to position [38, 0]
click at [415, 57] on icon "Back" at bounding box center [413, 54] width 5 height 5
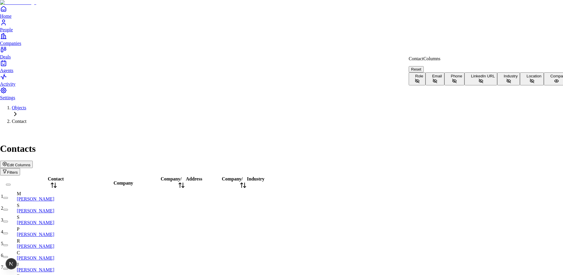
click at [544, 85] on button "Company" at bounding box center [557, 78] width 26 height 13
click at [550, 78] on span "Company" at bounding box center [558, 76] width 17 height 4
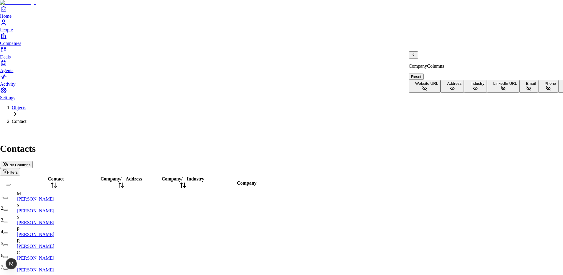
click at [464, 80] on button "Address" at bounding box center [451, 86] width 23 height 13
click at [474, 82] on button "Industry" at bounding box center [475, 86] width 23 height 13
click at [416, 57] on icon "Back" at bounding box center [413, 54] width 5 height 5
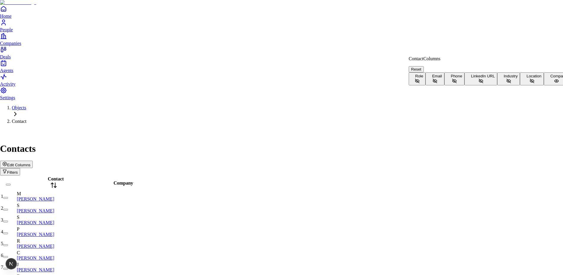
click at [544, 85] on button "Company" at bounding box center [557, 78] width 26 height 13
click at [550, 78] on span "Company" at bounding box center [558, 76] width 17 height 4
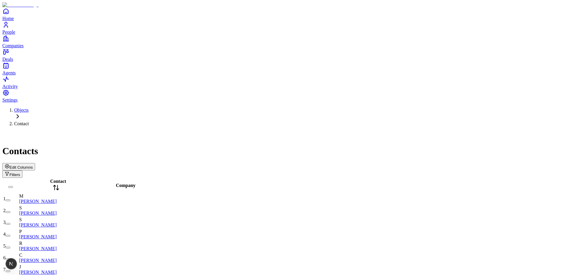
scroll to position [1003, 0]
click at [33, 165] on span "Edit Columns" at bounding box center [20, 167] width 23 height 4
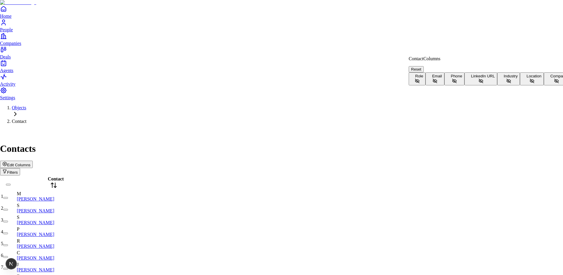
scroll to position [13, 0]
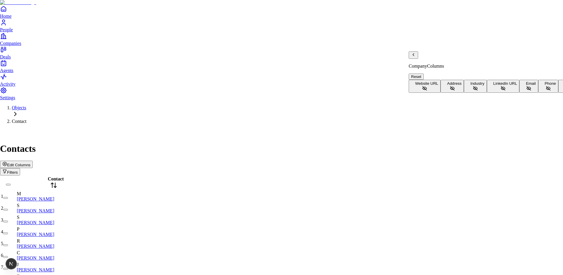
click at [416, 57] on icon "Back" at bounding box center [413, 54] width 5 height 5
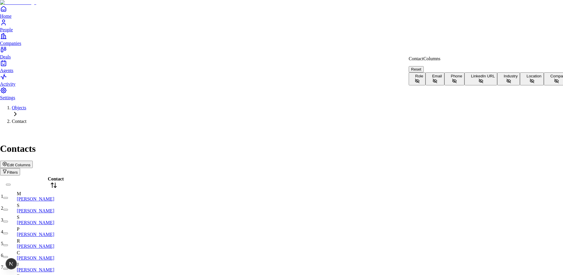
click at [544, 85] on button "Company" at bounding box center [557, 78] width 26 height 13
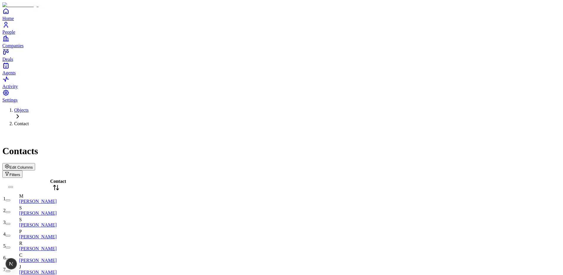
click at [33, 165] on span "Edit Columns" at bounding box center [20, 167] width 23 height 4
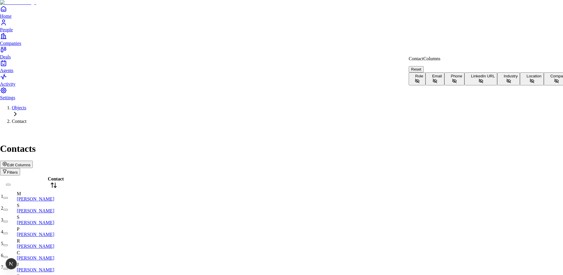
scroll to position [13, 0]
click at [544, 85] on button "Company" at bounding box center [557, 78] width 26 height 13
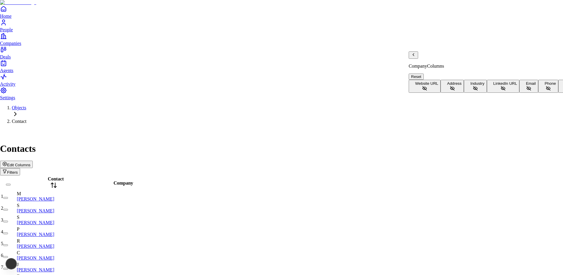
click at [458, 80] on button "Address" at bounding box center [451, 86] width 23 height 13
click at [464, 87] on button "Industry" at bounding box center [475, 86] width 23 height 13
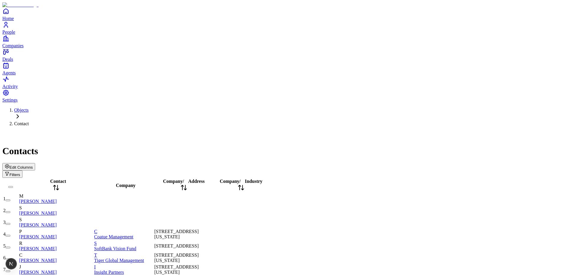
scroll to position [0, 0]
drag, startPoint x: 306, startPoint y: 61, endPoint x: 318, endPoint y: 62, distance: 12.7
drag, startPoint x: 315, startPoint y: 63, endPoint x: 303, endPoint y: 62, distance: 12.1
click at [280, 178] on div "Company / Industry" at bounding box center [247, 185] width 66 height 14
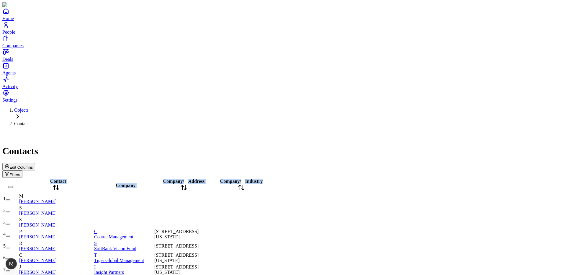
drag, startPoint x: 305, startPoint y: 64, endPoint x: 361, endPoint y: 63, distance: 55.8
drag, startPoint x: 358, startPoint y: 63, endPoint x: 310, endPoint y: 63, distance: 48.4
click at [309, 178] on div "Company / Industry" at bounding box center [268, 185] width 109 height 14
drag, startPoint x: 116, startPoint y: 63, endPoint x: 153, endPoint y: 64, distance: 37.8
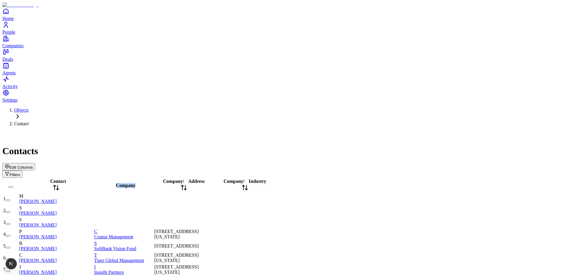
click at [155, 178] on tr "Contact Company Company / Address Company / Industry" at bounding box center [139, 185] width 273 height 14
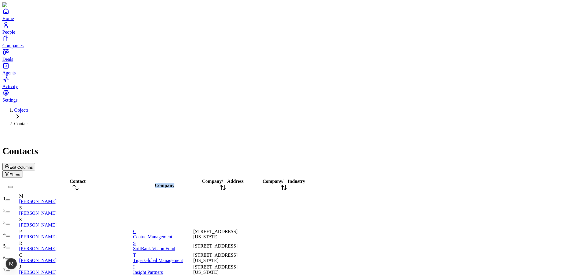
drag, startPoint x: 504, startPoint y: 47, endPoint x: 497, endPoint y: 50, distance: 7.7
click at [33, 165] on span "Edit Columns" at bounding box center [20, 167] width 23 height 4
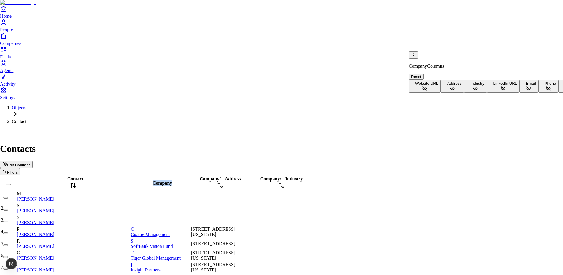
scroll to position [38, 0]
click at [414, 57] on div "Deal Columns" at bounding box center [454, 59] width 90 height 17
click at [424, 73] on button "Reset" at bounding box center [416, 76] width 15 height 6
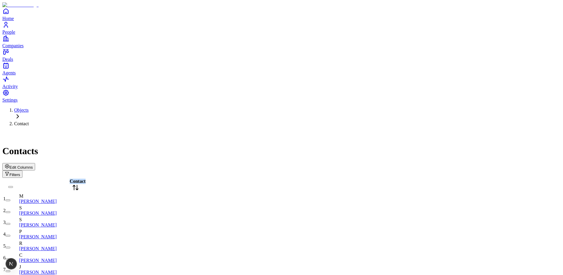
drag, startPoint x: 148, startPoint y: 62, endPoint x: 184, endPoint y: 64, distance: 36.0
drag, startPoint x: 183, startPoint y: 63, endPoint x: 126, endPoint y: 61, distance: 56.4
click at [125, 178] on div "Contact" at bounding box center [93, 185] width 149 height 14
click at [141, 163] on div "Edit Columns Filters" at bounding box center [281, 170] width 558 height 15
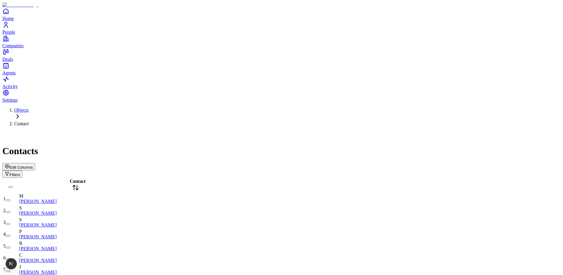
click at [516, 163] on div "Edit Columns Filters" at bounding box center [281, 170] width 558 height 15
click at [33, 165] on span "Edit Columns" at bounding box center [20, 167] width 23 height 4
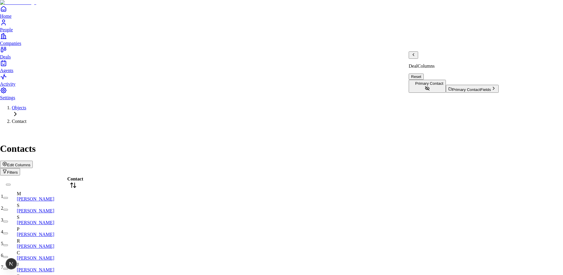
click at [414, 57] on icon "Back" at bounding box center [413, 54] width 5 height 5
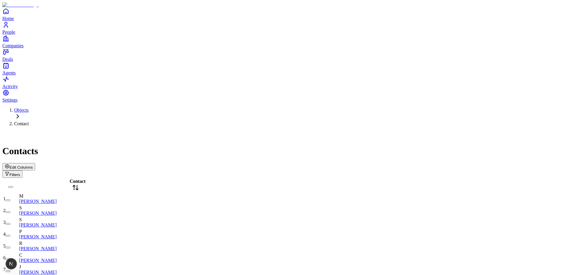
scroll to position [0, 0]
click at [516, 131] on div "Companies Edit Columns Filters" at bounding box center [281, 154] width 558 height 47
click at [33, 165] on span "Edit Columns" at bounding box center [20, 167] width 23 height 4
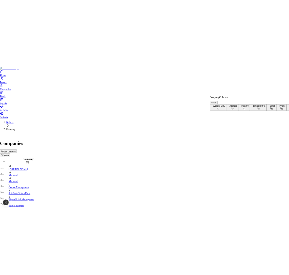
scroll to position [38, 0]
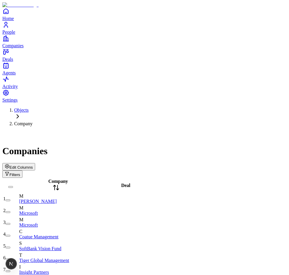
click at [33, 165] on span "Edit Columns" at bounding box center [20, 167] width 23 height 4
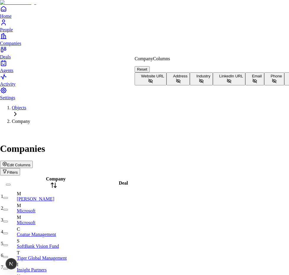
drag, startPoint x: 181, startPoint y: 151, endPoint x: 183, endPoint y: 97, distance: 54.3
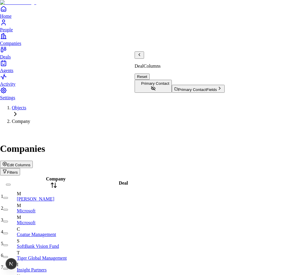
scroll to position [0, 0]
click at [172, 80] on button "Primary Contact" at bounding box center [153, 86] width 37 height 13
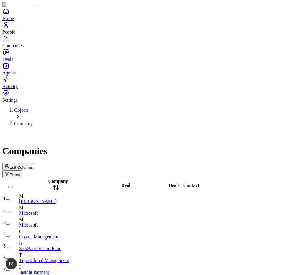
click at [33, 165] on span "Edit Columns" at bounding box center [20, 167] width 23 height 4
click at [35, 163] on button "Edit Columns" at bounding box center [18, 166] width 33 height 7
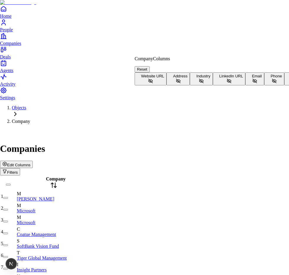
scroll to position [38, 0]
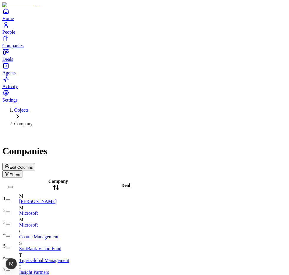
click at [72, 178] on div "Company" at bounding box center [56, 185] width 74 height 14
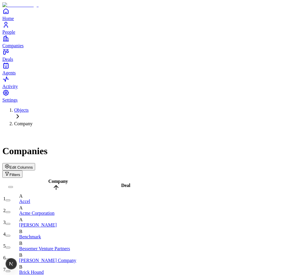
scroll to position [0, 0]
click at [60, 184] on icon at bounding box center [56, 187] width 7 height 7
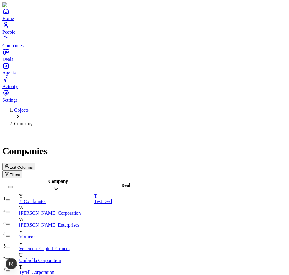
click at [175, 163] on div "Edit Columns Filters" at bounding box center [144, 170] width 284 height 15
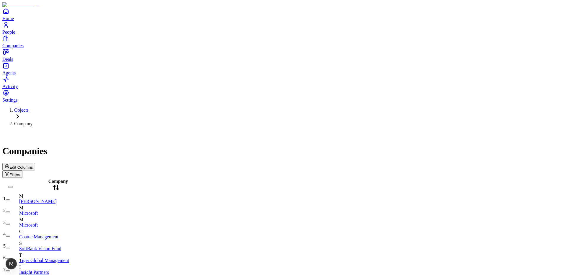
click at [502, 131] on div "Companies Edit Columns Filters" at bounding box center [281, 154] width 558 height 47
click at [33, 165] on span "Edit Columns" at bounding box center [20, 167] width 23 height 4
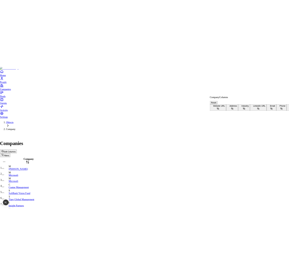
scroll to position [38, 0]
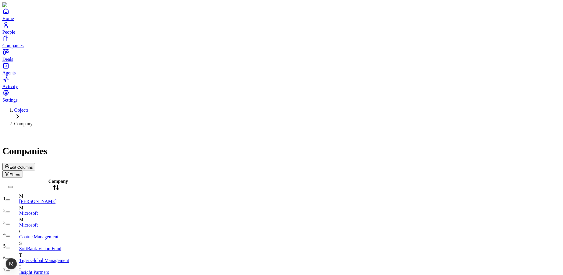
click at [60, 184] on icon at bounding box center [56, 187] width 7 height 7
click at [65, 178] on span "Company" at bounding box center [58, 180] width 20 height 5
click at [33, 165] on span "Edit Columns" at bounding box center [20, 167] width 23 height 4
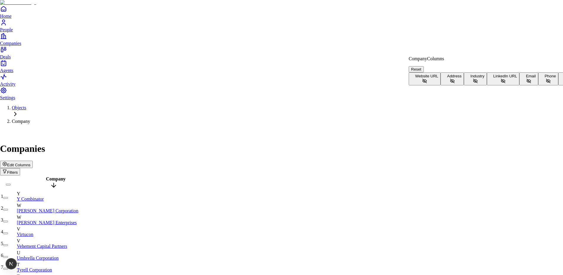
scroll to position [38, 0]
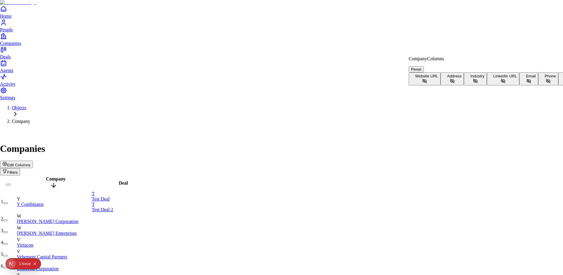
click at [27, 263] on div "Issue" at bounding box center [26, 263] width 9 height 11
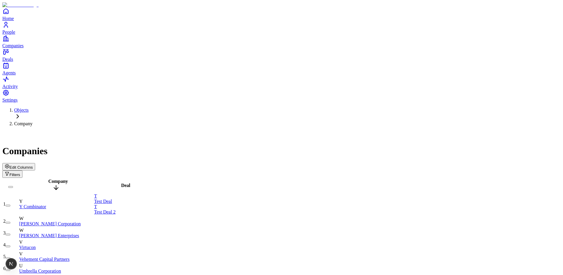
scroll to position [0, 0]
click at [500, 163] on div "Edit Columns Filters" at bounding box center [281, 170] width 558 height 15
click at [33, 165] on span "Edit Columns" at bounding box center [20, 167] width 23 height 4
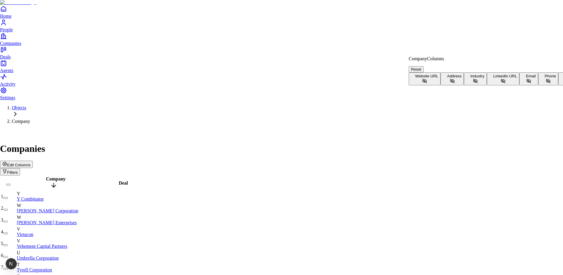
scroll to position [38, 0]
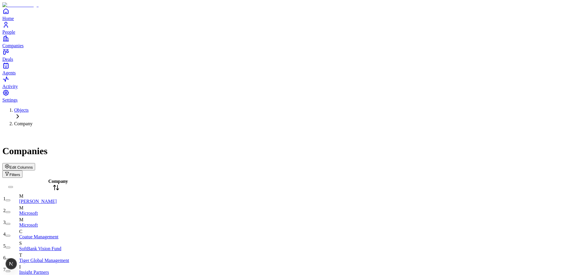
click at [9, 164] on icon "button" at bounding box center [7, 166] width 5 height 5
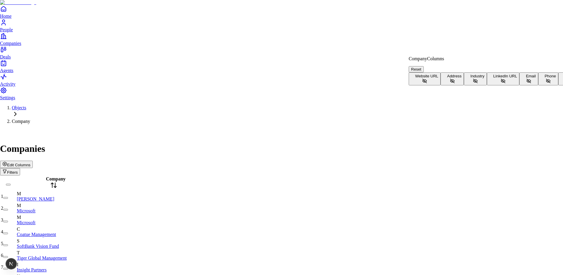
scroll to position [38, 0]
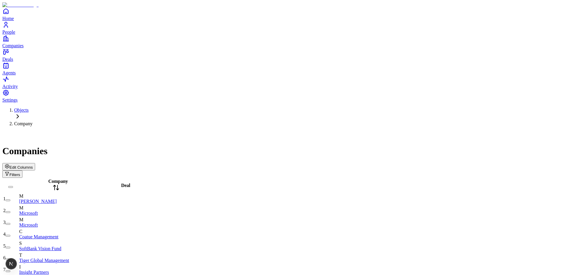
scroll to position [0, 0]
click at [58, 178] on span "Company" at bounding box center [58, 180] width 20 height 5
click at [149, 193] on td at bounding box center [124, 198] width 60 height 11
click at [35, 163] on button "Edit Columns" at bounding box center [18, 166] width 33 height 7
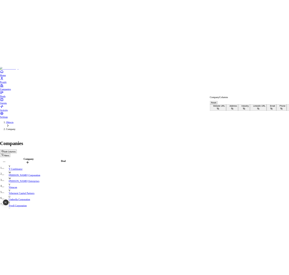
scroll to position [38, 0]
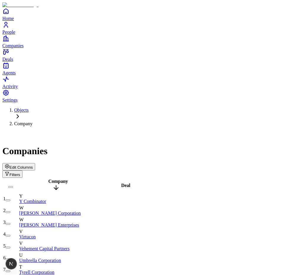
click at [139, 193] on td at bounding box center [124, 198] width 60 height 11
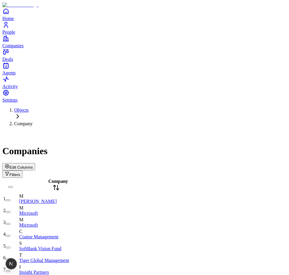
click at [33, 165] on span "Edit Columns" at bounding box center [20, 167] width 23 height 4
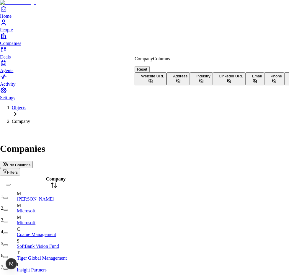
scroll to position [38, 0]
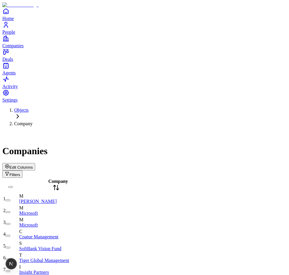
click at [58, 178] on span "Company" at bounding box center [58, 180] width 20 height 5
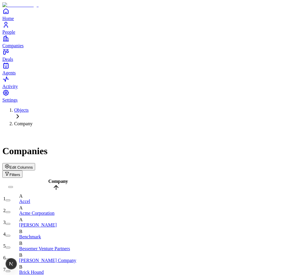
click at [58, 178] on span "Company" at bounding box center [58, 180] width 20 height 5
click at [33, 165] on span "Edit Columns" at bounding box center [20, 167] width 23 height 4
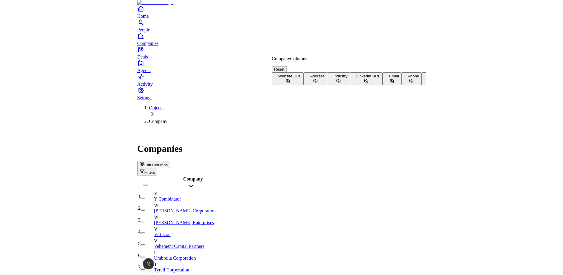
scroll to position [38, 0]
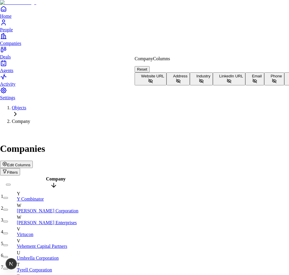
drag, startPoint x: 174, startPoint y: 136, endPoint x: 189, endPoint y: 138, distance: 14.9
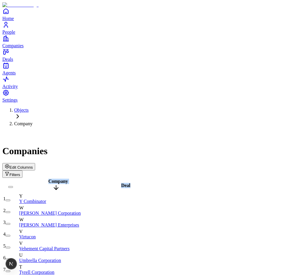
drag, startPoint x: 176, startPoint y: 62, endPoint x: 238, endPoint y: 62, distance: 62.2
drag, startPoint x: 238, startPoint y: 62, endPoint x: 275, endPoint y: 61, distance: 36.9
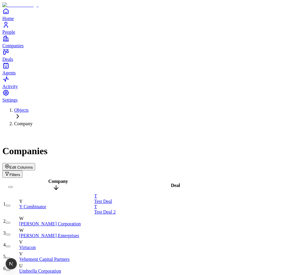
click at [177, 163] on div "Edit Columns Filters" at bounding box center [144, 170] width 284 height 15
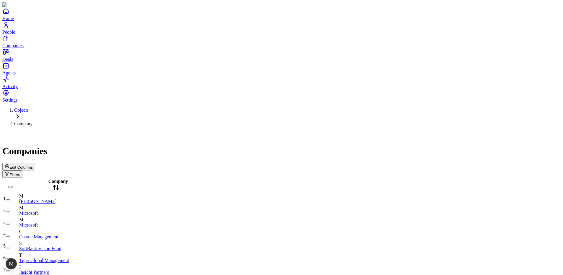
click at [33, 165] on span "Edit Columns" at bounding box center [20, 167] width 23 height 4
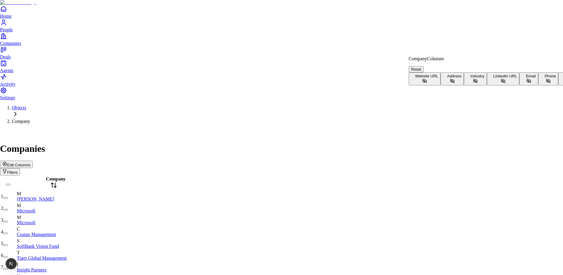
scroll to position [38, 0]
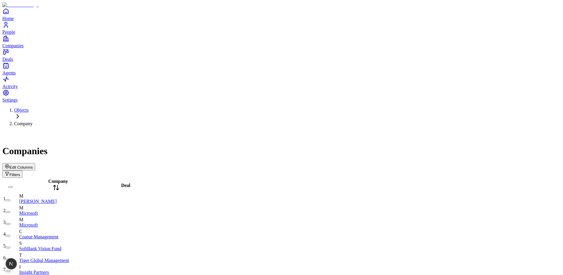
click at [66, 178] on div "Company" at bounding box center [56, 185] width 74 height 14
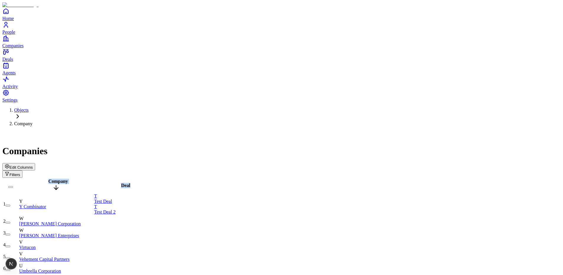
drag, startPoint x: 183, startPoint y: 63, endPoint x: 206, endPoint y: 63, distance: 22.4
click at [202, 163] on div "Edit Columns Filters" at bounding box center [281, 170] width 558 height 15
drag, startPoint x: 231, startPoint y: 60, endPoint x: 255, endPoint y: 59, distance: 23.3
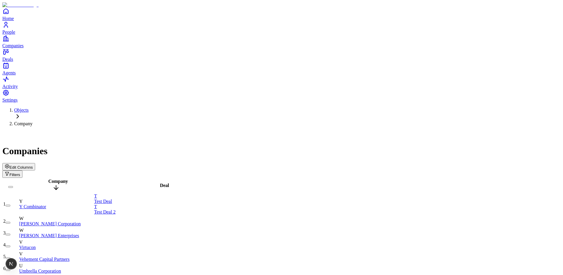
click at [259, 163] on div "Edit Columns Filters" at bounding box center [281, 170] width 558 height 15
drag, startPoint x: 252, startPoint y: 61, endPoint x: 329, endPoint y: 61, distance: 77.0
click at [179, 131] on div "Companies Edit Columns Filters" at bounding box center [281, 154] width 558 height 47
drag, startPoint x: 289, startPoint y: 63, endPoint x: 230, endPoint y: 62, distance: 58.4
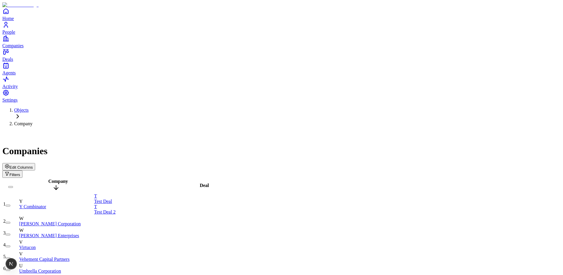
click at [231, 183] on div "Deal" at bounding box center [202, 185] width 216 height 5
drag, startPoint x: 232, startPoint y: 64, endPoint x: 206, endPoint y: 63, distance: 25.4
click at [206, 183] on div "Deal" at bounding box center [151, 185] width 114 height 5
drag, startPoint x: 207, startPoint y: 63, endPoint x: 181, endPoint y: 62, distance: 26.0
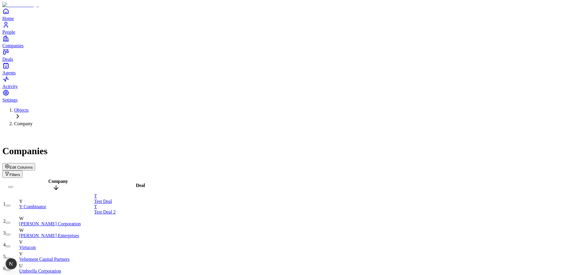
click at [181, 183] on div "Deal" at bounding box center [138, 185] width 88 height 5
drag, startPoint x: 191, startPoint y: 64, endPoint x: 177, endPoint y: 64, distance: 13.6
click at [157, 183] on div "Deal" at bounding box center [125, 185] width 63 height 5
drag, startPoint x: 189, startPoint y: 63, endPoint x: 234, endPoint y: 64, distance: 44.8
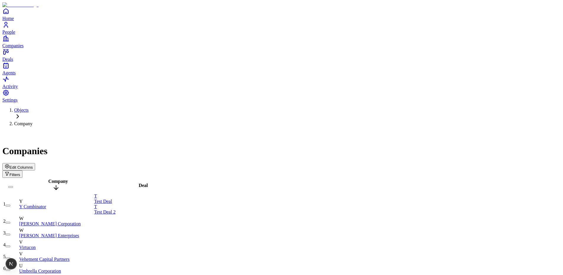
click at [33, 165] on span "Edit Columns" at bounding box center [20, 167] width 23 height 4
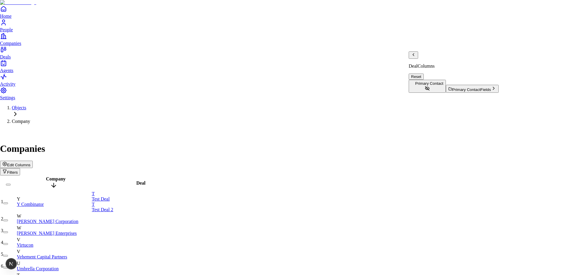
click at [446, 80] on button "Primary Contact" at bounding box center [427, 86] width 37 height 13
click at [24, 267] on div "Issue" at bounding box center [26, 263] width 9 height 11
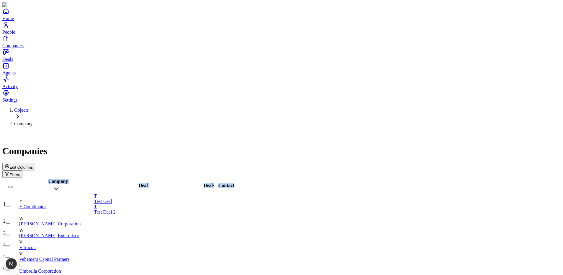
drag, startPoint x: 270, startPoint y: 64, endPoint x: 283, endPoint y: 65, distance: 12.7
click at [33, 165] on span "Edit Columns" at bounding box center [20, 167] width 23 height 4
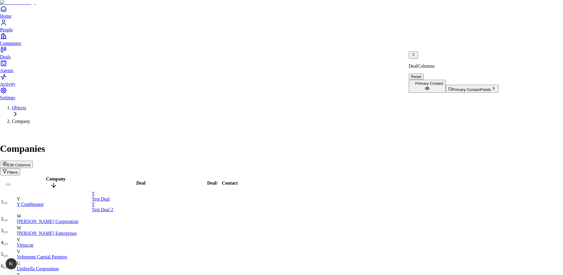
click at [416, 57] on icon "Back" at bounding box center [413, 54] width 5 height 5
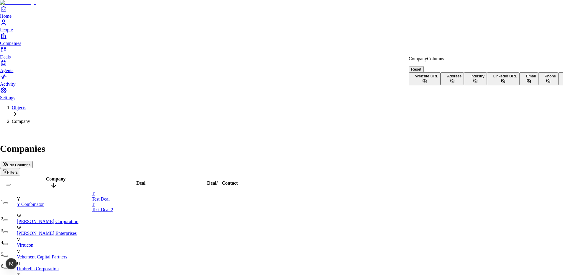
scroll to position [38, 0]
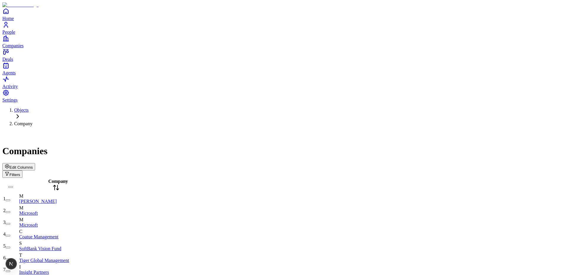
click at [33, 165] on span "Edit Columns" at bounding box center [20, 167] width 23 height 4
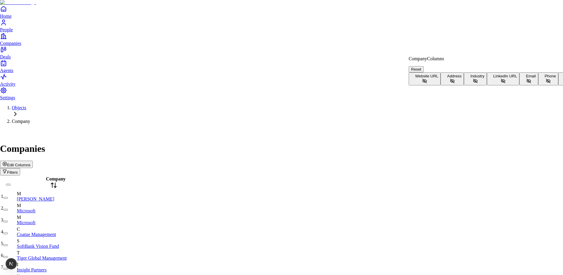
scroll to position [38, 0]
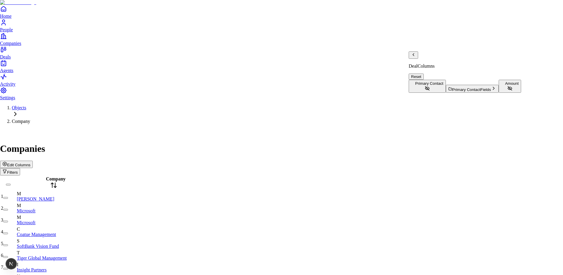
scroll to position [0, 0]
click at [452, 87] on span "Primary Contact Fields" at bounding box center [471, 89] width 39 height 4
click at [416, 57] on icon "Back" at bounding box center [413, 54] width 5 height 5
click at [498, 93] on button "Amount" at bounding box center [509, 86] width 22 height 13
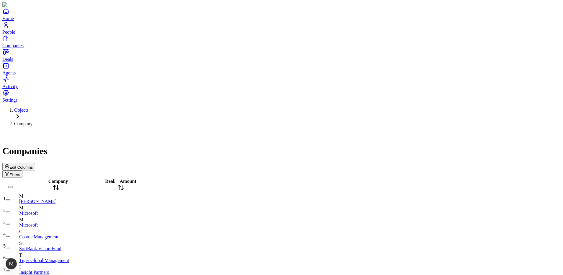
click at [61, 178] on span "Company" at bounding box center [58, 180] width 20 height 5
click at [33, 165] on span "Edit Columns" at bounding box center [20, 167] width 23 height 4
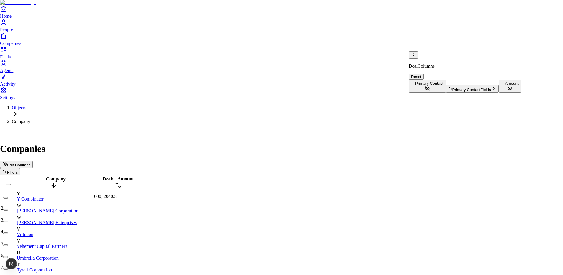
click at [414, 57] on icon "Back" at bounding box center [413, 54] width 5 height 5
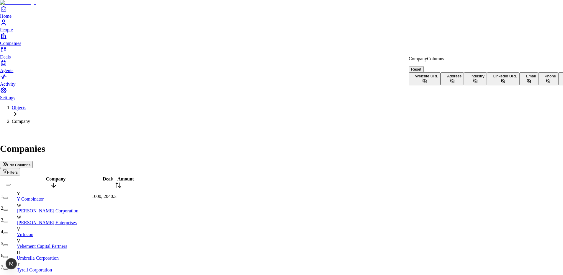
scroll to position [38, 0]
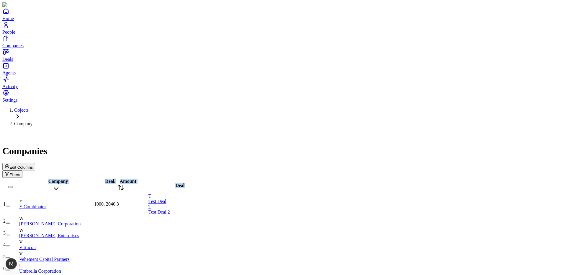
drag, startPoint x: 242, startPoint y: 60, endPoint x: 254, endPoint y: 64, distance: 12.8
drag, startPoint x: 242, startPoint y: 60, endPoint x: 257, endPoint y: 65, distance: 15.5
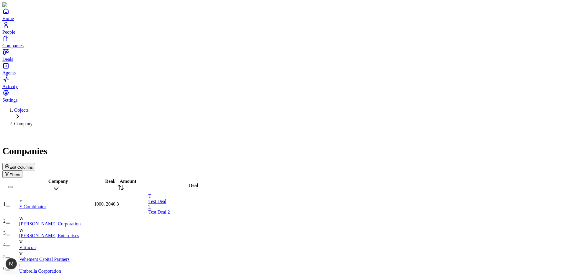
drag, startPoint x: 268, startPoint y: 48, endPoint x: 304, endPoint y: 93, distance: 57.1
click at [268, 163] on div "Edit Columns Filters" at bounding box center [281, 170] width 558 height 15
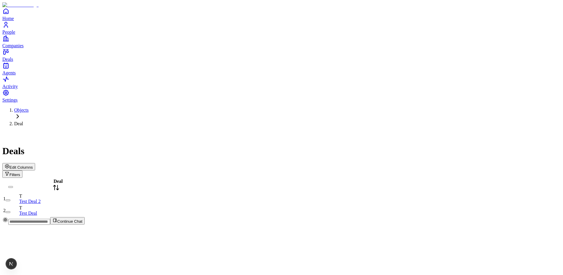
click at [9, 164] on icon "button" at bounding box center [7, 166] width 5 height 5
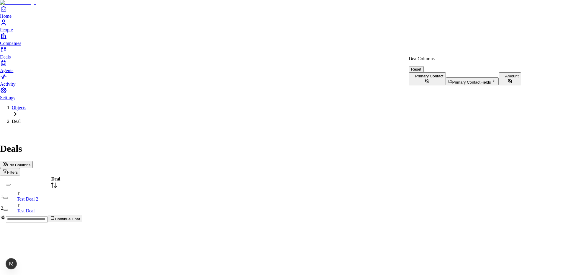
click at [498, 85] on button "Amount" at bounding box center [509, 78] width 22 height 13
click at [230, 143] on html "Home People Companies Deals Agents Activity Settings Objects Deal Deals Edit Co…" at bounding box center [281, 113] width 563 height 227
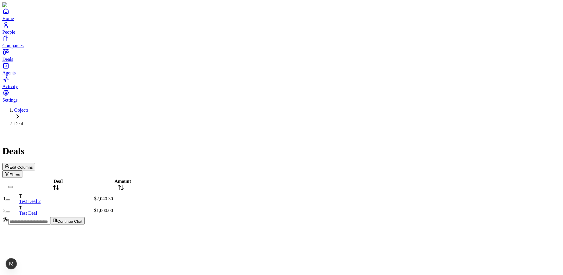
click at [530, 170] on div "Filters" at bounding box center [281, 173] width 558 height 7
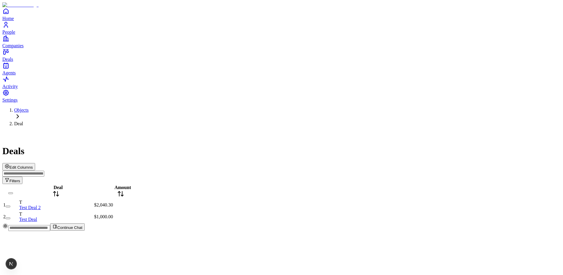
click at [44, 170] on input at bounding box center [23, 173] width 42 height 6
click at [442, 131] on div "Deals" at bounding box center [281, 143] width 558 height 25
click at [33, 165] on span "Edit Columns" at bounding box center [20, 167] width 23 height 4
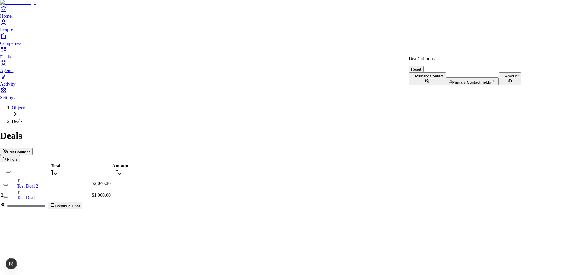
click at [182, 161] on html "Home People Companies Deals Agents Activity Settings Objects Deals Deals Edit C…" at bounding box center [281, 107] width 563 height 214
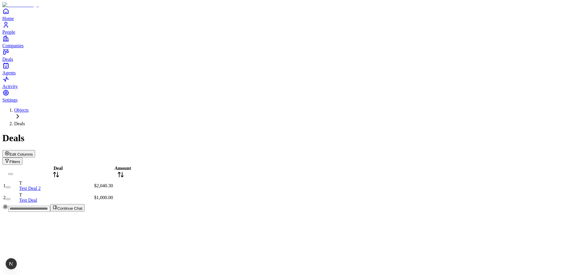
click at [29, 107] on link "Objects" at bounding box center [21, 109] width 14 height 5
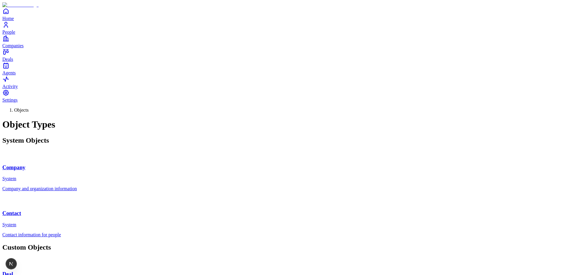
click at [125, 150] on div "Company System" at bounding box center [281, 165] width 558 height 31
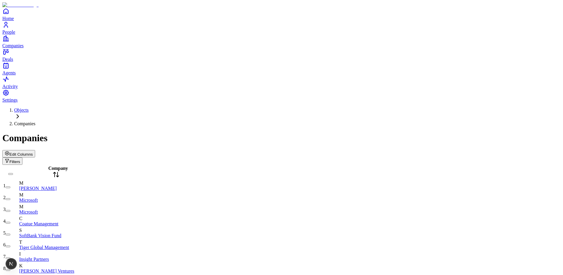
click at [33, 152] on span "Edit Columns" at bounding box center [20, 154] width 23 height 4
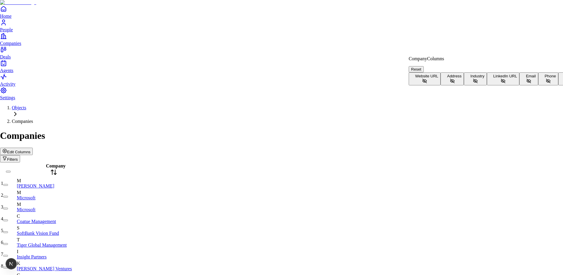
scroll to position [38, 0]
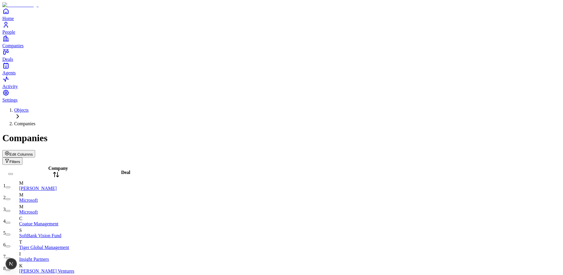
click at [65, 165] on span "Company" at bounding box center [58, 167] width 20 height 5
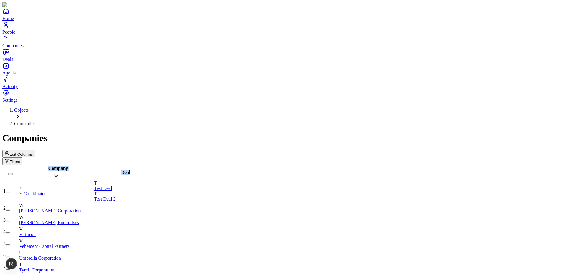
drag, startPoint x: 189, startPoint y: 65, endPoint x: 204, endPoint y: 67, distance: 15.1
drag, startPoint x: 190, startPoint y: 60, endPoint x: 223, endPoint y: 61, distance: 33.0
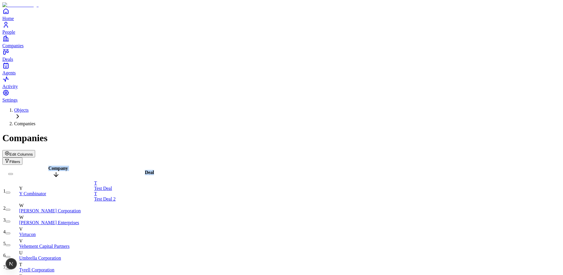
click at [33, 152] on span "Edit Columns" at bounding box center [20, 154] width 23 height 4
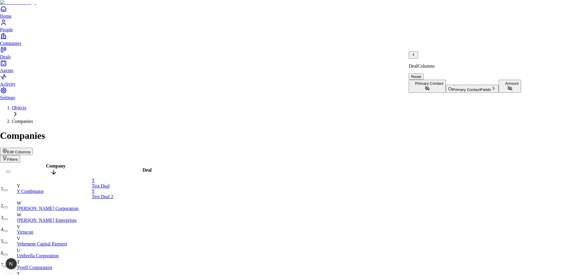
click at [505, 86] on span "Amount" at bounding box center [512, 83] width 14 height 4
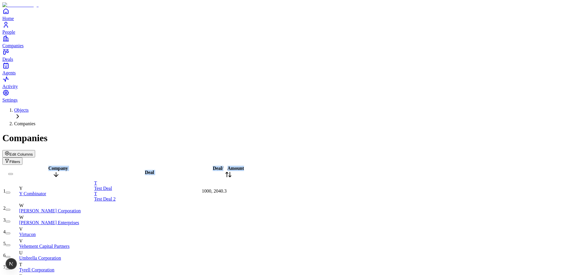
drag, startPoint x: 276, startPoint y: 61, endPoint x: 286, endPoint y: 62, distance: 9.5
click at [33, 152] on span "Edit Columns" at bounding box center [20, 154] width 23 height 4
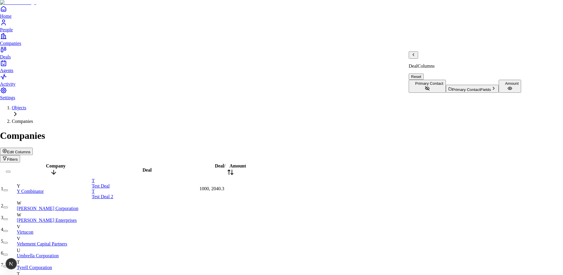
click at [414, 57] on icon "Back" at bounding box center [413, 54] width 5 height 5
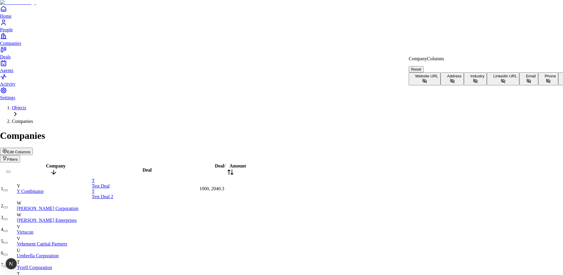
scroll to position [38, 0]
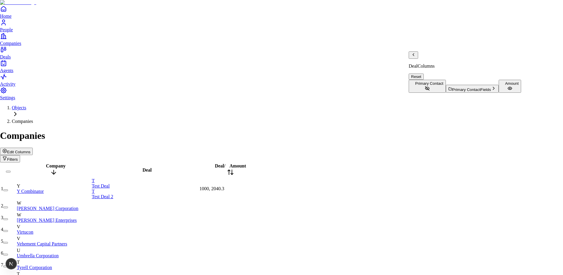
click at [415, 57] on icon "Back" at bounding box center [413, 54] width 5 height 5
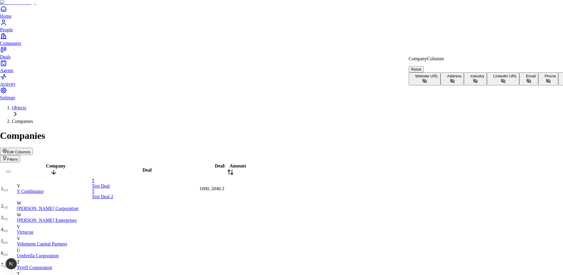
scroll to position [38, 0]
drag, startPoint x: 442, startPoint y: 150, endPoint x: 442, endPoint y: 144, distance: 6.5
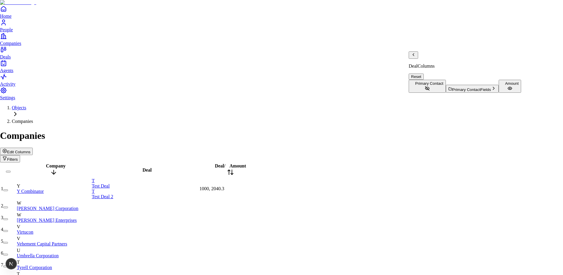
click at [414, 56] on icon "Back" at bounding box center [413, 54] width 1 height 2
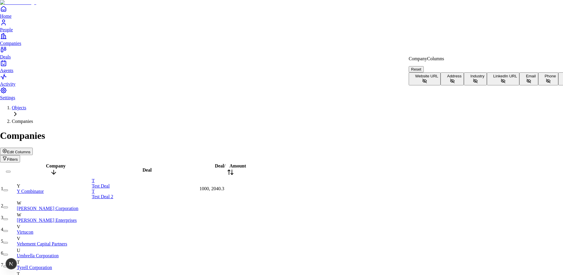
click at [438, 74] on span "Website URL" at bounding box center [426, 76] width 23 height 4
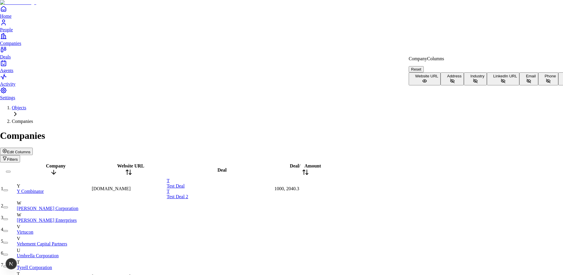
click at [440, 85] on button "Address" at bounding box center [451, 78] width 23 height 13
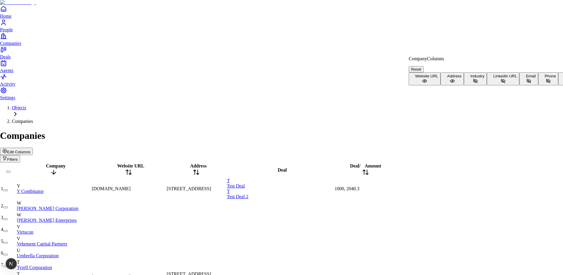
click at [464, 85] on button "Industry" at bounding box center [475, 78] width 23 height 13
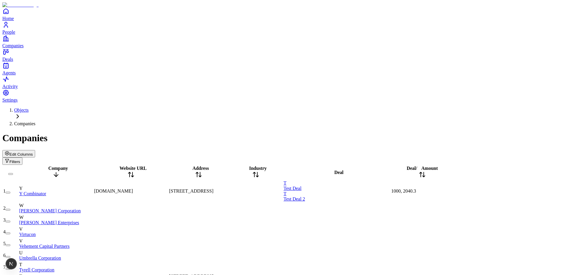
click at [427, 150] on div "Edit Columns Filters" at bounding box center [281, 157] width 558 height 15
click at [33, 152] on span "Edit Columns" at bounding box center [20, 154] width 23 height 4
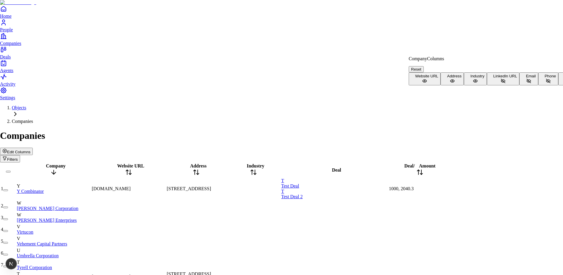
scroll to position [22, 0]
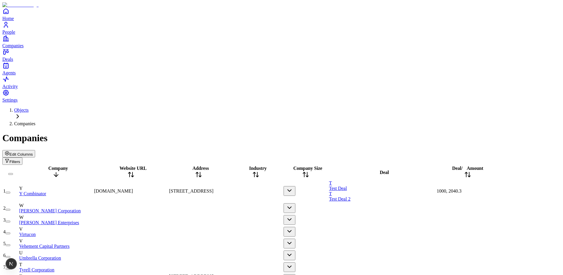
click at [295, 186] on button "button" at bounding box center [289, 191] width 12 height 10
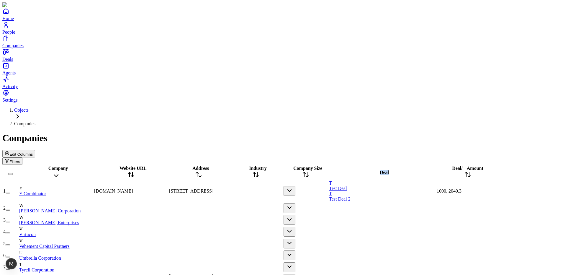
drag, startPoint x: 348, startPoint y: 62, endPoint x: 367, endPoint y: 68, distance: 20.2
click at [367, 165] on tr "Company Website URL Address Industry Company Size Deal Deal / Amount" at bounding box center [251, 172] width 496 height 14
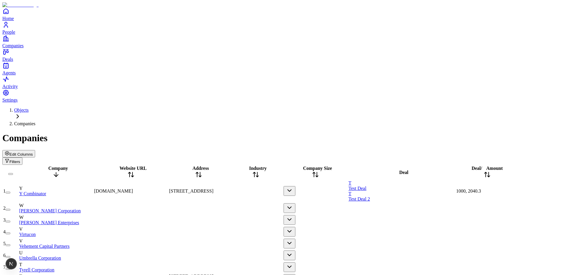
click at [357, 150] on div "Edit Columns Filters" at bounding box center [281, 157] width 558 height 15
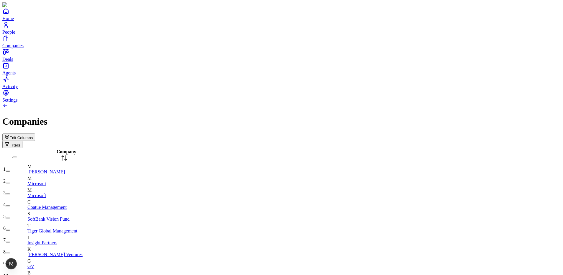
click at [33, 135] on span "Edit Columns" at bounding box center [20, 137] width 23 height 4
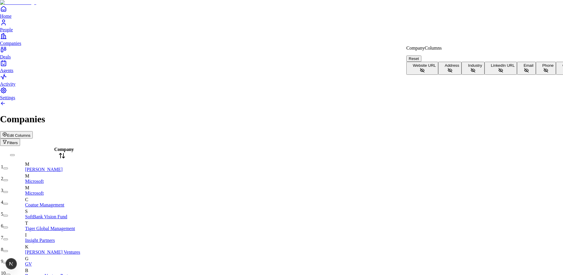
scroll to position [38, 0]
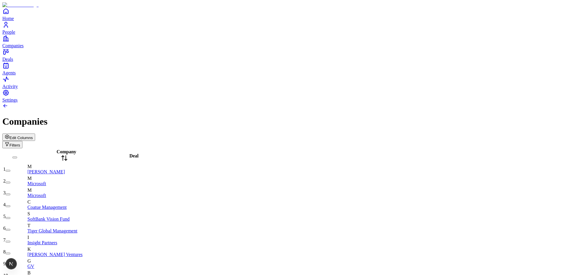
click at [68, 154] on icon at bounding box center [64, 157] width 7 height 7
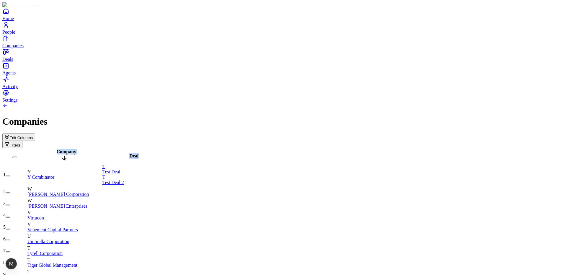
drag, startPoint x: 196, startPoint y: 50, endPoint x: 209, endPoint y: 50, distance: 12.4
click at [209, 133] on div "Edit Columns Filters" at bounding box center [281, 140] width 558 height 15
drag, startPoint x: 196, startPoint y: 48, endPoint x: 226, endPoint y: 47, distance: 30.1
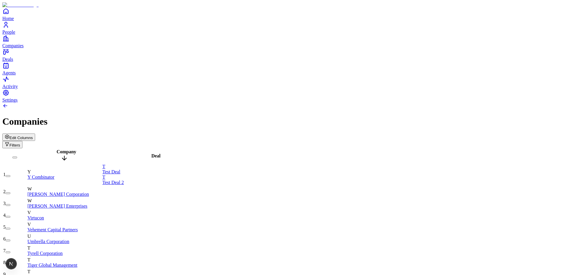
click at [222, 133] on div "Edit Columns Filters" at bounding box center [281, 140] width 558 height 15
drag, startPoint x: 244, startPoint y: 46, endPoint x: 258, endPoint y: 47, distance: 14.8
drag, startPoint x: 256, startPoint y: 49, endPoint x: 230, endPoint y: 47, distance: 25.7
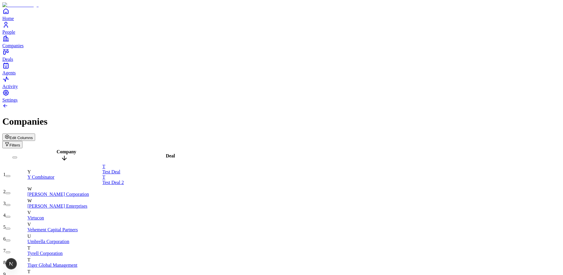
click at [230, 153] on div "Deal" at bounding box center [168, 155] width 132 height 5
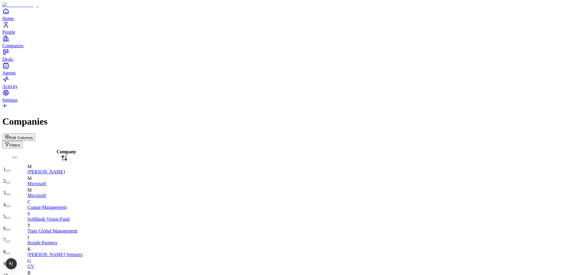
click at [33, 135] on span "Edit Columns" at bounding box center [20, 137] width 23 height 4
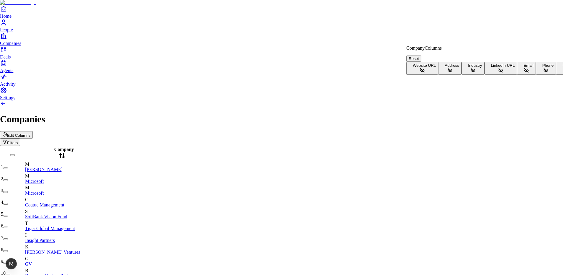
scroll to position [38, 0]
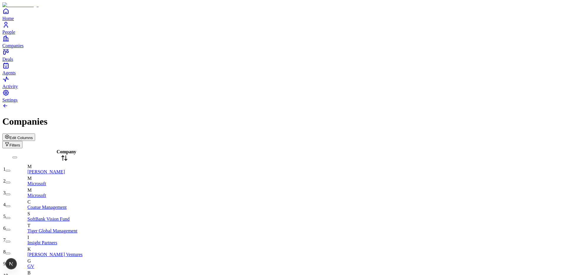
click at [33, 135] on span "Edit Columns" at bounding box center [20, 137] width 23 height 4
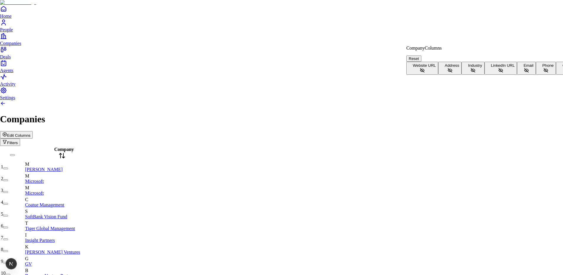
scroll to position [38, 0]
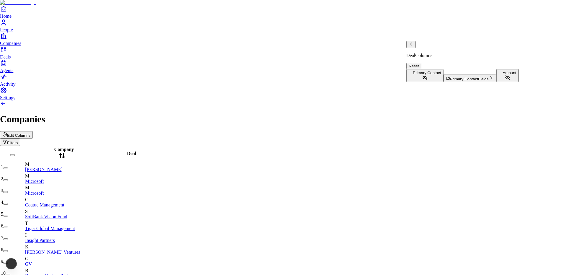
scroll to position [0, 0]
click at [441, 70] on span "Primary Contact" at bounding box center [427, 72] width 28 height 4
click at [413, 46] on icon "Back" at bounding box center [411, 44] width 5 height 5
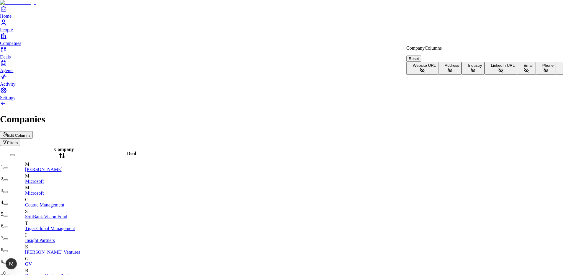
scroll to position [38, 0]
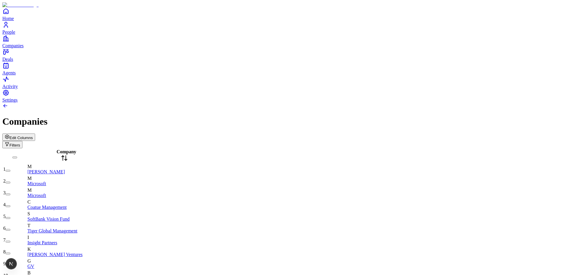
click at [33, 135] on span "Edit Columns" at bounding box center [20, 137] width 23 height 4
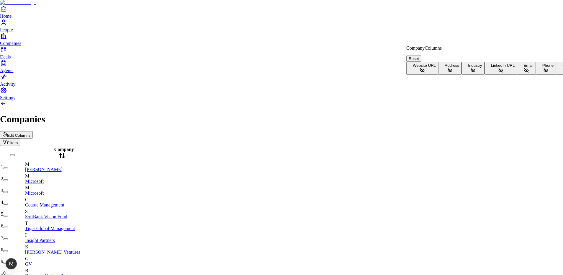
scroll to position [38, 0]
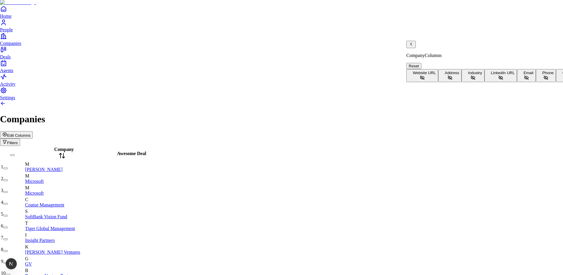
scroll to position [0, 0]
click at [441, 70] on span "Primary Contact" at bounding box center [427, 72] width 28 height 4
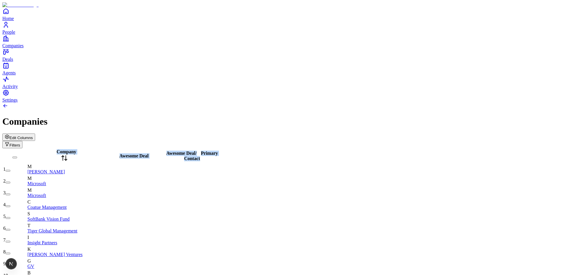
drag, startPoint x: 275, startPoint y: 45, endPoint x: 296, endPoint y: 49, distance: 21.5
drag, startPoint x: 273, startPoint y: 47, endPoint x: 305, endPoint y: 49, distance: 32.2
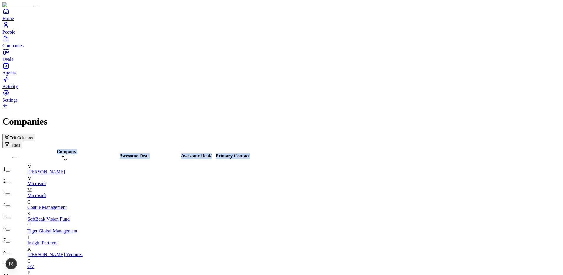
click at [33, 135] on span "Edit Columns" at bounding box center [20, 137] width 23 height 4
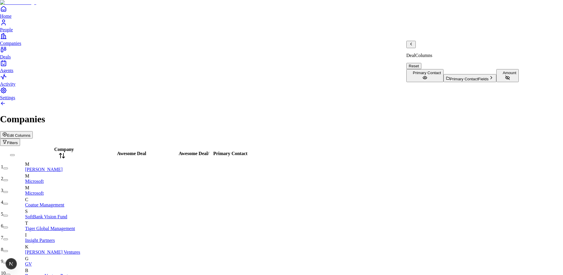
click at [413, 46] on icon "Back" at bounding box center [411, 44] width 5 height 5
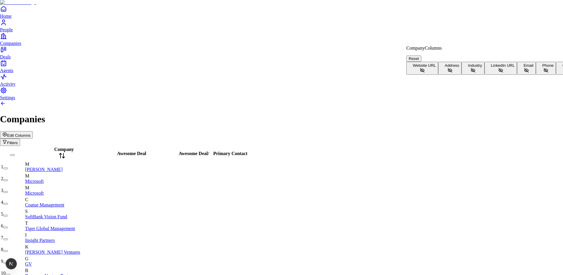
scroll to position [38, 0]
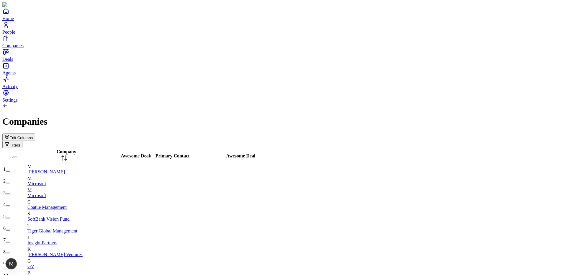
click at [33, 135] on span "Edit Columns" at bounding box center [20, 137] width 23 height 4
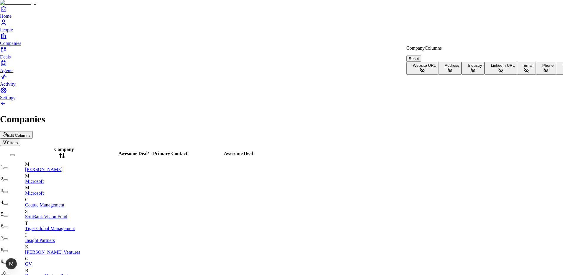
scroll to position [0, 0]
click at [421, 55] on button "Reset" at bounding box center [413, 58] width 15 height 6
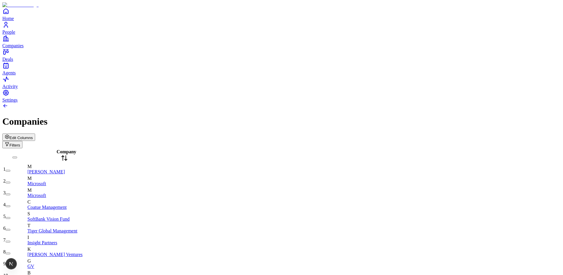
click at [35, 133] on button "Edit Columns" at bounding box center [18, 136] width 33 height 7
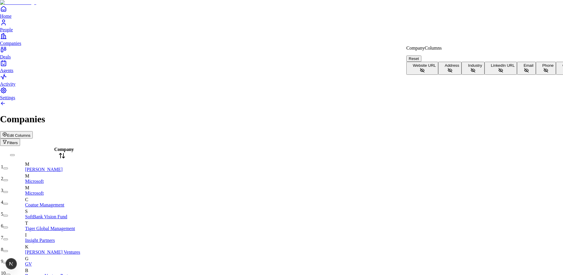
scroll to position [38, 0]
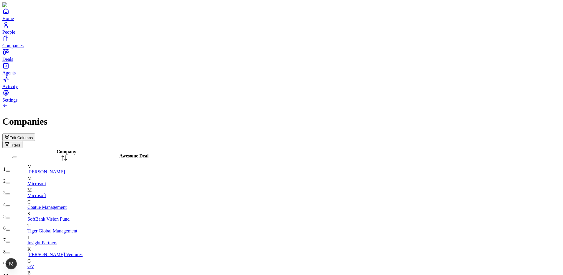
click at [69, 149] on span "Company" at bounding box center [67, 151] width 20 height 5
click at [65, 149] on span "Company" at bounding box center [67, 151] width 20 height 5
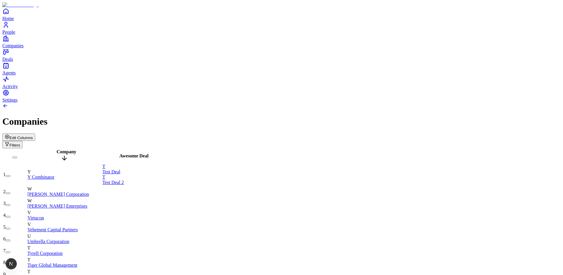
click at [120, 169] on span "Test Deal" at bounding box center [111, 171] width 18 height 5
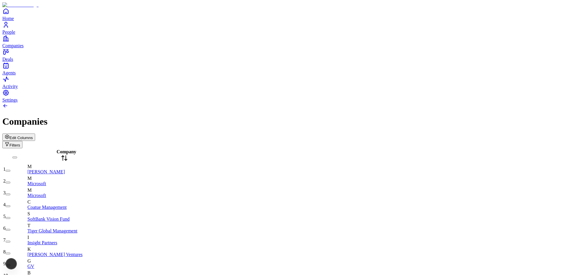
click at [33, 135] on span "Edit Columns" at bounding box center [20, 137] width 23 height 4
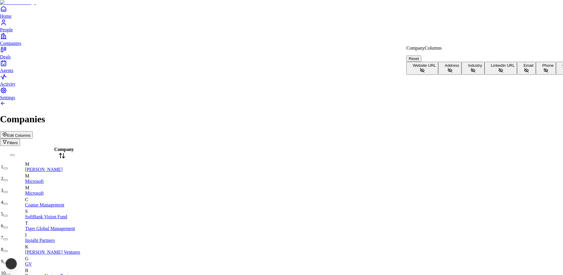
scroll to position [38, 0]
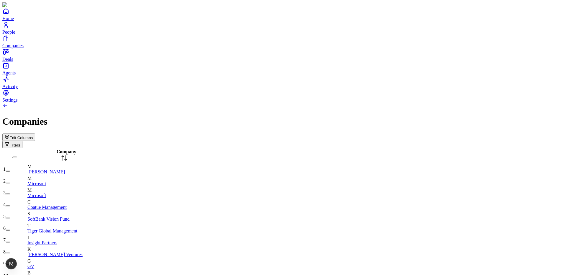
click at [33, 135] on span "Edit Columns" at bounding box center [20, 137] width 23 height 4
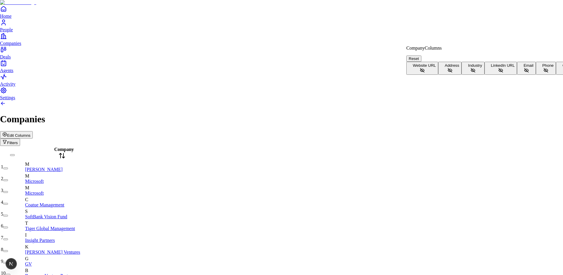
scroll to position [38, 0]
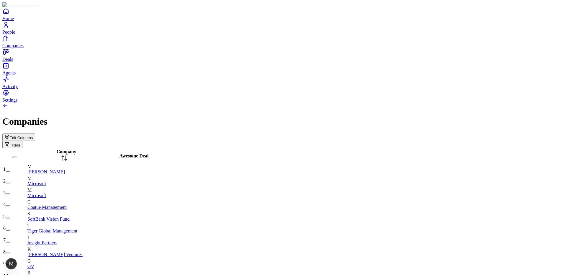
click at [63, 149] on span "Company" at bounding box center [67, 151] width 20 height 5
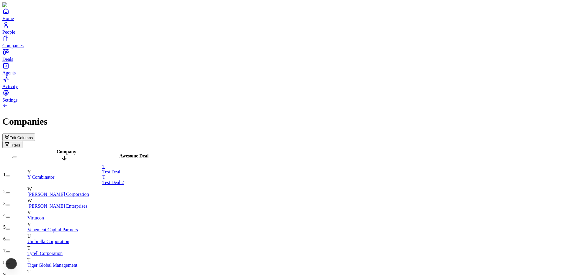
click at [150, 133] on div "Edit Columns Filters" at bounding box center [281, 140] width 558 height 15
drag, startPoint x: 196, startPoint y: 48, endPoint x: 218, endPoint y: 48, distance: 21.8
click at [251, 133] on div "Edit Columns Filters" at bounding box center [281, 140] width 558 height 15
click at [9, 134] on icon "button" at bounding box center [7, 136] width 5 height 5
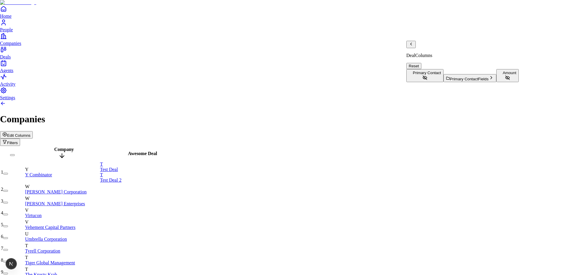
click at [496, 82] on button "Amount" at bounding box center [507, 75] width 22 height 13
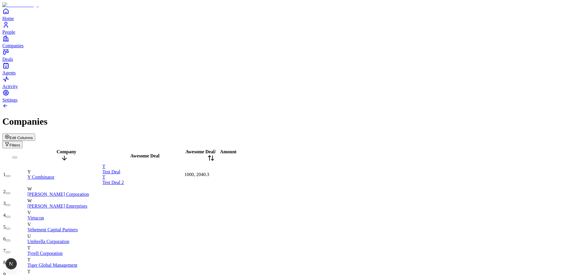
click at [33, 135] on span "Edit Columns" at bounding box center [20, 137] width 23 height 4
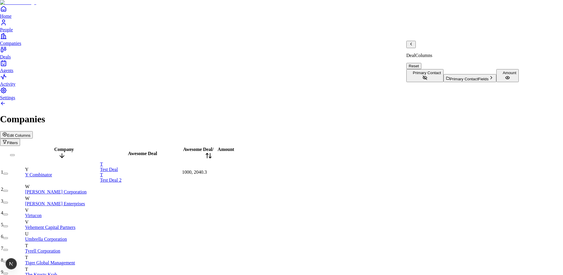
click at [412, 46] on icon "Back" at bounding box center [411, 44] width 5 height 5
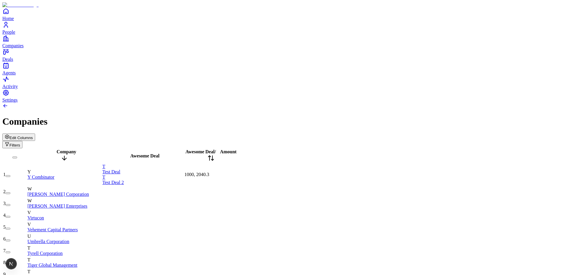
click at [35, 133] on button "Edit Columns" at bounding box center [18, 136] width 33 height 7
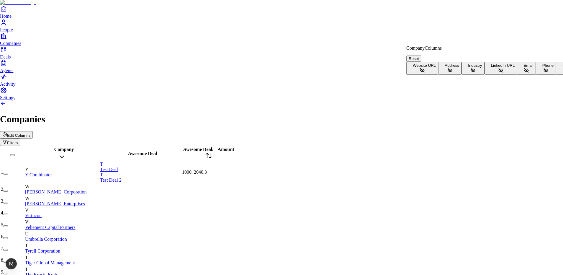
scroll to position [38, 0]
